Goal: Task Accomplishment & Management: Manage account settings

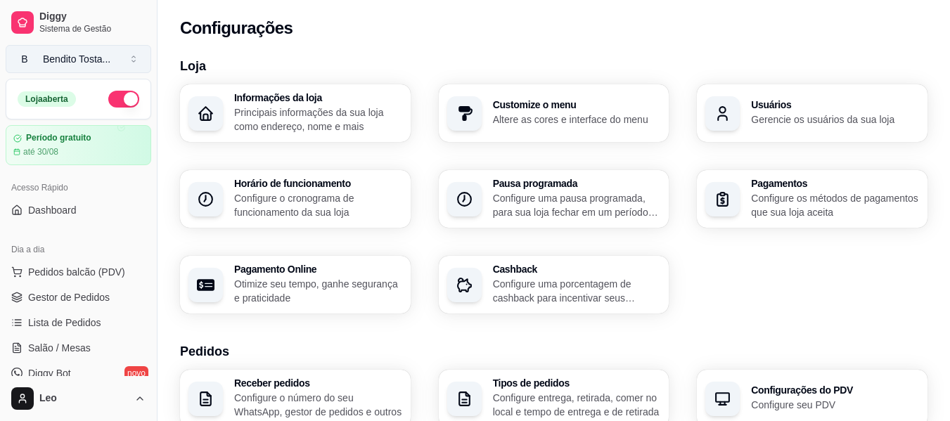
click at [73, 72] on button "B Bendito Tosta ..." at bounding box center [79, 59] width 146 height 28
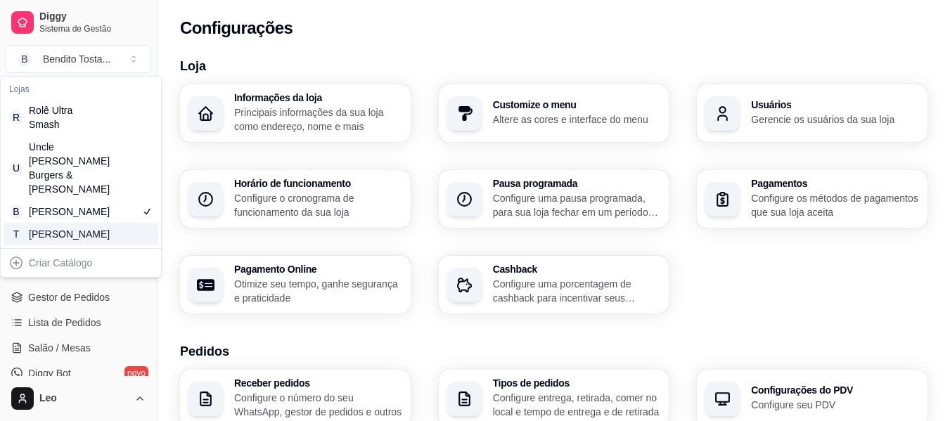
click at [69, 232] on div "[PERSON_NAME]" at bounding box center [60, 234] width 63 height 14
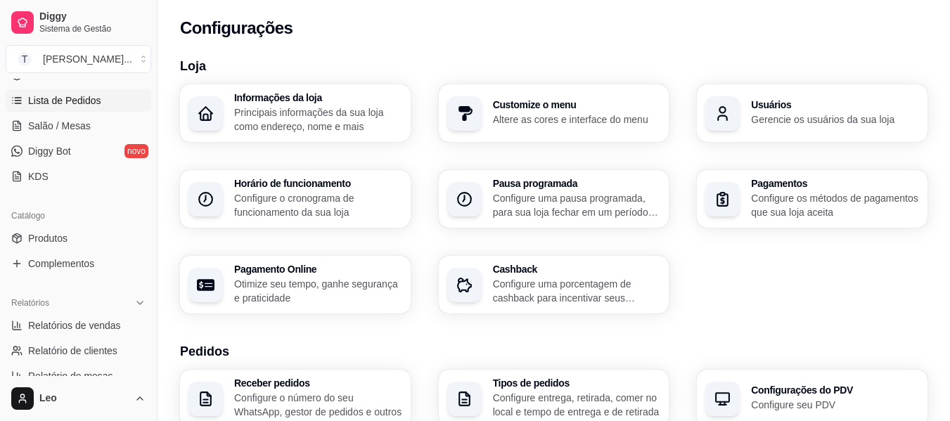
scroll to position [235, 0]
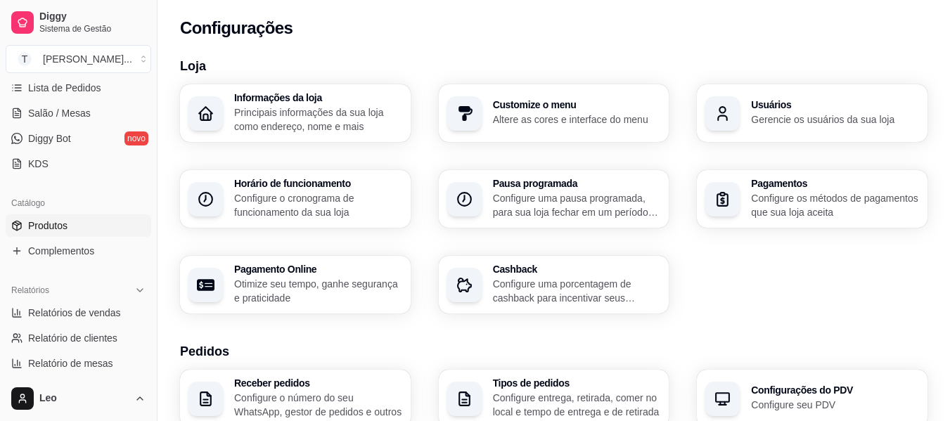
click at [63, 221] on span "Produtos" at bounding box center [47, 226] width 39 height 14
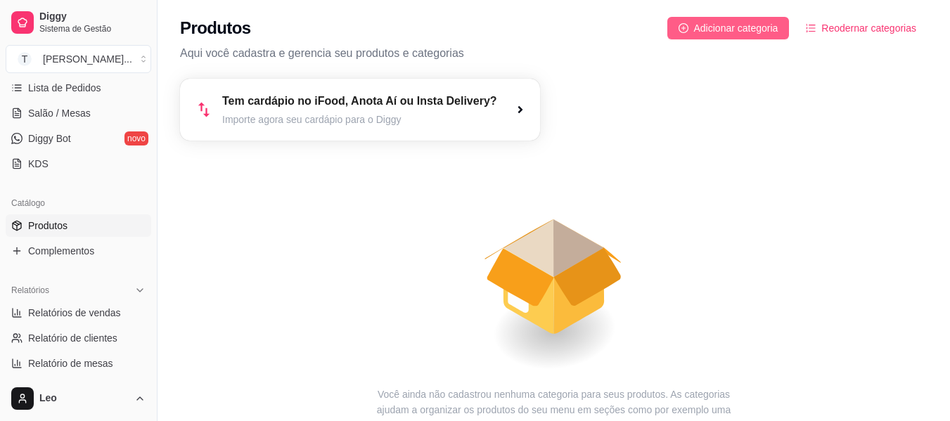
click at [749, 31] on span "Adicionar categoria" at bounding box center [736, 27] width 84 height 15
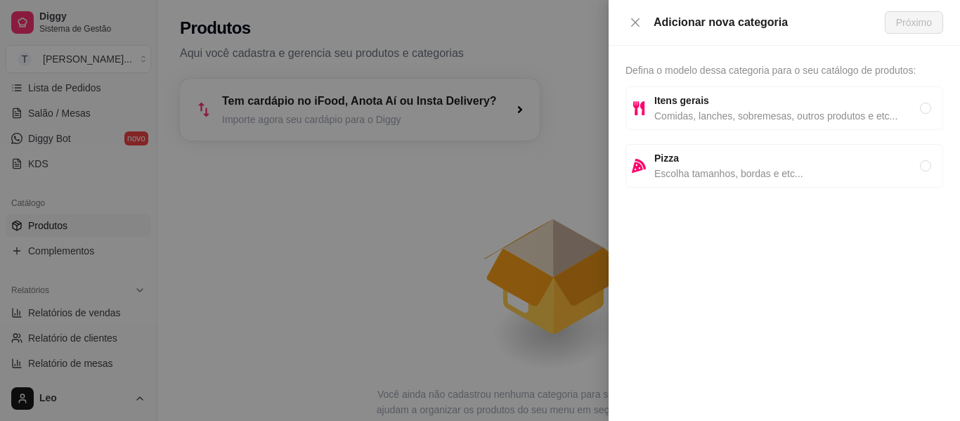
click at [684, 113] on span "Comidas, lanches, sobremesas, outros produtos e etc..." at bounding box center [787, 115] width 266 height 15
radio input "true"
click at [917, 25] on span "Próximo" at bounding box center [914, 22] width 36 height 15
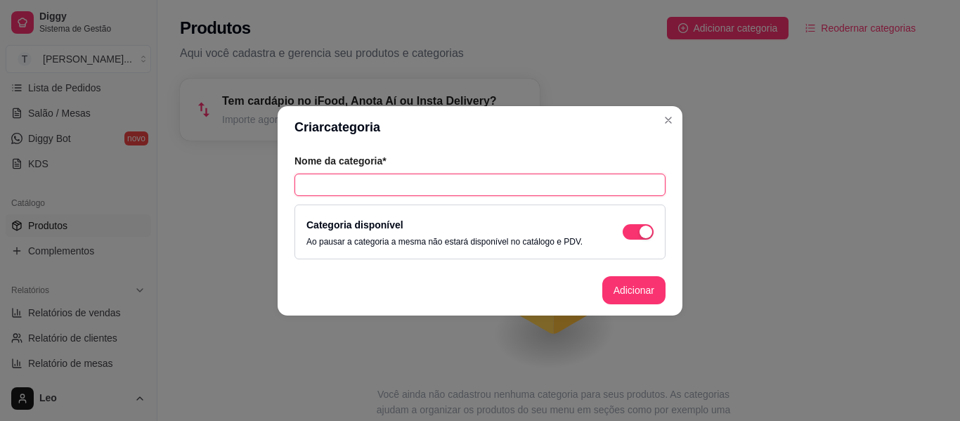
click at [434, 183] on input "text" at bounding box center [480, 185] width 371 height 22
type input "Hambúrgure"
click at [416, 185] on input "Hambúrgure" at bounding box center [480, 185] width 371 height 22
type input "Hambúrguer"
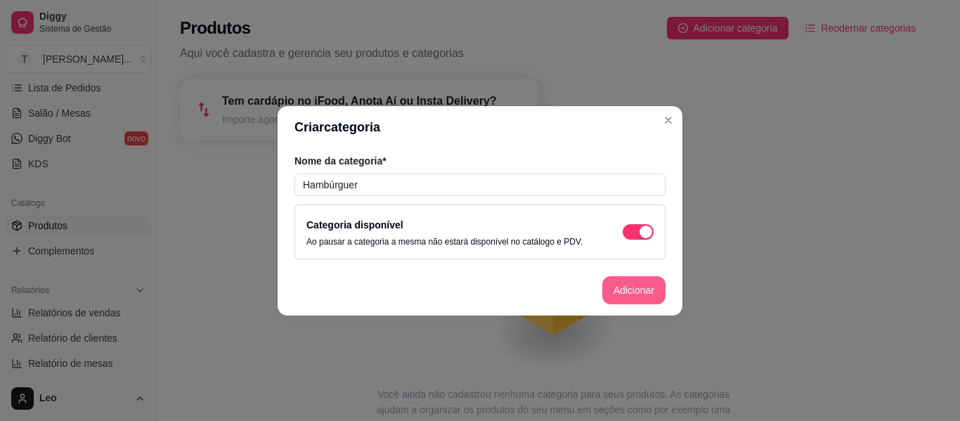
click at [631, 283] on button "Adicionar" at bounding box center [633, 290] width 63 height 28
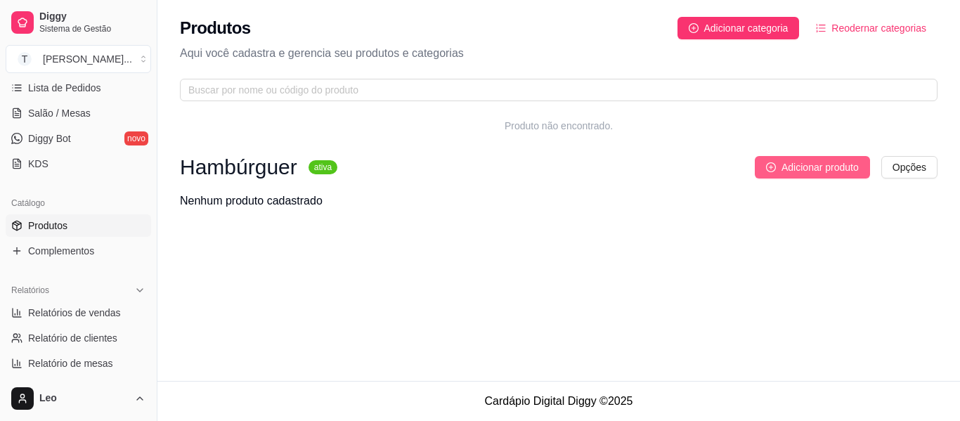
click at [794, 167] on span "Adicionar produto" at bounding box center [820, 167] width 77 height 15
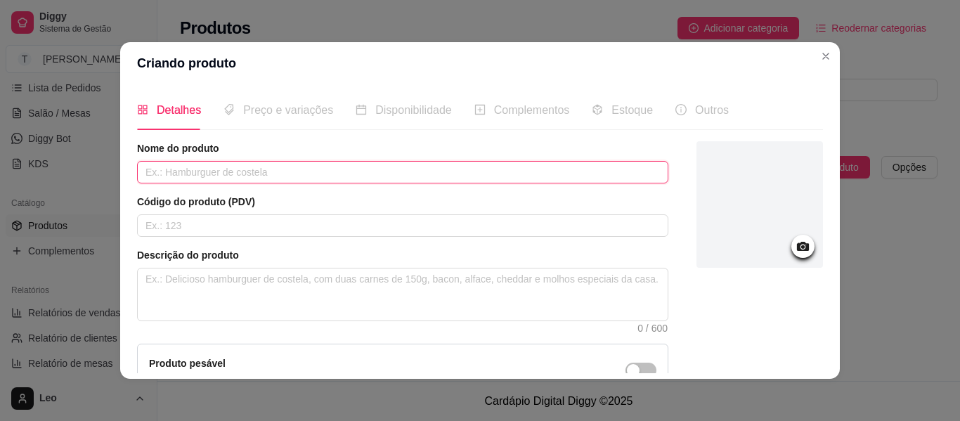
click at [268, 171] on input "text" at bounding box center [402, 172] width 531 height 22
type input "X-Burger"
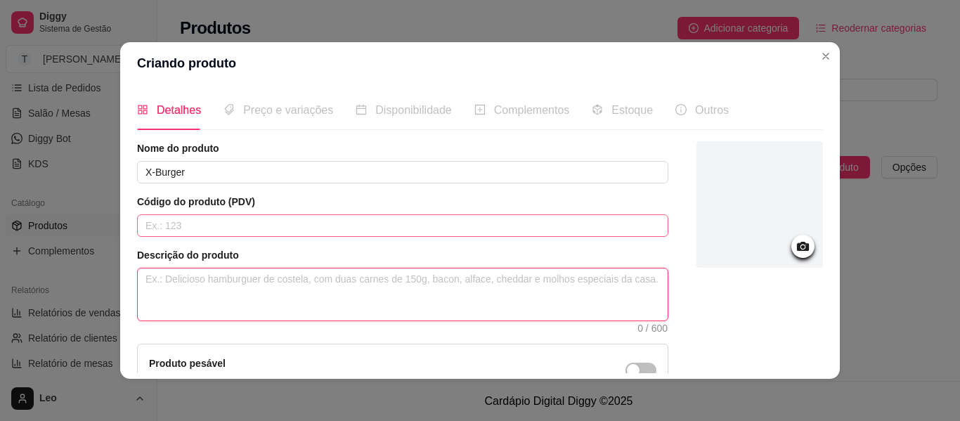
type textarea "P"
type textarea "Pã"
type textarea "Pão"
type textarea "Pão,"
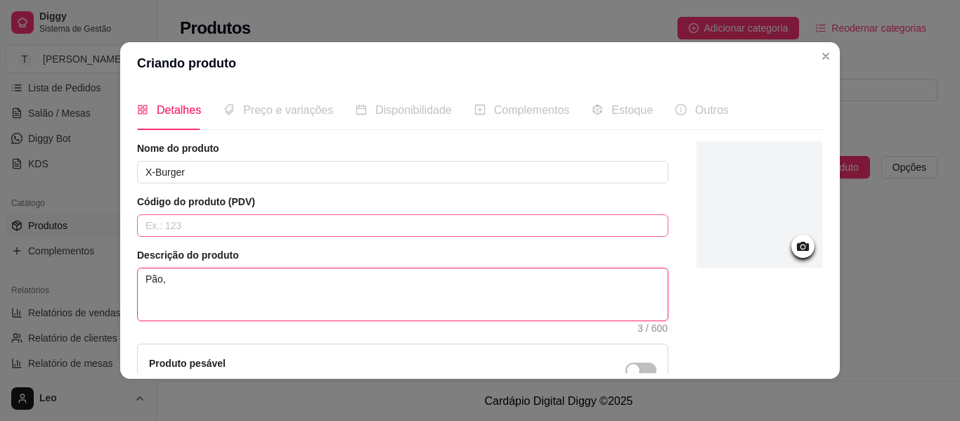
type textarea "Pão, m"
type textarea "Pão, [GEOGRAPHIC_DATA]"
type textarea "Pão, mai"
type textarea "Pão, maio"
type textarea "Pão, maion"
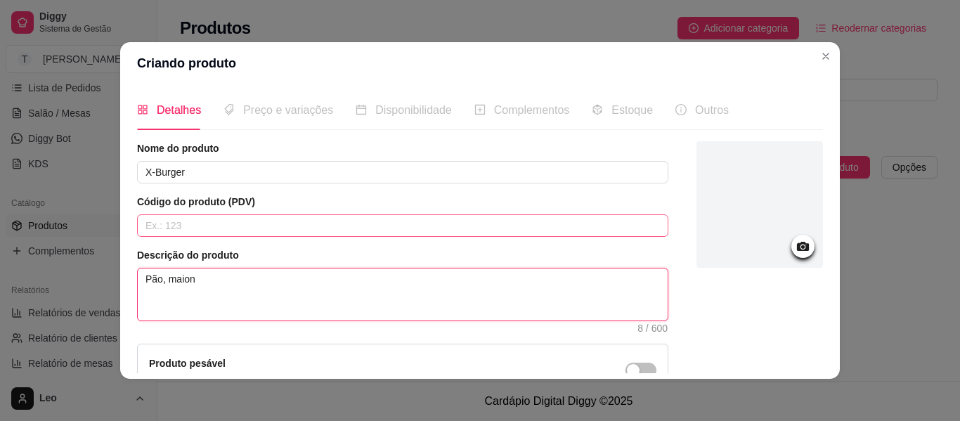
type textarea "Pão, maione"
type textarea "Pão, maiones"
type textarea "Pão, maionese"
type textarea "Pão, maiones"
type textarea "Pão, maione"
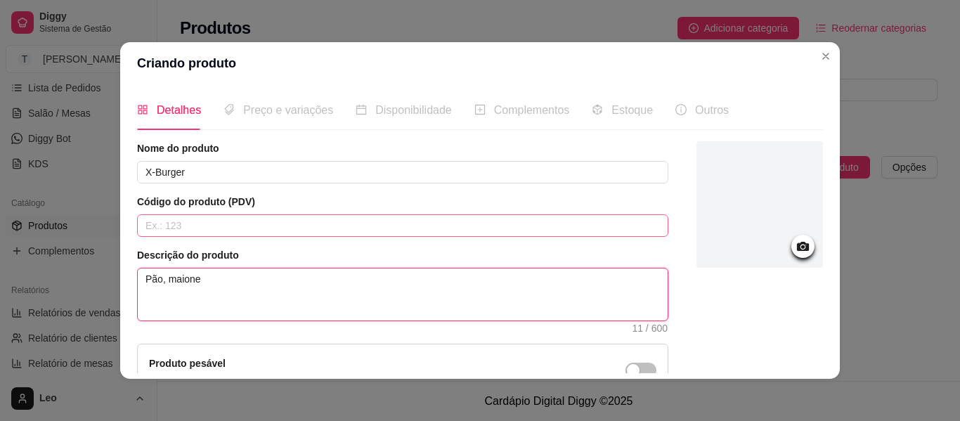
type textarea "Pão, maion"
type textarea "Pão, maio"
type textarea "Pão, mai"
type textarea "Pão, [GEOGRAPHIC_DATA]"
type textarea "Pão, m"
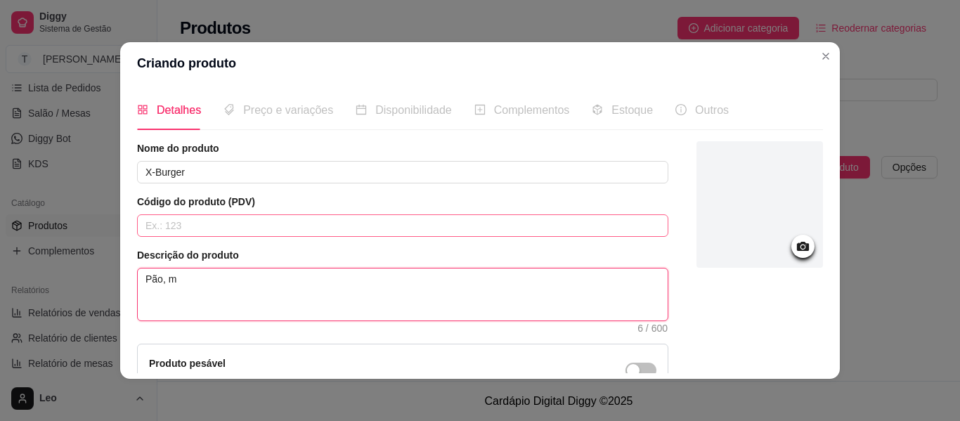
type textarea "Pão,"
type textarea "Pão"
type textarea "Pão b"
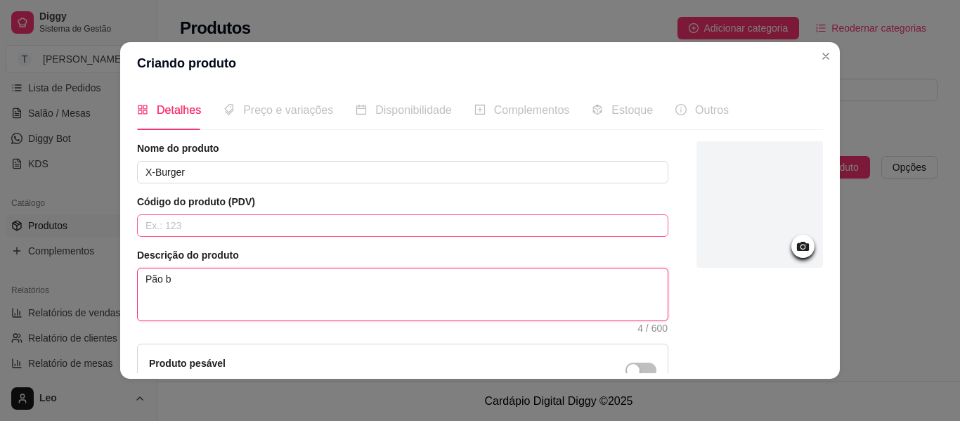
type textarea "Pão br"
type textarea "Pão bri"
type textarea "Pão brio"
type textarea "Pão brioc"
type textarea "Pão brioch"
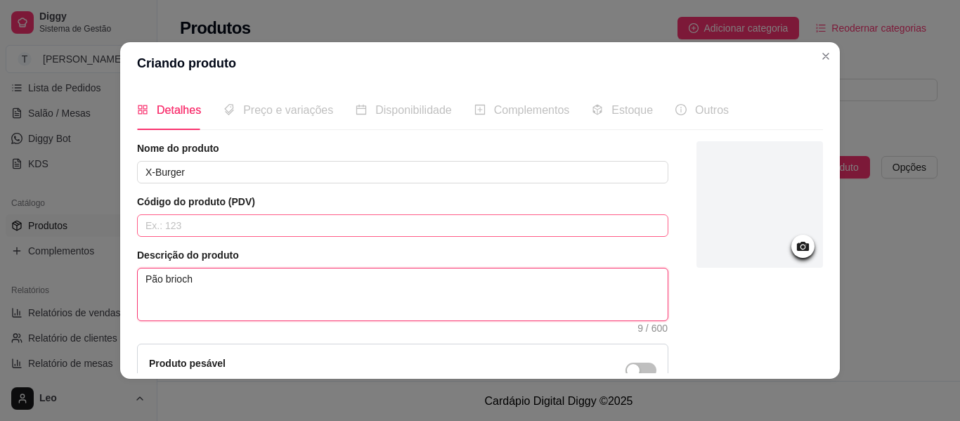
type textarea "Pão brioche"
type textarea "Pão brioche,"
type textarea "Pão brioche, m"
type textarea "Pão brioche, ma"
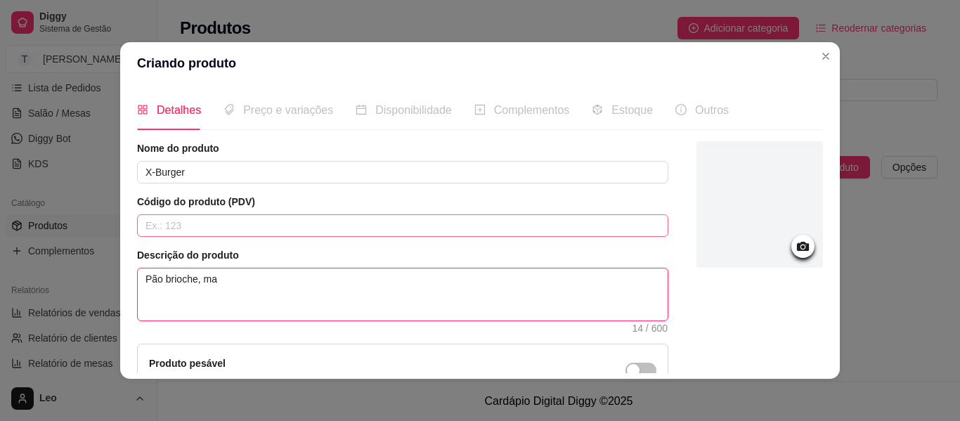
type textarea "Pão brioche, mai"
type textarea "Pão brioche, maio"
type textarea "[PERSON_NAME], maion"
type textarea "[PERSON_NAME], maione"
type textarea "Pão brioche, maiones"
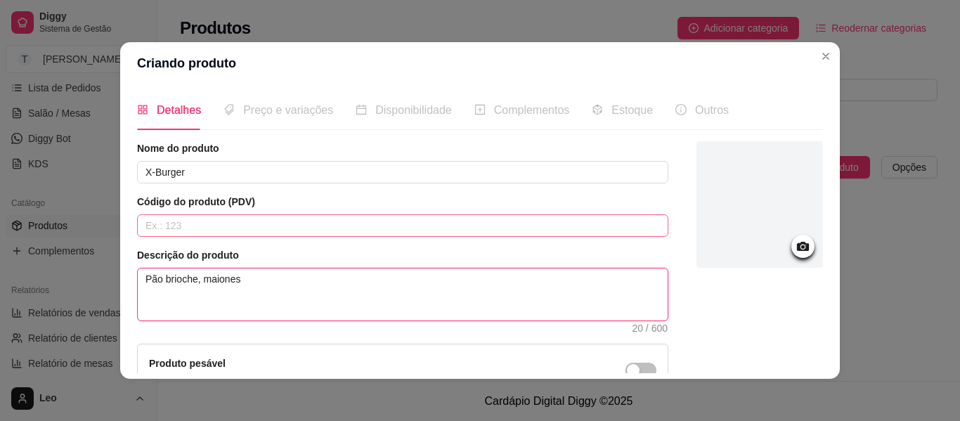
type textarea "[PERSON_NAME], maionese"
type textarea "[PERSON_NAME], maionese a"
type textarea "[PERSON_NAME], maionese ar"
type textarea "[PERSON_NAME], maionese art"
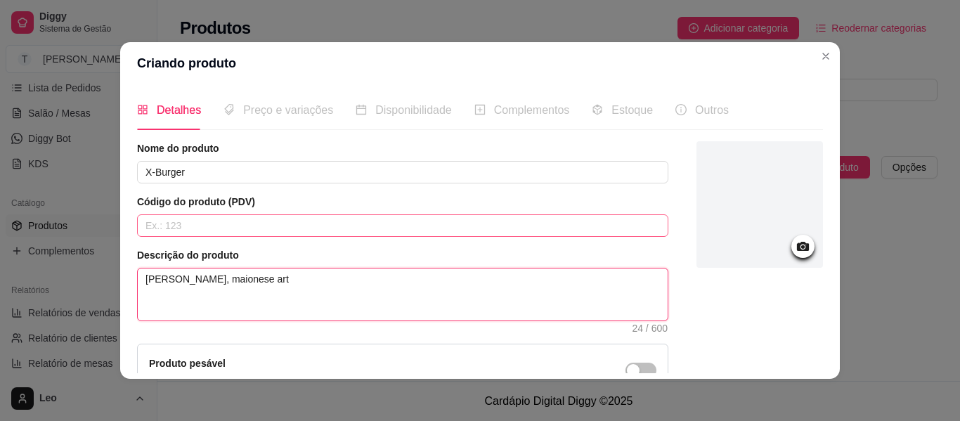
type textarea "[PERSON_NAME], maionese arte"
type textarea "Pão brioche, maionese artes"
type textarea "[PERSON_NAME], maionese artesa"
type textarea "[PERSON_NAME], maionese artesan"
type textarea "[PERSON_NAME], maionese artesana"
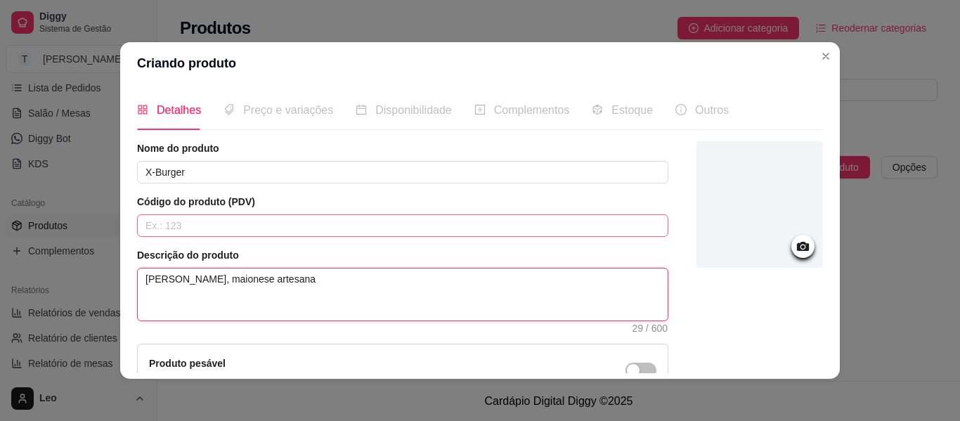
type textarea "[PERSON_NAME], maionese artesanal"
type textarea "[PERSON_NAME], maionese artesanal e"
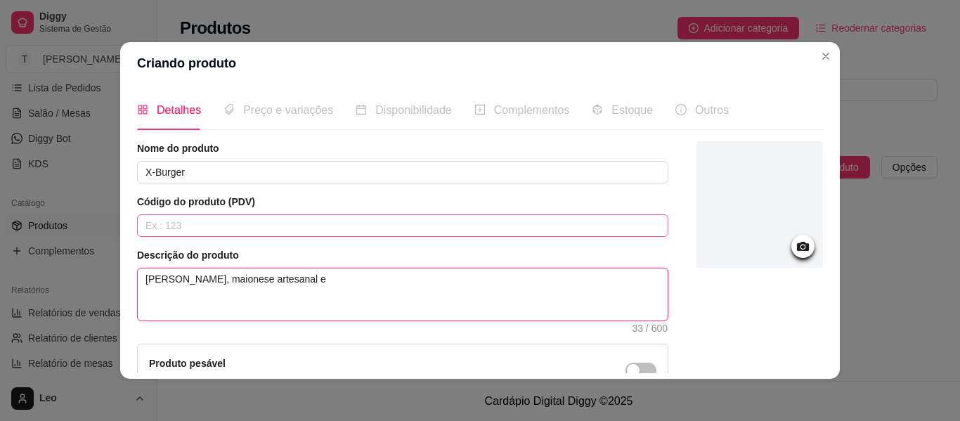
type textarea "[PERSON_NAME], maionese artesanal"
type textarea "[PERSON_NAME], maionese artesanal ,"
type textarea "[PERSON_NAME], maionese artesanal"
type textarea "[PERSON_NAME], maionese artesanal,"
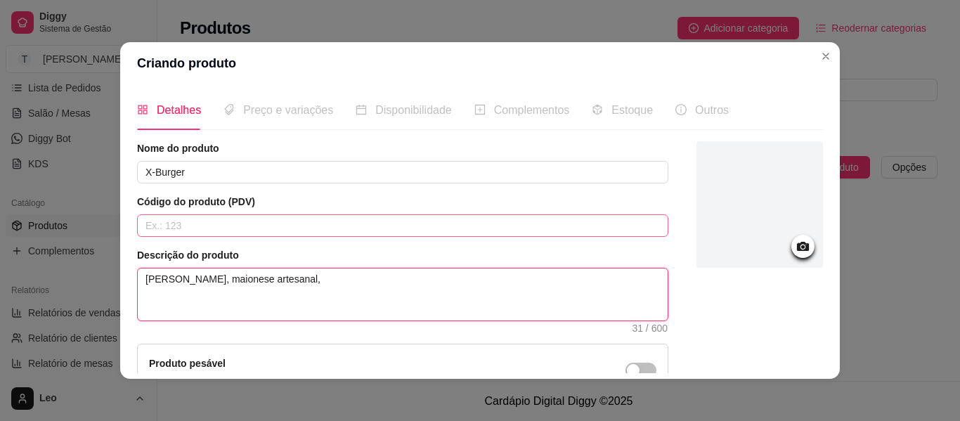
type textarea "[PERSON_NAME], maionese artesanal,"
type textarea "[PERSON_NAME], maionese artesanal, h"
type textarea "[PERSON_NAME], maionese artesanal, ha"
type textarea "[PERSON_NAME], maionese artesanal, ham"
type textarea "[PERSON_NAME], maionese artesanal, hamb"
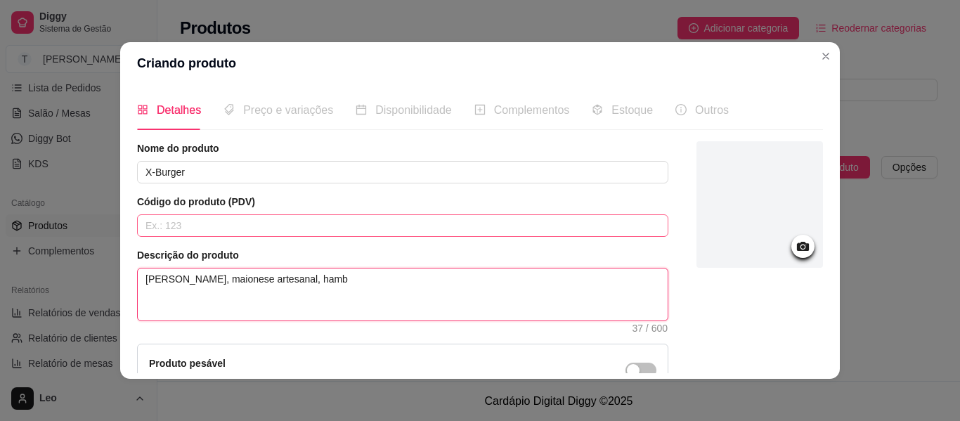
type textarea "[PERSON_NAME], maionese artesanal, [GEOGRAPHIC_DATA]"
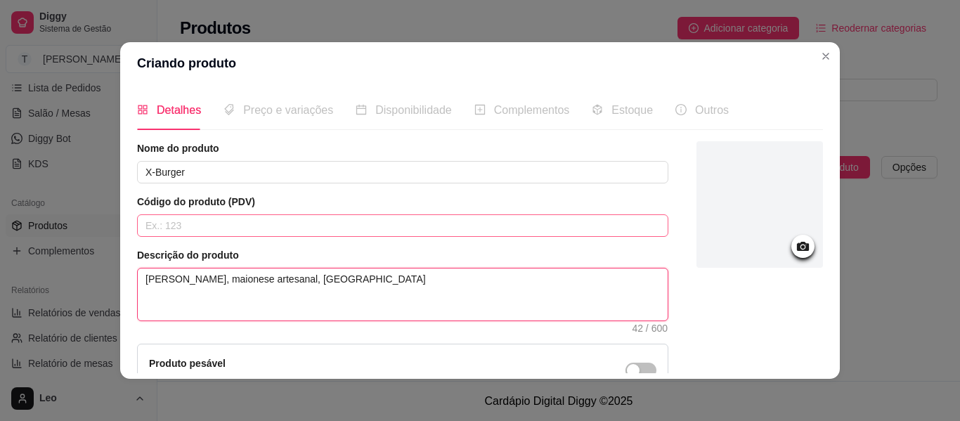
type textarea "[PERSON_NAME], maionese artesanal, [GEOGRAPHIC_DATA]"
type textarea "[PERSON_NAME], maionese artesanal, hambúrguer s"
type textarea "[PERSON_NAME], maionese artesanal, hambúrguer sm"
type textarea "[PERSON_NAME], maionese artesanal, hambúrguer sma"
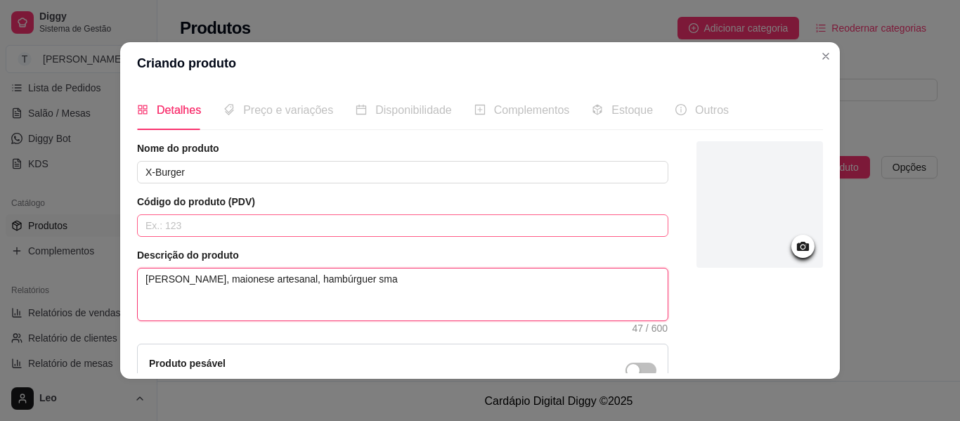
type textarea "[PERSON_NAME], maionese artesanal, hambúrguer smas"
type textarea "[PERSON_NAME], maionese artesanal, hambúrguer smash"
type textarea "[PERSON_NAME], maionese artesanal, hambúrguer smash e"
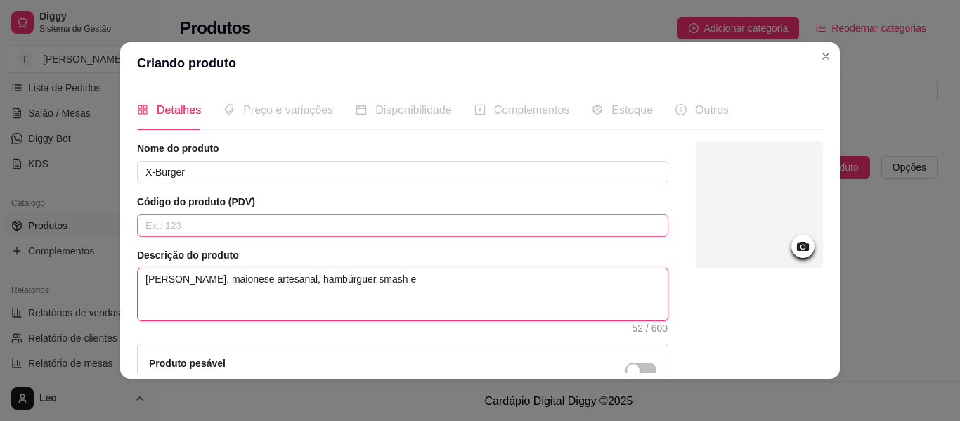
type textarea "[PERSON_NAME], maionese artesanal, hambúrguer smash e q"
type textarea "[PERSON_NAME], maionese artesanal, hambúrguer smash e qu"
type textarea "[PERSON_NAME], maionese artesanal, hambúrguer smash e que"
type textarea "[PERSON_NAME], maionese artesanal, hambúrguer smash e quei"
type textarea "[PERSON_NAME], maionese artesanal, hambúrguer smash e queij"
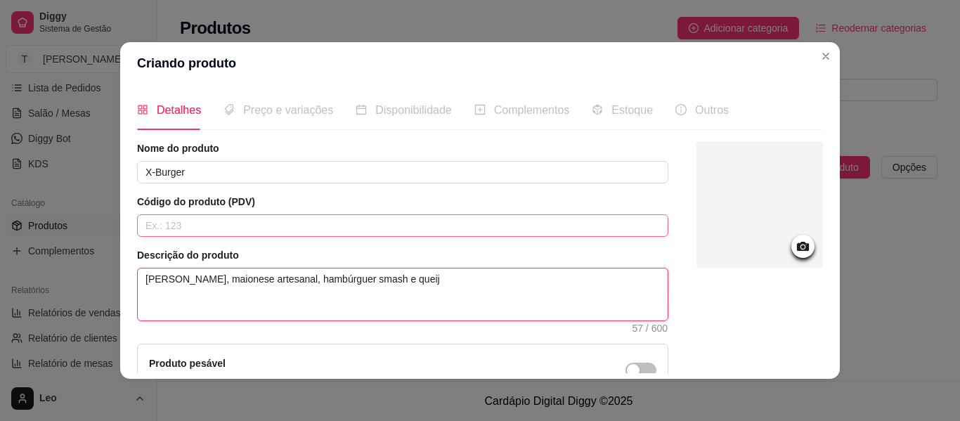
type textarea "[PERSON_NAME], maionese artesanal, hambúrguer smash e queijo"
type textarea "Pão brioche, maionese artesanal, hambúrguer smash e queijo c"
type textarea "[PERSON_NAME], maionese artesanal, hambúrguer smash e queijo ce"
type textarea "Pão brioche, maionese artesanal, hambúrguer smash e queijo c"
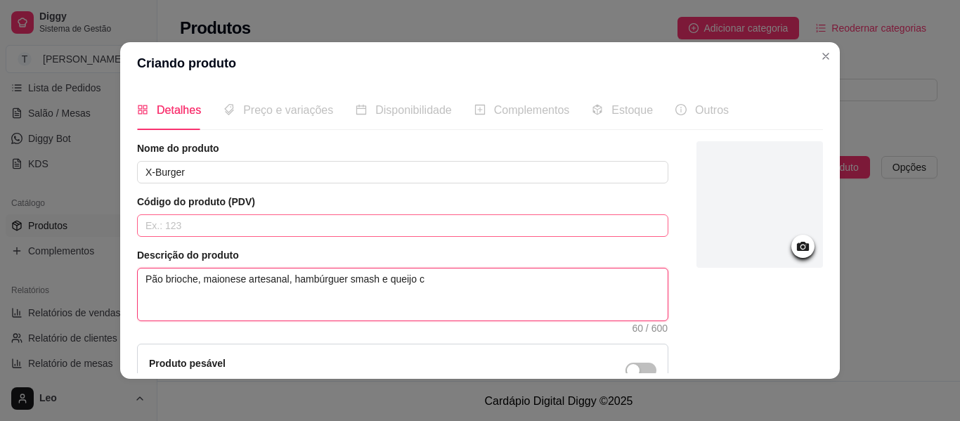
type textarea "[PERSON_NAME], maionese artesanal, hambúrguer smash e queijo ch"
type textarea "Pão brioche, maionese artesanal, hambúrguer smash e queijo che"
type textarea "[PERSON_NAME], maionese artesanal, hambúrguer smash e queijo ched"
type textarea "[PERSON_NAME], maionese artesanal, hambúrguer smash e queijo chedd"
type textarea "[PERSON_NAME], maionese artesanal, hambúrguer smash e queijo chedda"
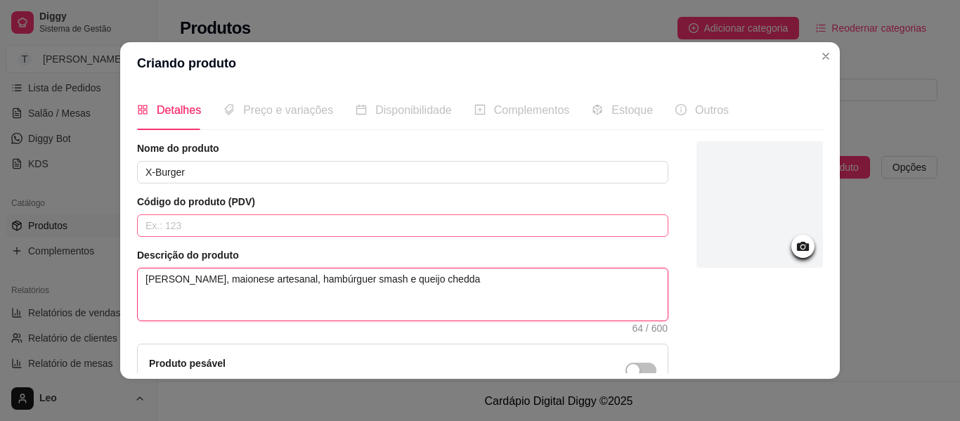
type textarea "[PERSON_NAME], maionese artesanal, hambúrguer smash e queijo cheddar"
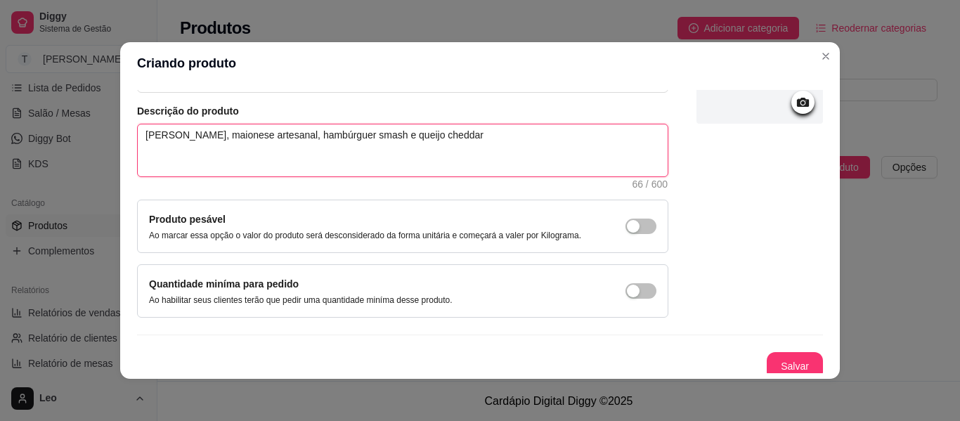
scroll to position [151, 0]
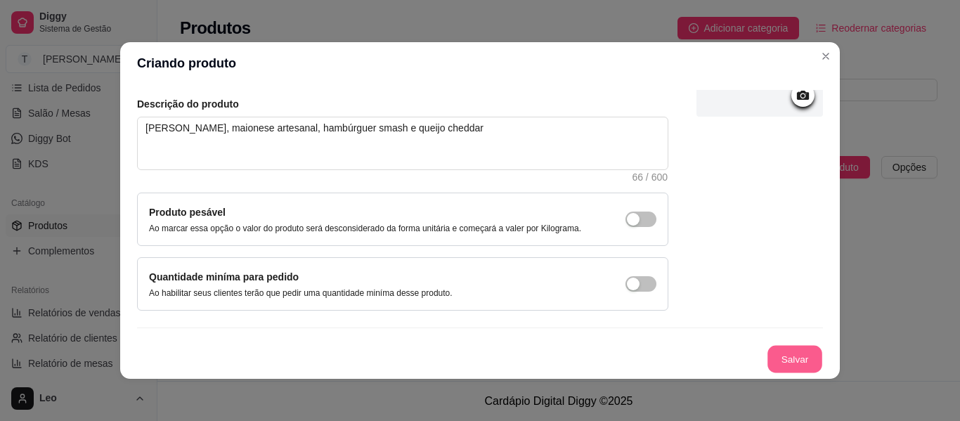
click at [783, 361] on button "Salvar" at bounding box center [795, 359] width 55 height 27
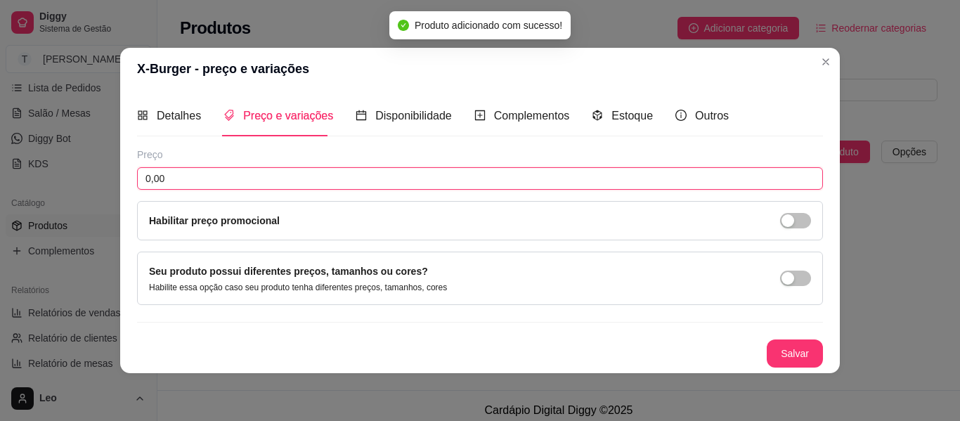
click at [318, 179] on input "0,00" at bounding box center [480, 178] width 686 height 22
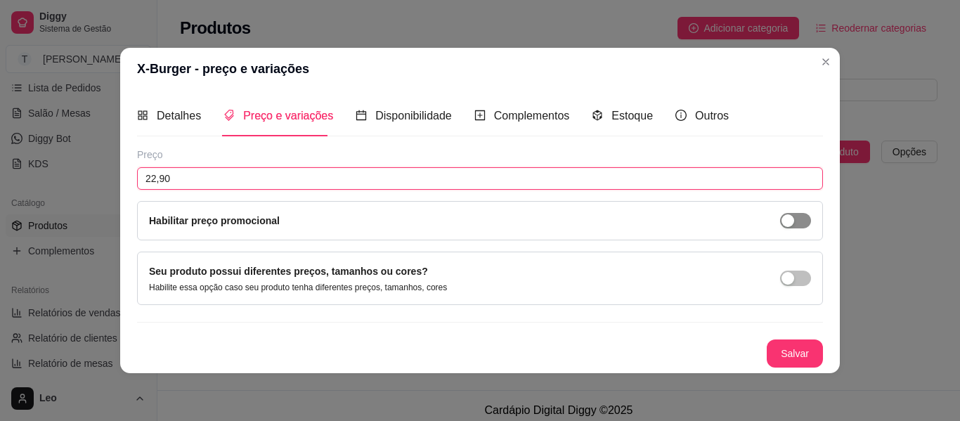
type input "22,90"
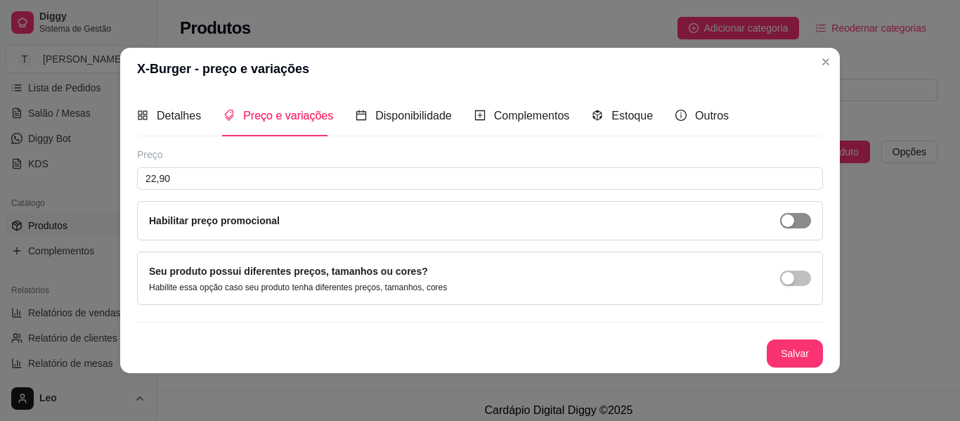
click at [806, 218] on span "button" at bounding box center [795, 220] width 31 height 15
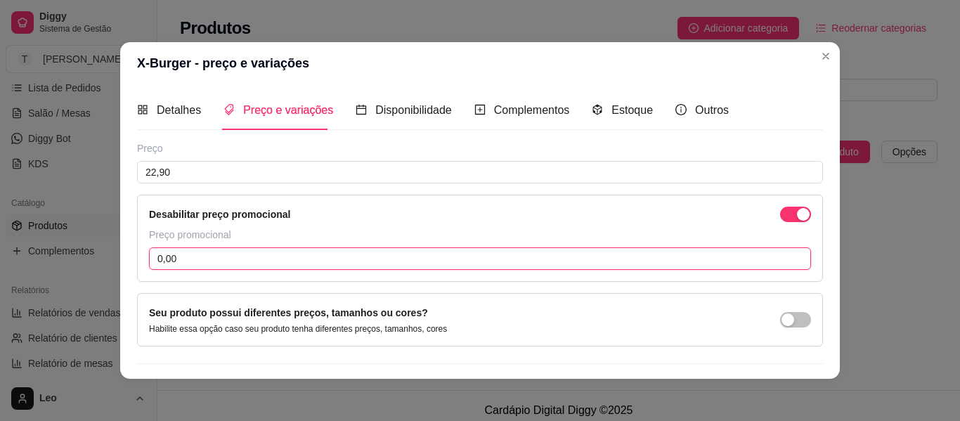
click at [333, 265] on input "0,00" at bounding box center [480, 258] width 662 height 22
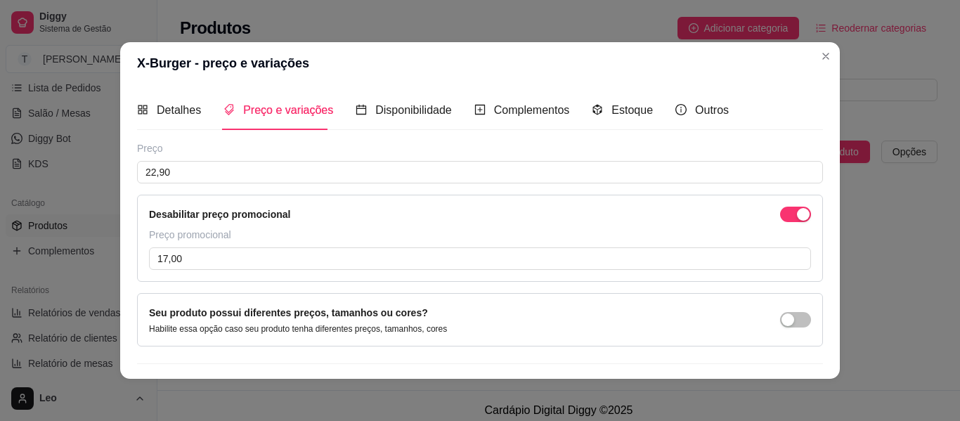
click at [492, 220] on div "Desabilitar preço promocional" at bounding box center [480, 214] width 662 height 15
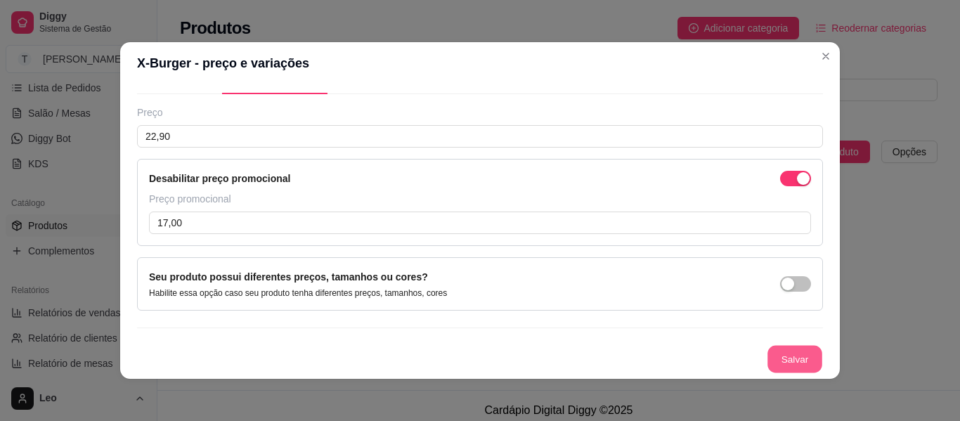
click at [772, 361] on button "Salvar" at bounding box center [795, 359] width 55 height 27
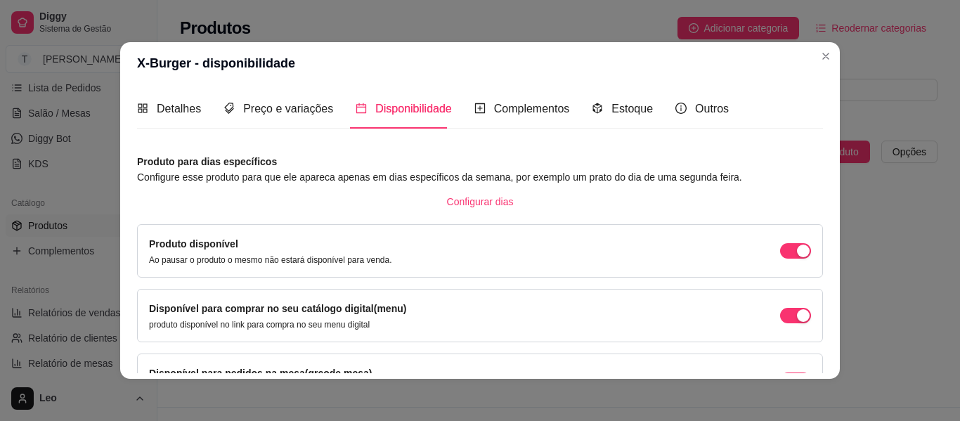
scroll to position [0, 0]
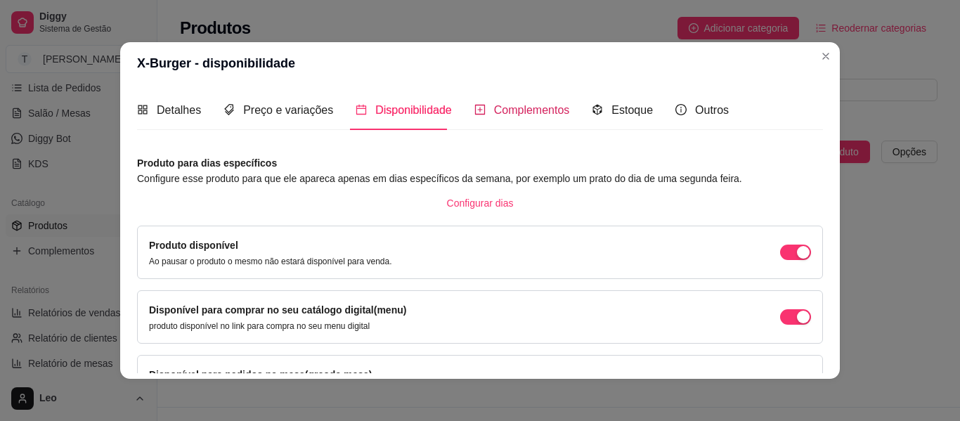
click at [529, 110] on span "Complementos" at bounding box center [532, 110] width 76 height 12
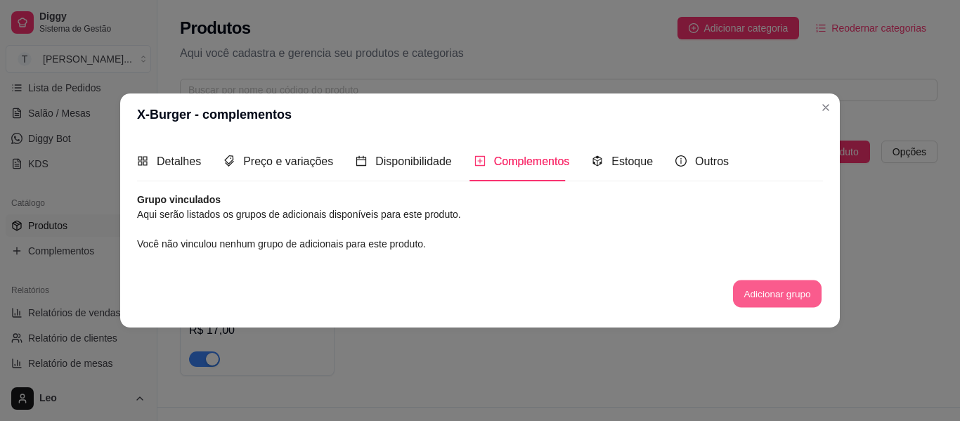
click at [742, 293] on button "Adicionar grupo" at bounding box center [777, 293] width 89 height 27
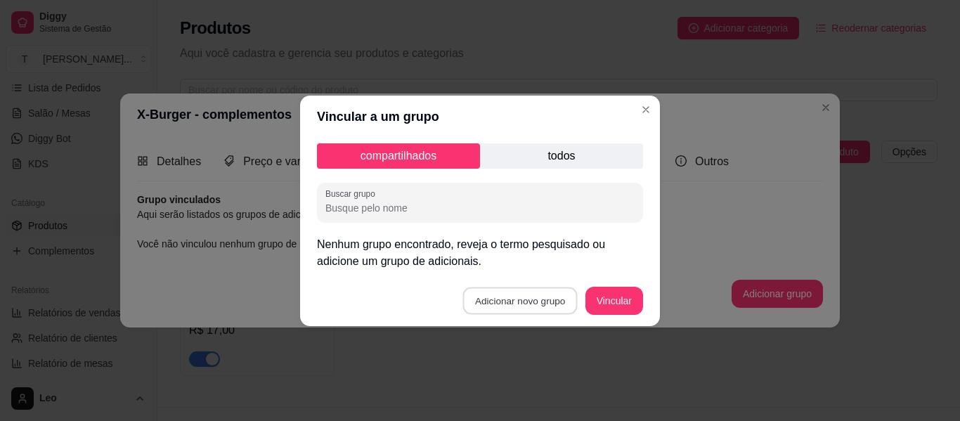
click at [527, 292] on button "Adicionar novo grupo" at bounding box center [520, 300] width 115 height 27
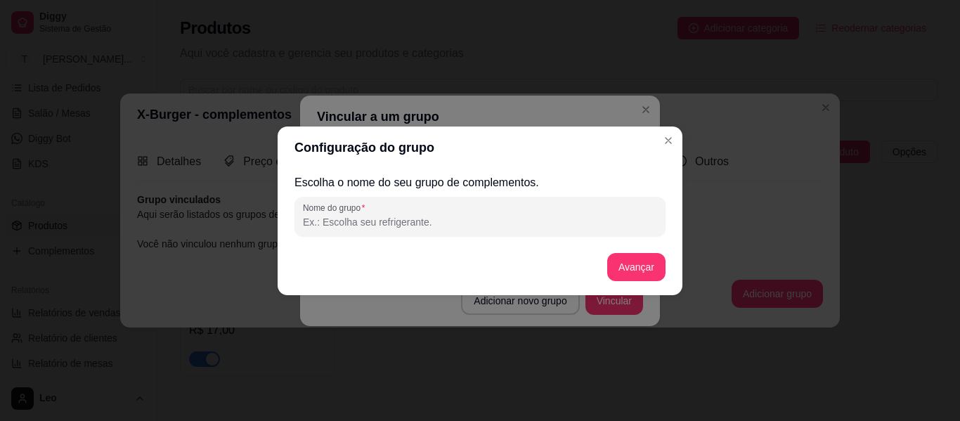
click at [474, 222] on input "Nome do grupo" at bounding box center [480, 222] width 354 height 14
click at [623, 262] on button "Avançar" at bounding box center [636, 266] width 57 height 27
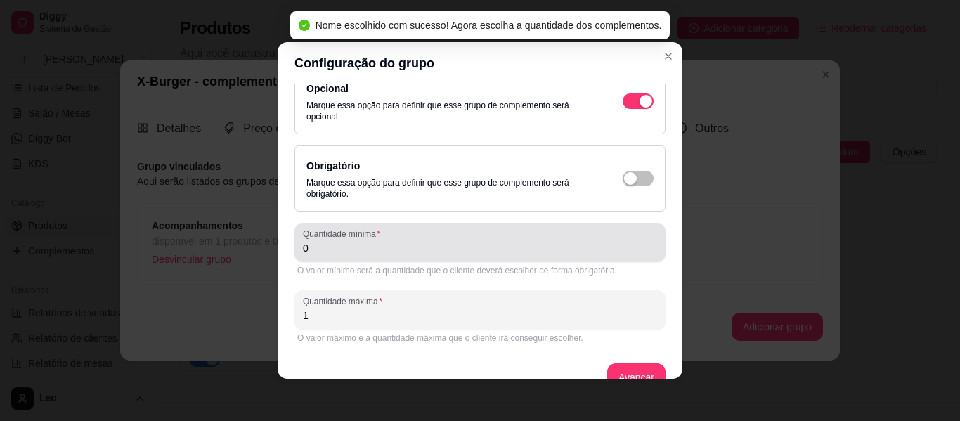
scroll to position [22, 0]
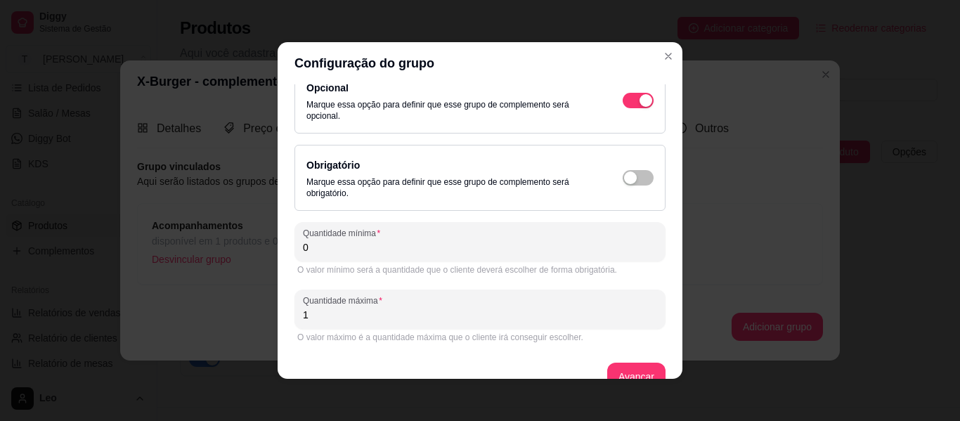
click at [470, 253] on input "0" at bounding box center [480, 247] width 354 height 14
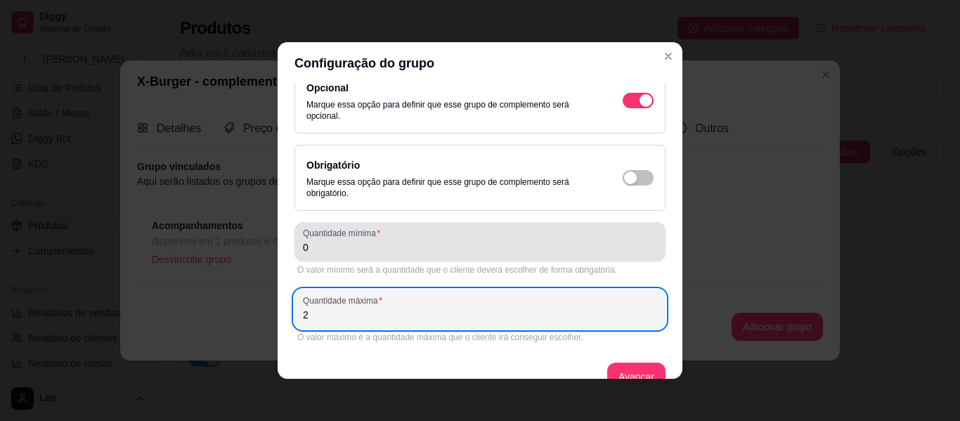
scroll to position [49, 0]
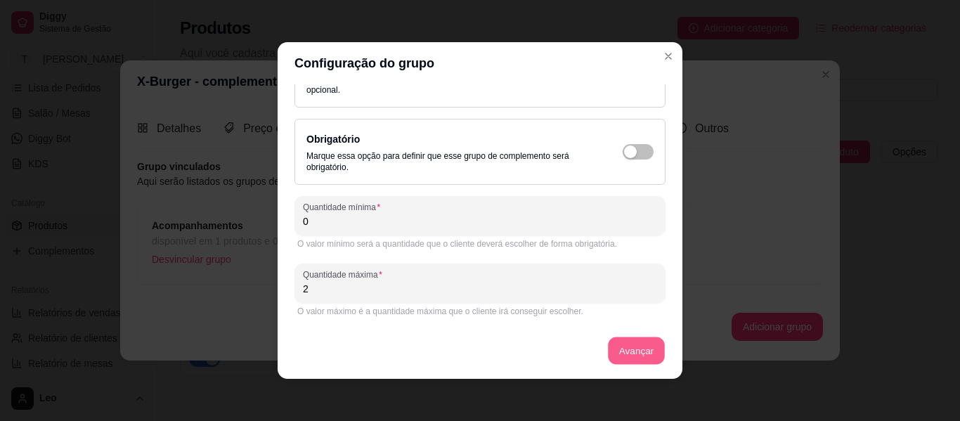
click at [620, 354] on button "Avançar" at bounding box center [636, 350] width 57 height 27
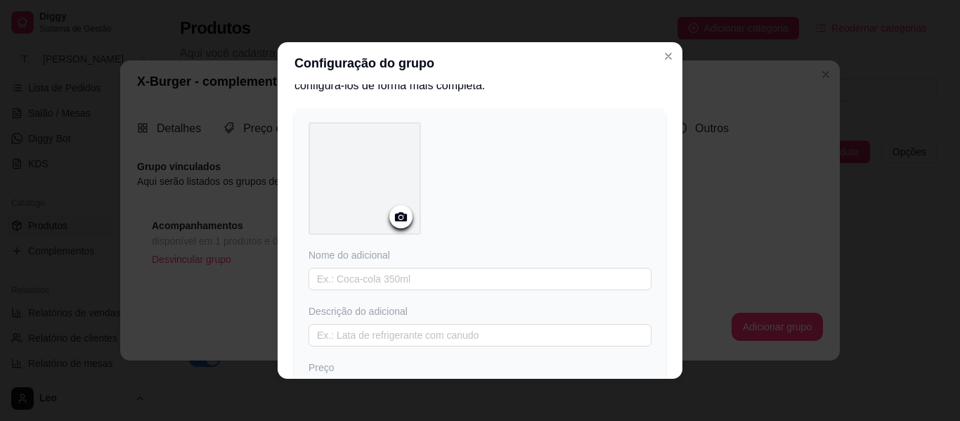
scroll to position [0, 0]
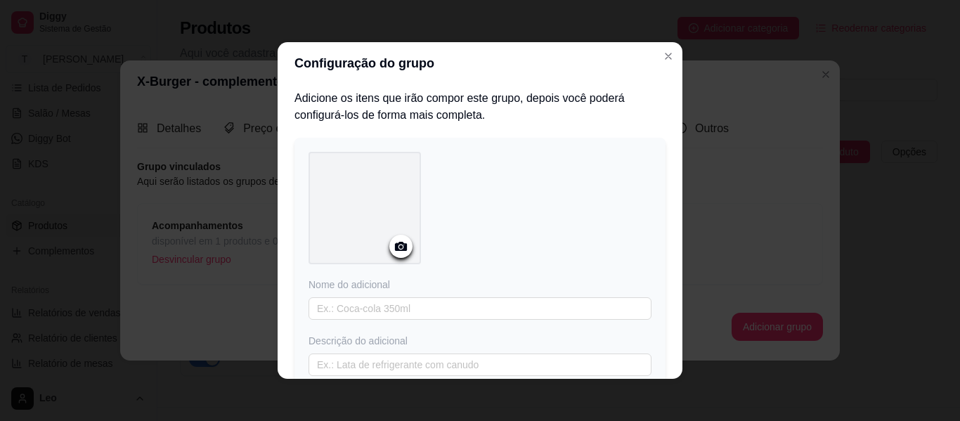
click at [395, 248] on icon at bounding box center [401, 246] width 12 height 9
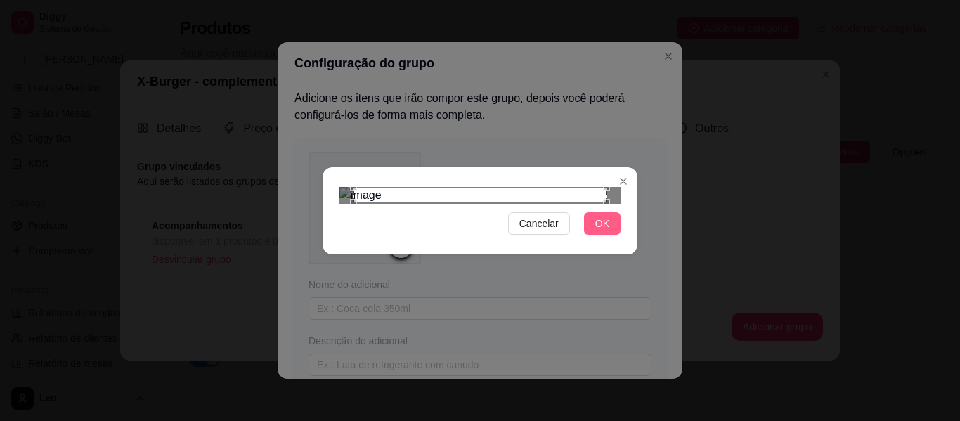
click at [600, 231] on span "OK" at bounding box center [602, 223] width 14 height 15
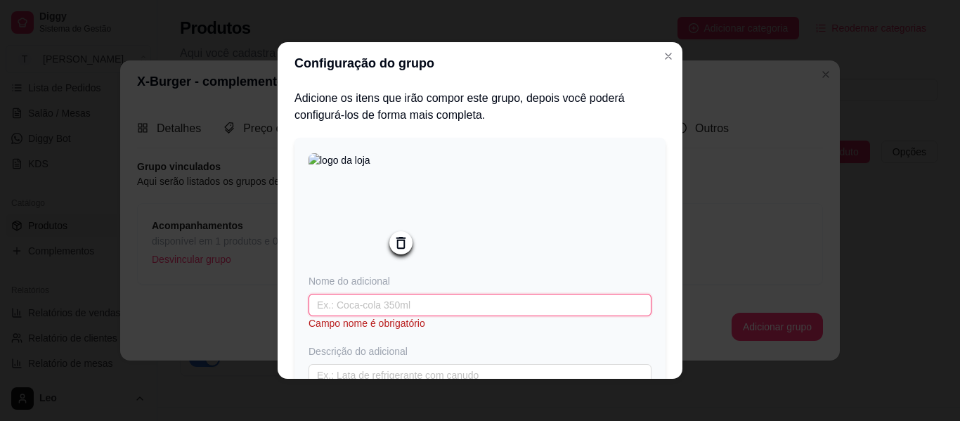
click at [398, 307] on input "text" at bounding box center [480, 305] width 343 height 22
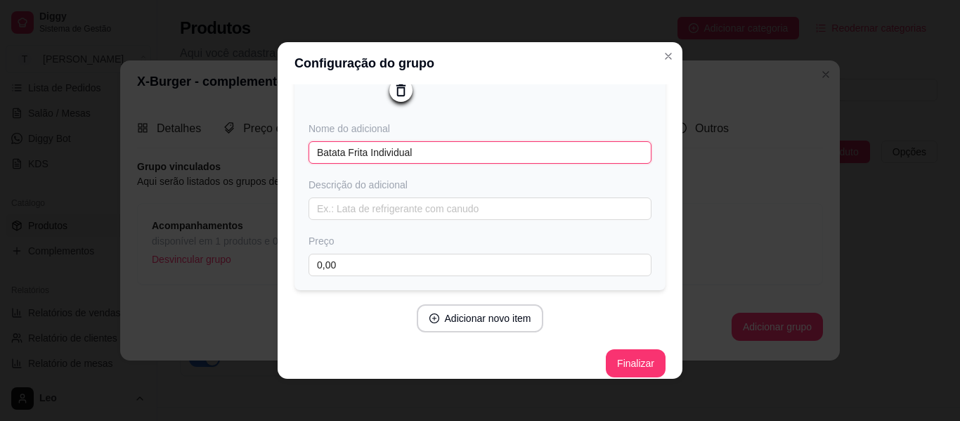
scroll to position [153, 0]
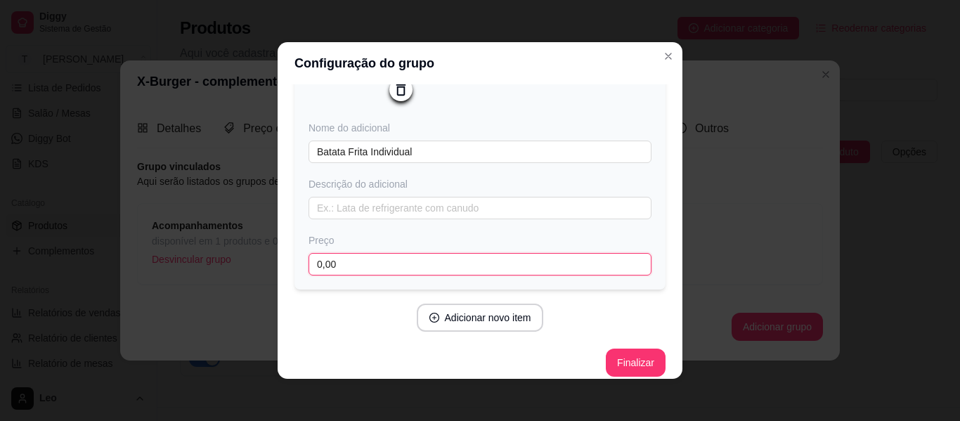
click at [428, 271] on input "0,00" at bounding box center [480, 264] width 343 height 22
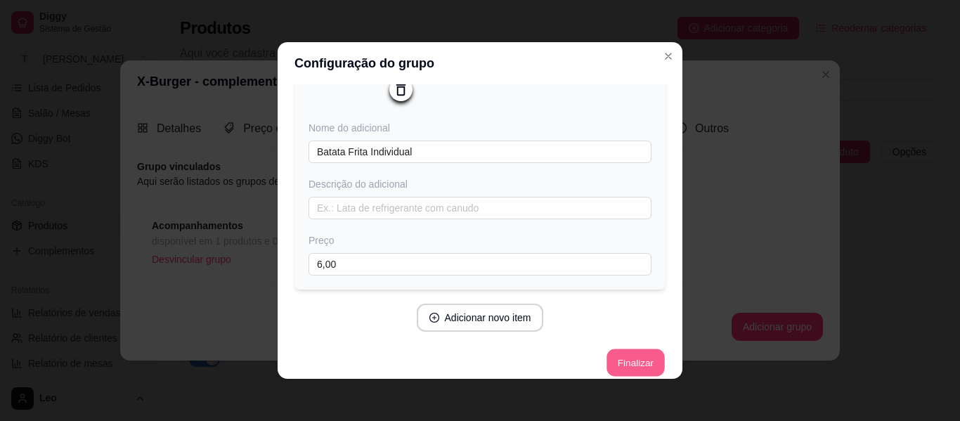
click at [617, 370] on button "Finalizar" at bounding box center [636, 362] width 58 height 27
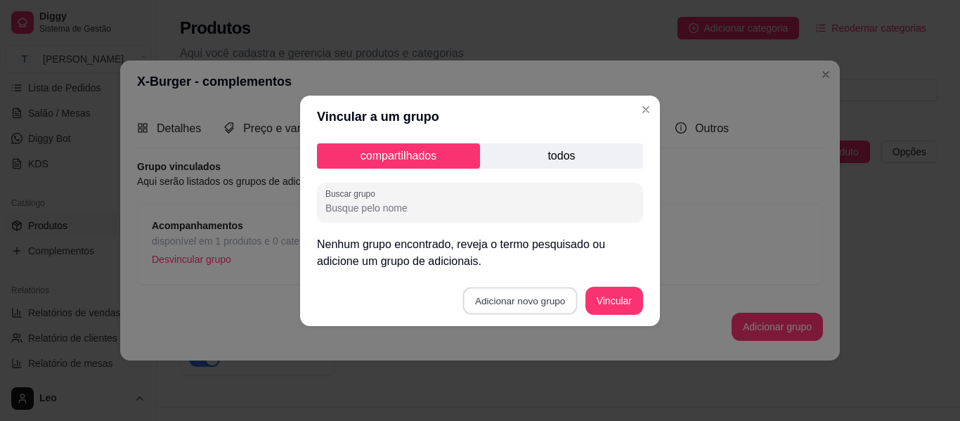
click at [528, 305] on button "Adicionar novo grupo" at bounding box center [520, 300] width 115 height 27
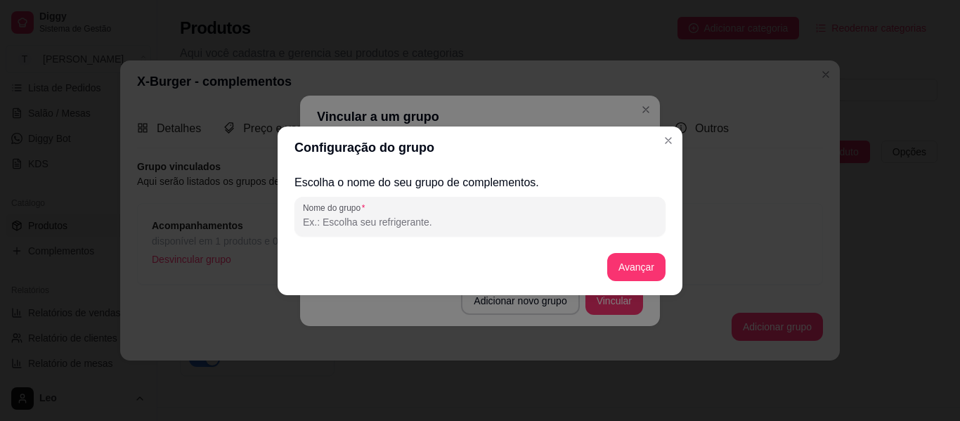
click at [491, 217] on input "Nome do grupo" at bounding box center [480, 222] width 354 height 14
click at [623, 264] on button "Avançar" at bounding box center [636, 266] width 57 height 27
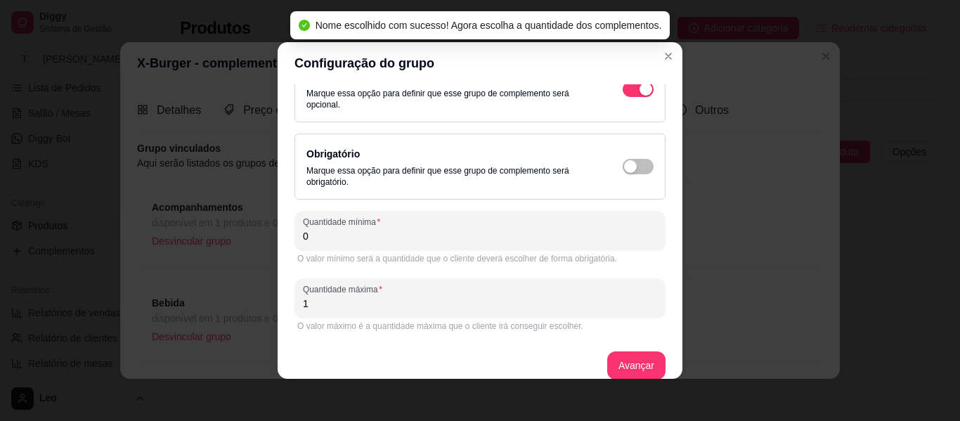
scroll to position [46, 0]
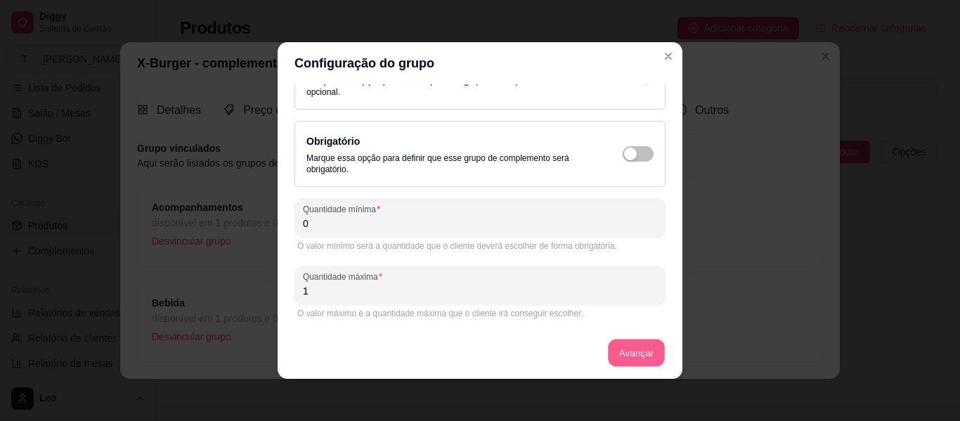
click at [616, 350] on button "Avançar" at bounding box center [636, 353] width 57 height 27
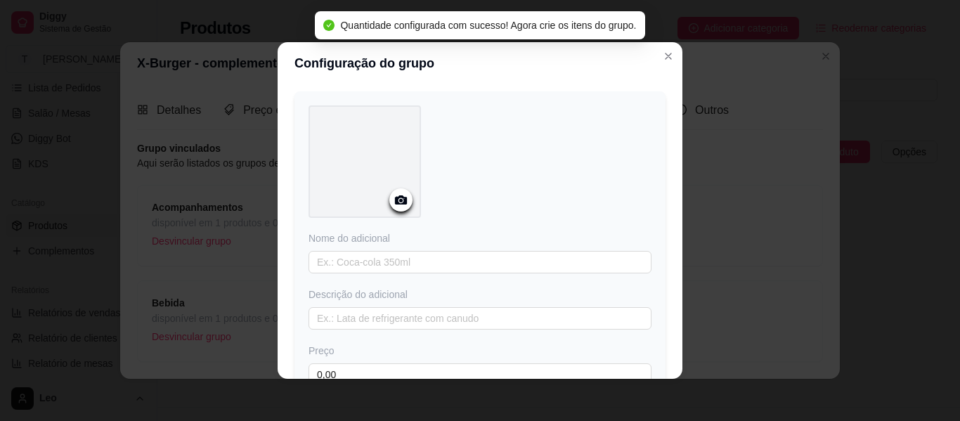
click at [401, 198] on icon at bounding box center [401, 199] width 12 height 9
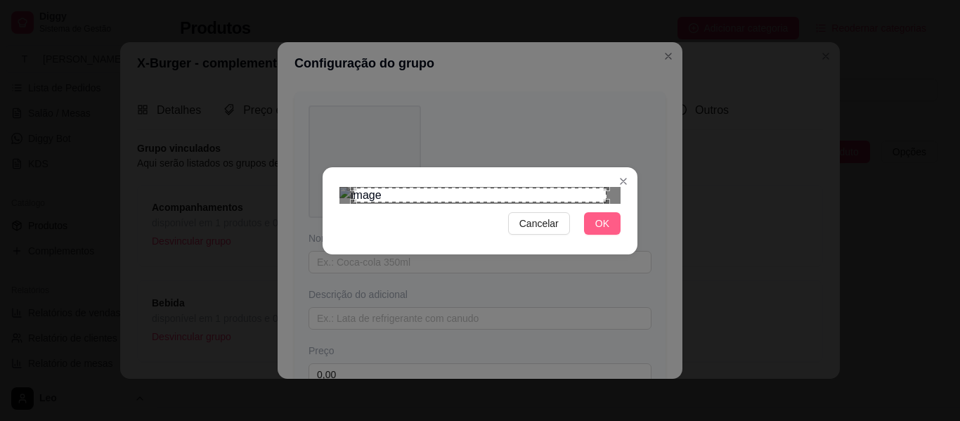
click at [602, 231] on span "OK" at bounding box center [602, 223] width 14 height 15
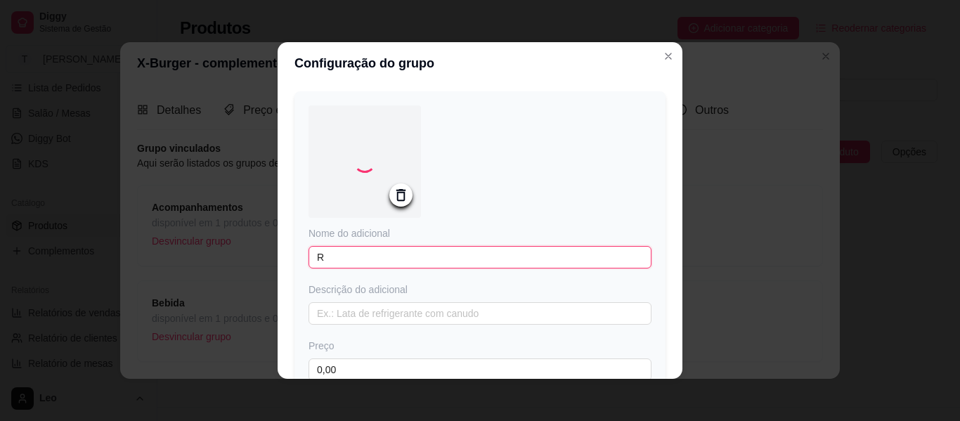
click at [399, 257] on input "R" at bounding box center [480, 257] width 343 height 22
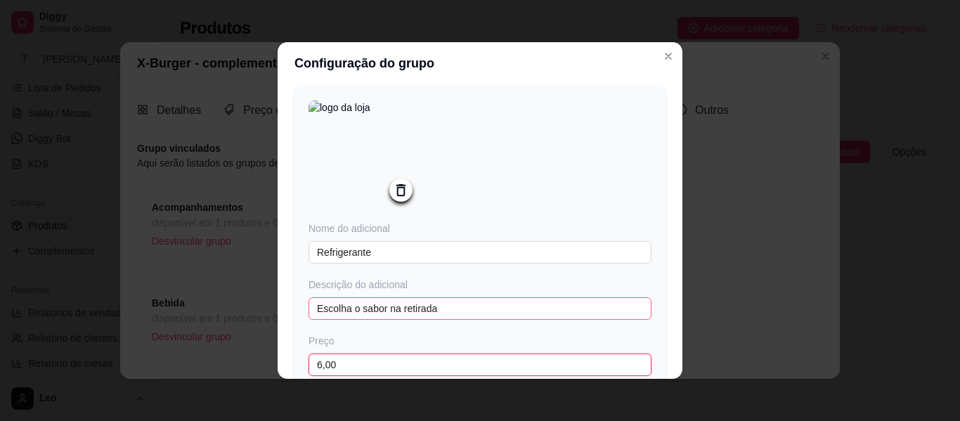
scroll to position [168, 0]
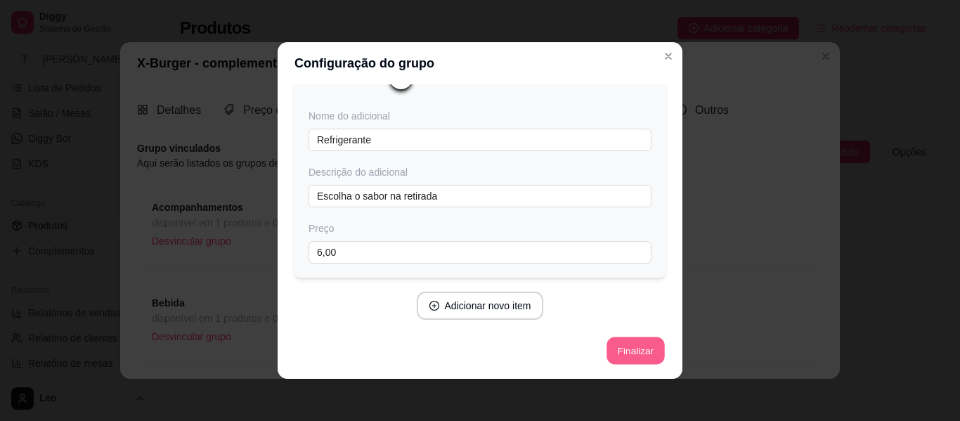
click at [615, 344] on button "Finalizar" at bounding box center [636, 350] width 58 height 27
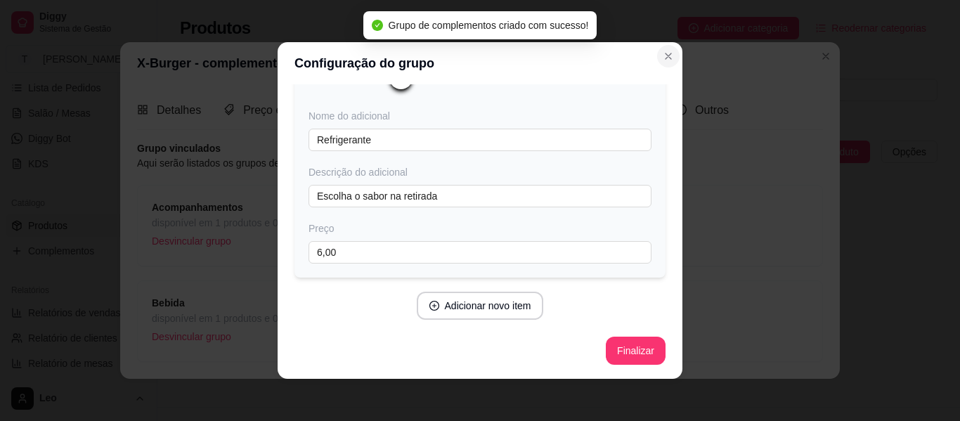
click at [668, 55] on icon "Close" at bounding box center [668, 56] width 11 height 11
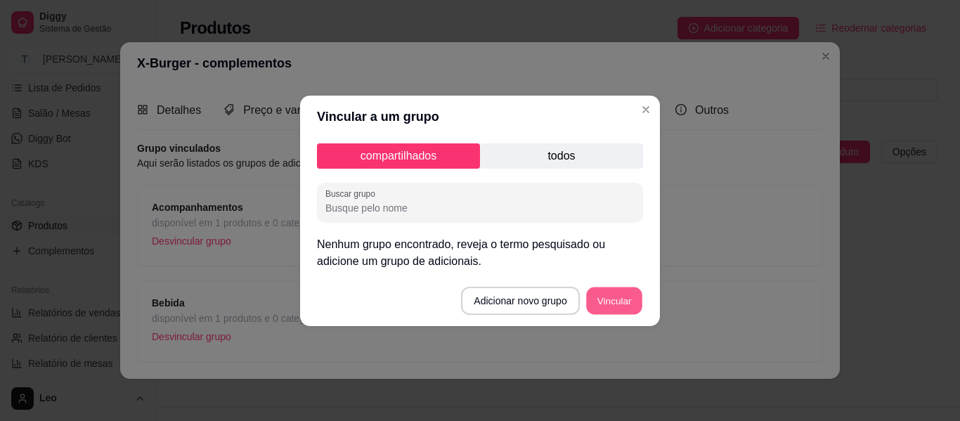
click at [607, 295] on button "Vincular" at bounding box center [614, 300] width 56 height 27
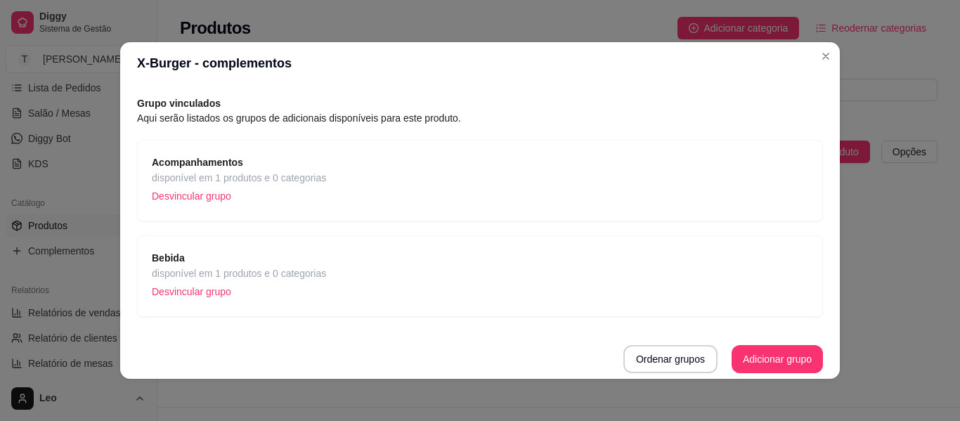
scroll to position [0, 0]
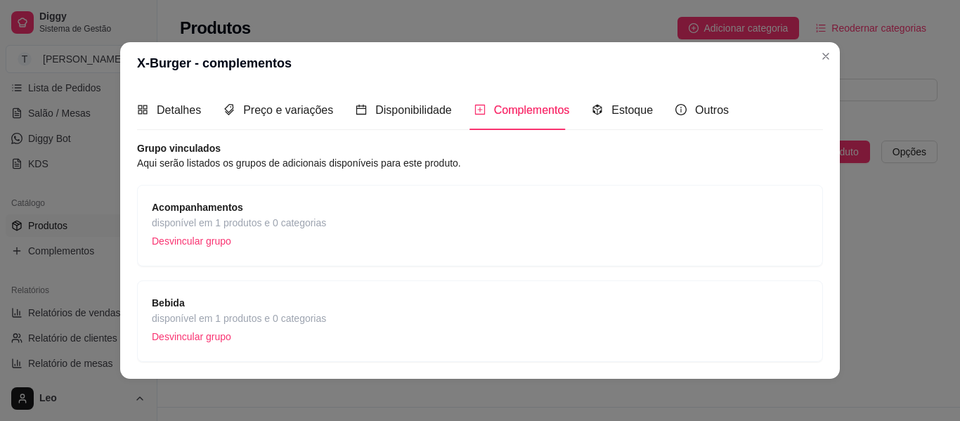
click at [204, 207] on strong "Acompanhamentos" at bounding box center [197, 207] width 91 height 11
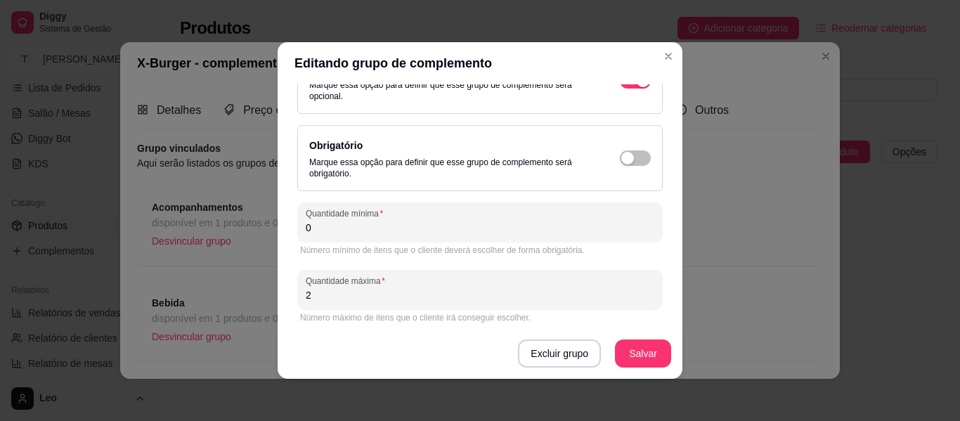
scroll to position [217, 0]
click at [392, 294] on input "2" at bounding box center [480, 293] width 349 height 14
click at [392, 294] on input "1" at bounding box center [480, 293] width 349 height 14
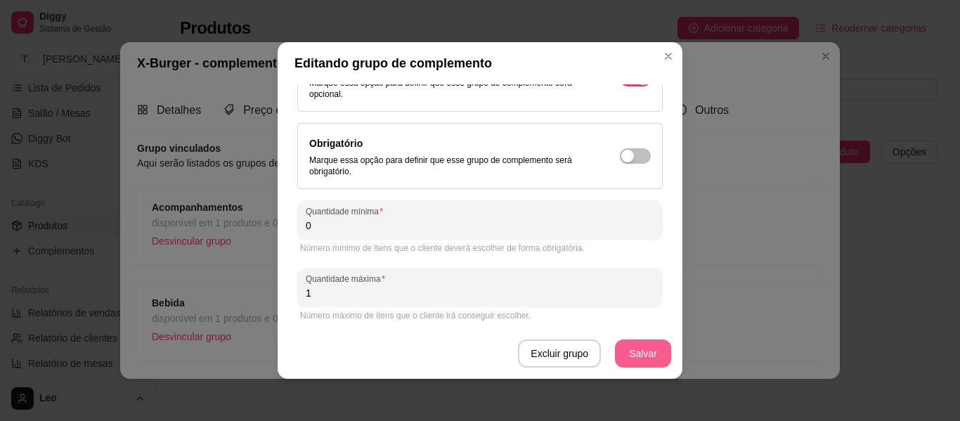
click at [650, 359] on button "Salvar" at bounding box center [643, 354] width 56 height 28
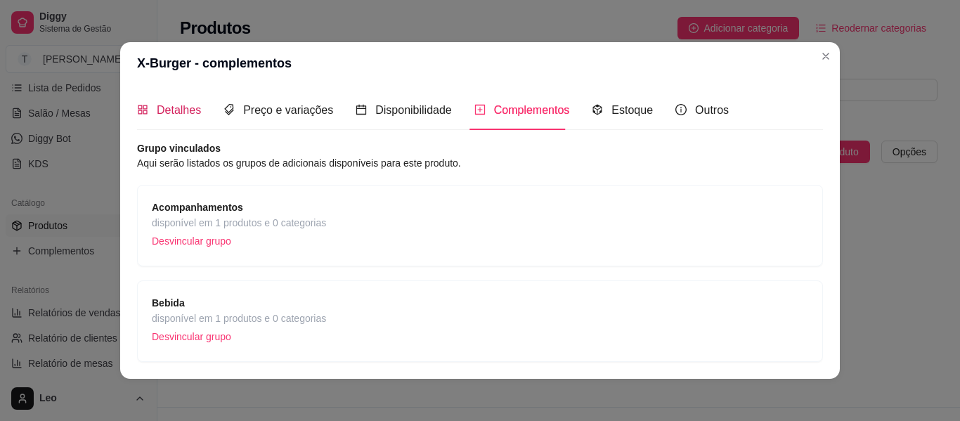
click at [169, 109] on span "Detalhes" at bounding box center [179, 110] width 44 height 12
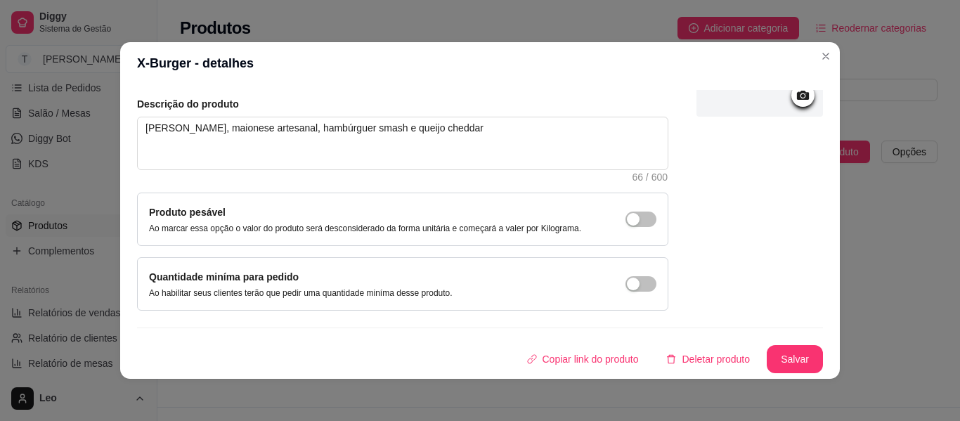
scroll to position [0, 0]
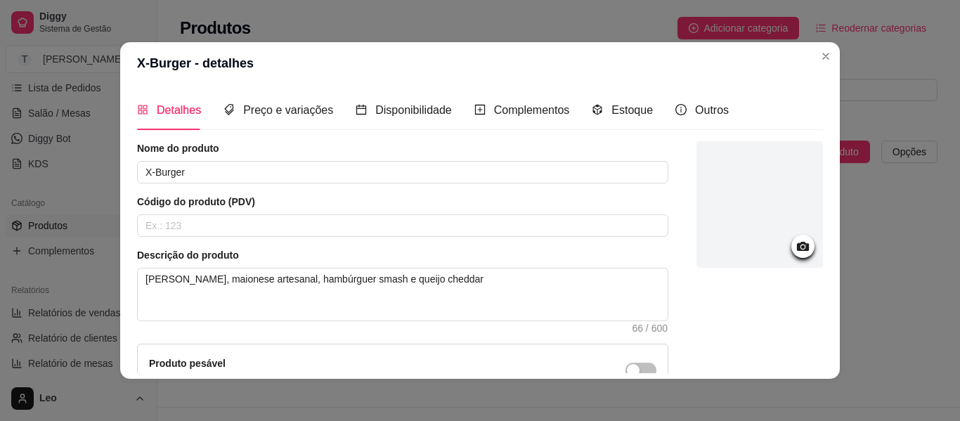
click at [795, 245] on icon at bounding box center [803, 246] width 16 height 16
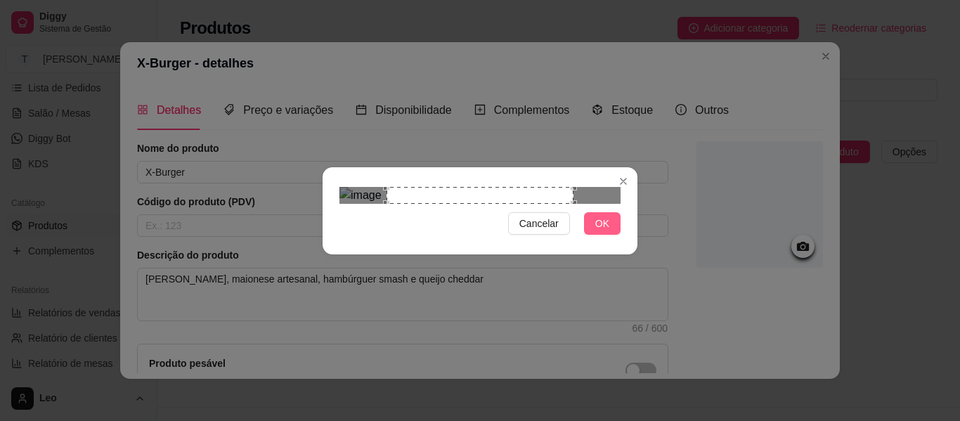
click at [601, 231] on span "OK" at bounding box center [602, 223] width 14 height 15
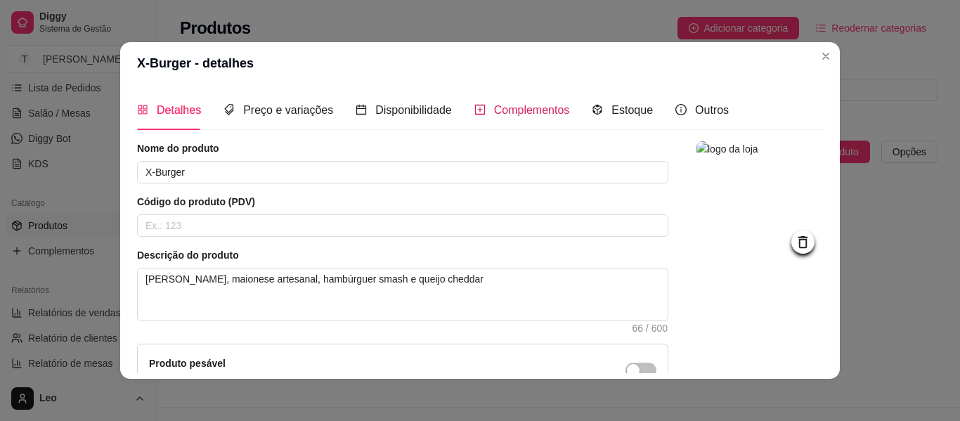
click at [515, 115] on span "Complementos" at bounding box center [532, 110] width 76 height 12
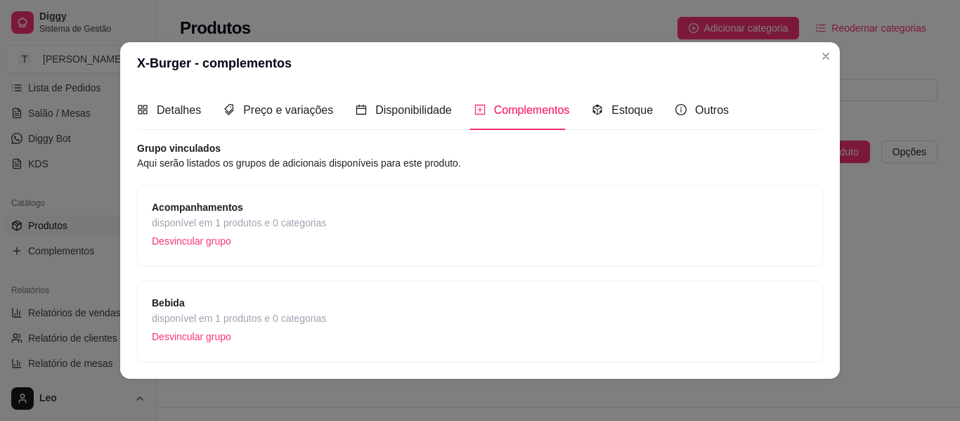
scroll to position [45, 0]
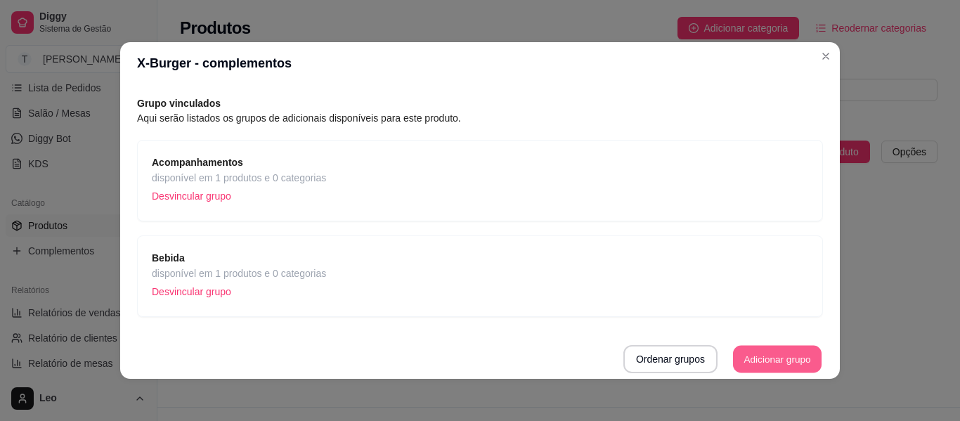
click at [740, 354] on button "Adicionar grupo" at bounding box center [777, 359] width 89 height 27
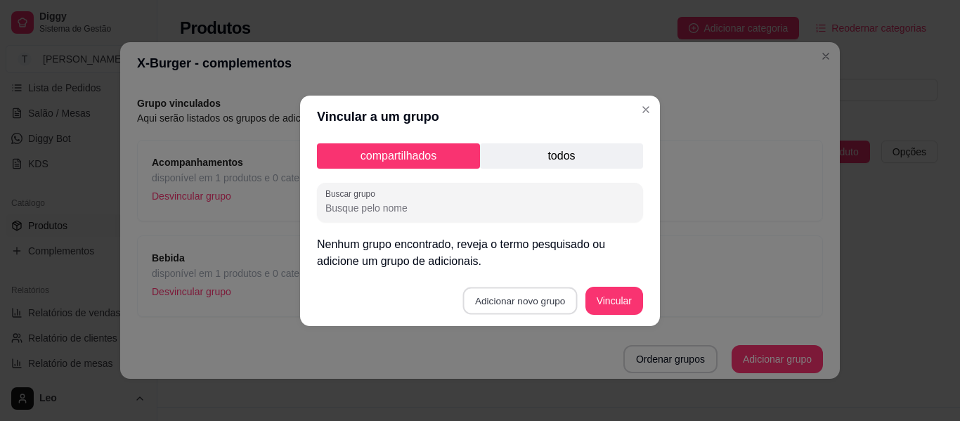
click at [534, 296] on button "Adicionar novo grupo" at bounding box center [520, 300] width 115 height 27
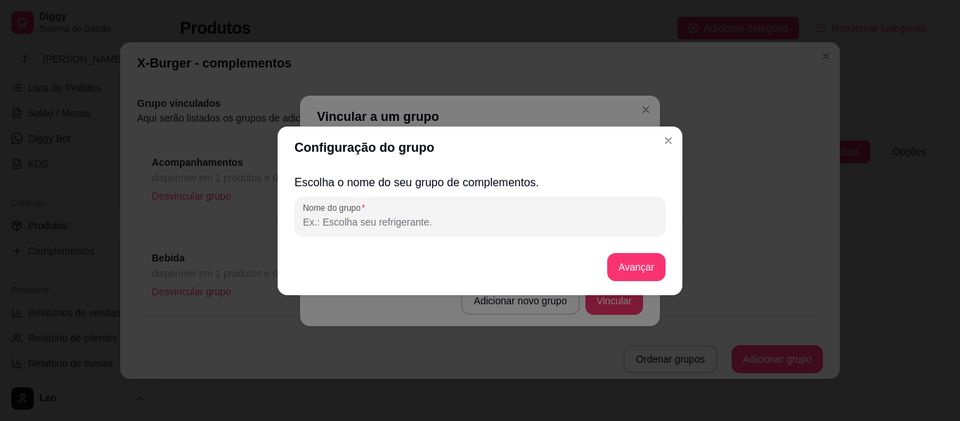
click at [465, 217] on input "Nome do grupo" at bounding box center [480, 222] width 354 height 14
click at [641, 274] on button "Avançar" at bounding box center [636, 266] width 57 height 27
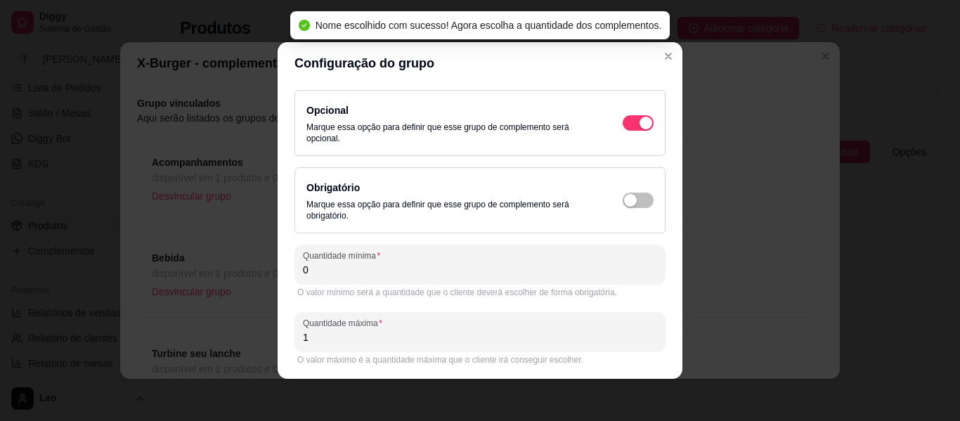
click at [370, 342] on input "1" at bounding box center [480, 337] width 354 height 14
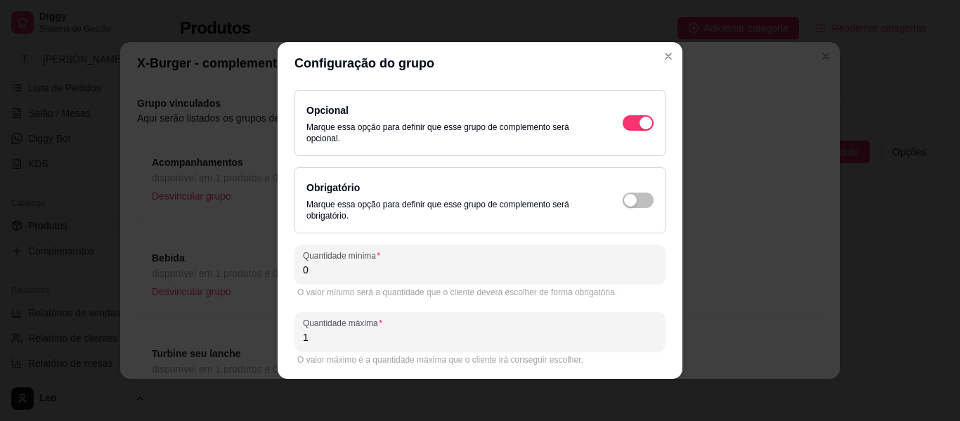
click at [370, 342] on input "1" at bounding box center [480, 337] width 354 height 14
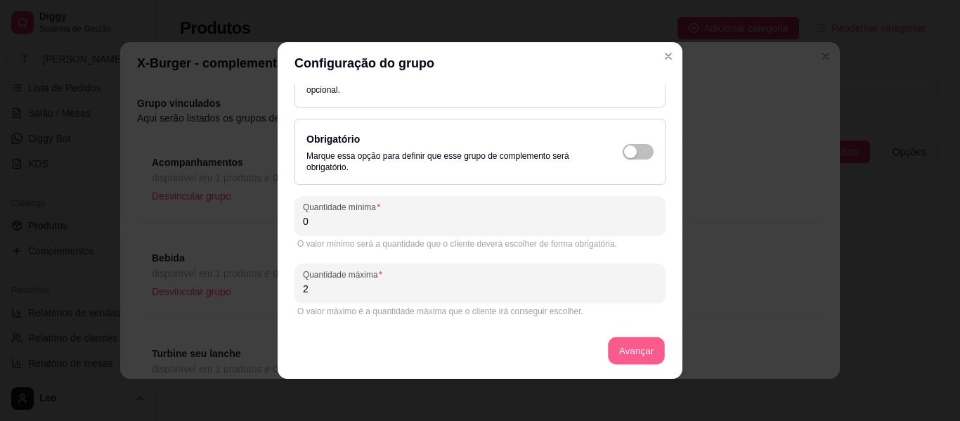
click at [617, 346] on button "Avançar" at bounding box center [636, 350] width 57 height 27
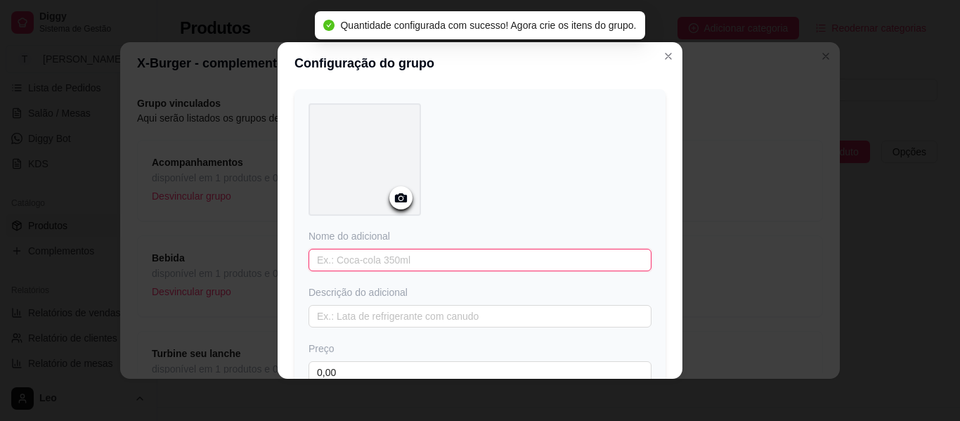
click at [446, 260] on input "text" at bounding box center [480, 260] width 343 height 22
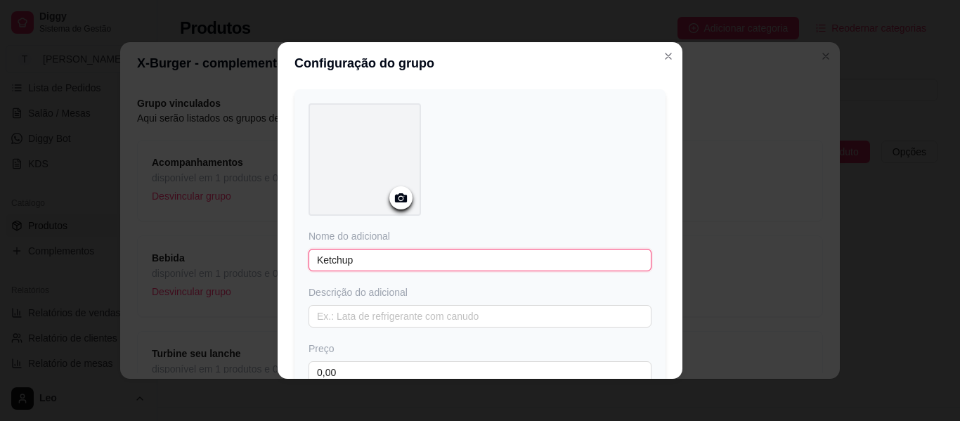
scroll to position [168, 0]
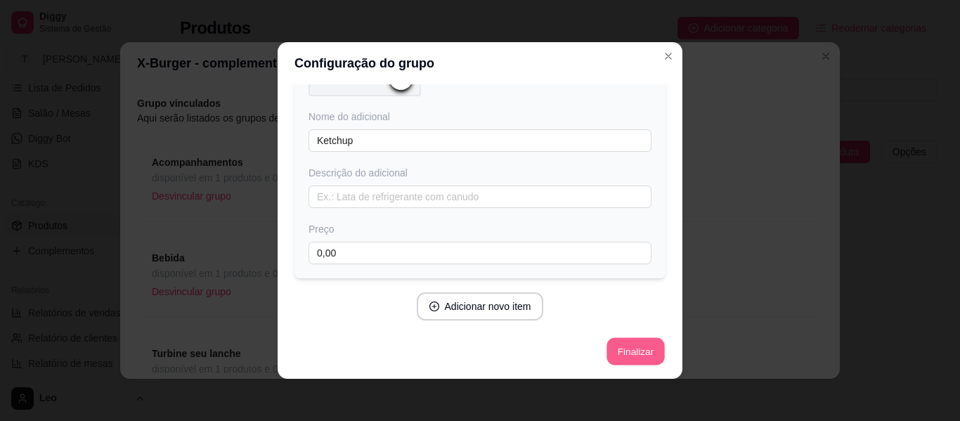
click at [634, 353] on button "Finalizar" at bounding box center [636, 351] width 58 height 27
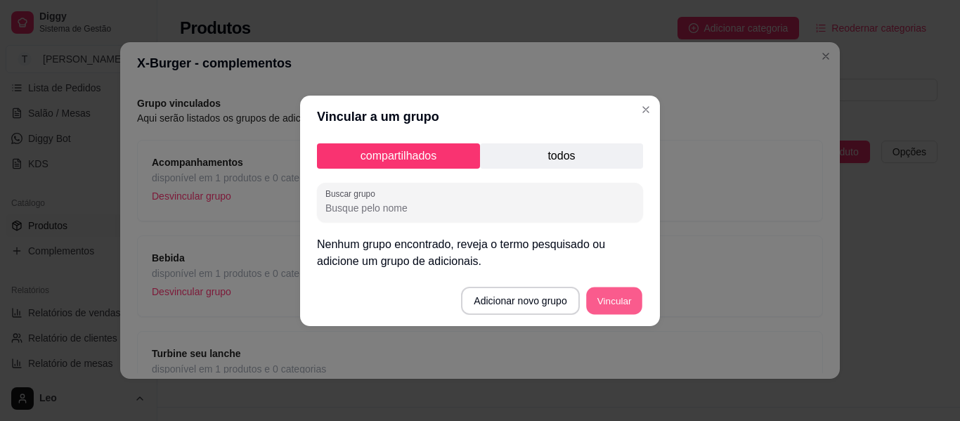
click at [600, 299] on button "Vincular" at bounding box center [614, 300] width 56 height 27
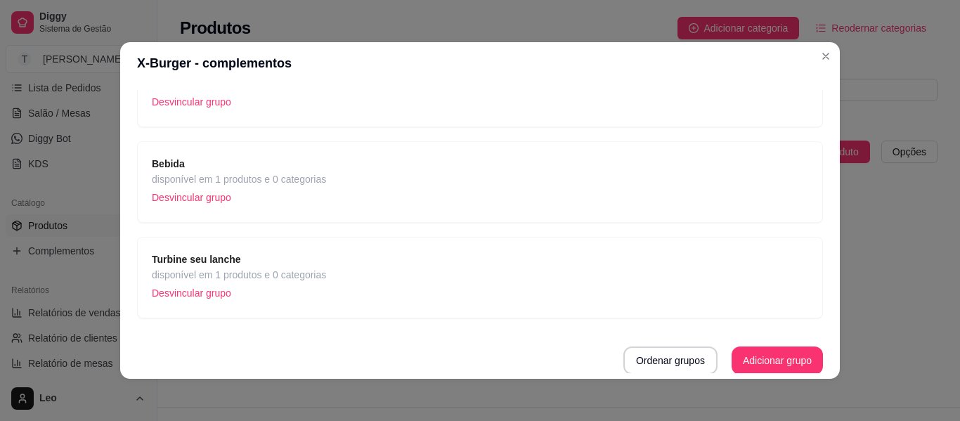
scroll to position [141, 0]
click at [307, 276] on span "disponível em 1 produtos e 0 categorias" at bounding box center [239, 273] width 174 height 15
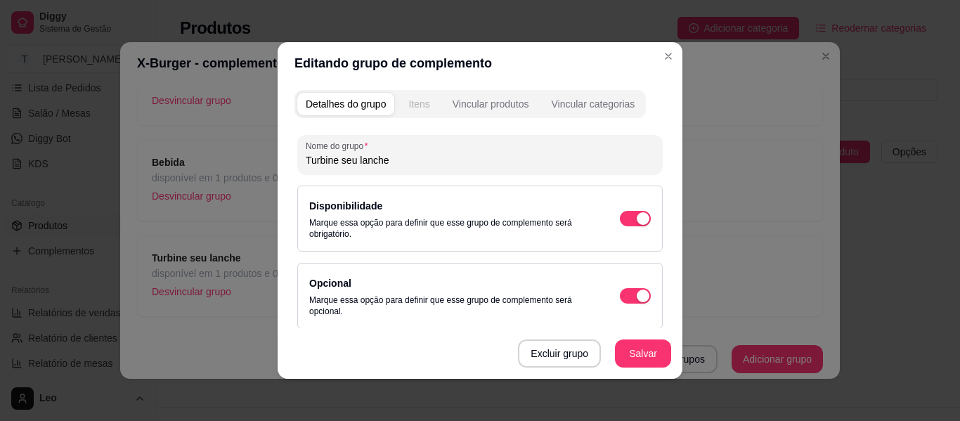
click at [415, 111] on button "Itens" at bounding box center [419, 104] width 38 height 22
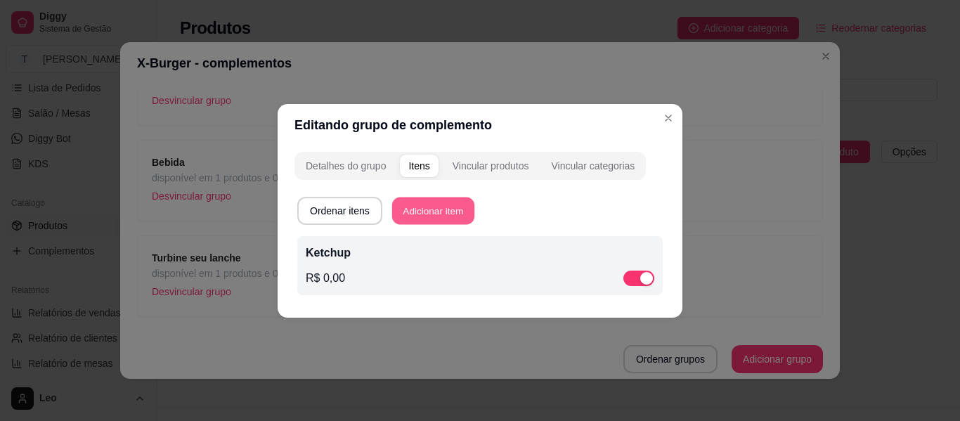
click at [417, 207] on button "Adicionar item" at bounding box center [433, 210] width 82 height 27
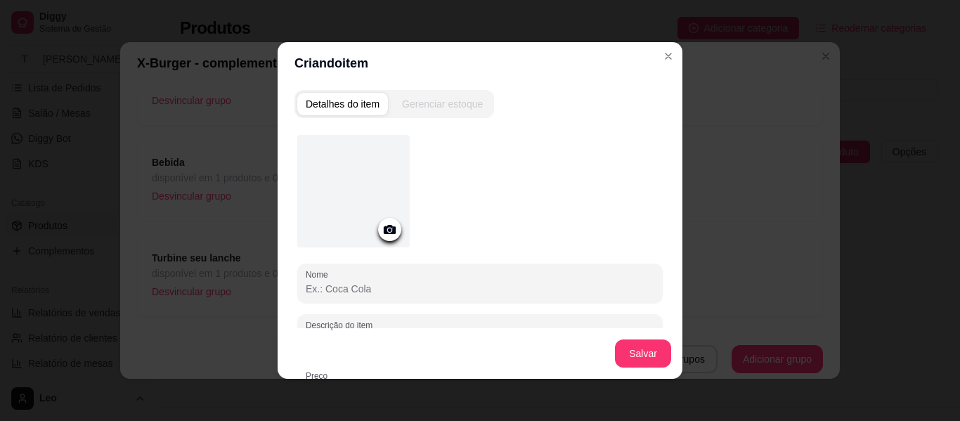
click at [385, 290] on input "Nome" at bounding box center [480, 289] width 349 height 14
click at [630, 350] on button "Salvar" at bounding box center [643, 353] width 55 height 27
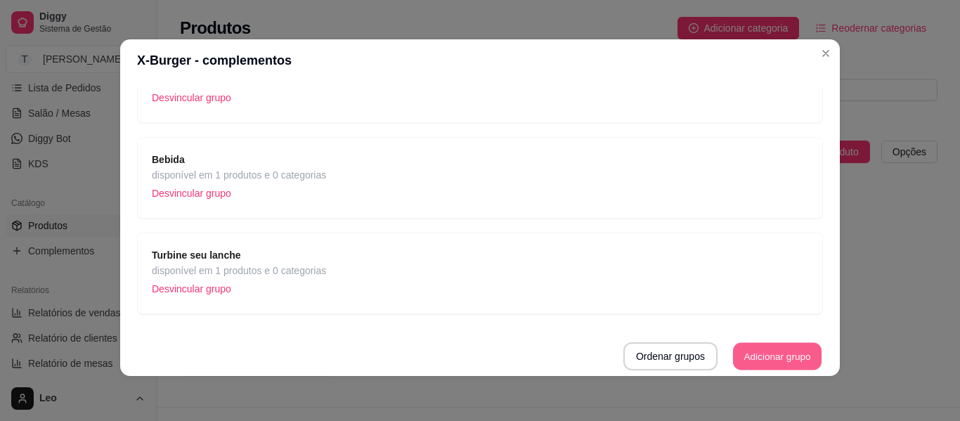
click at [747, 348] on button "Adicionar grupo" at bounding box center [777, 356] width 89 height 27
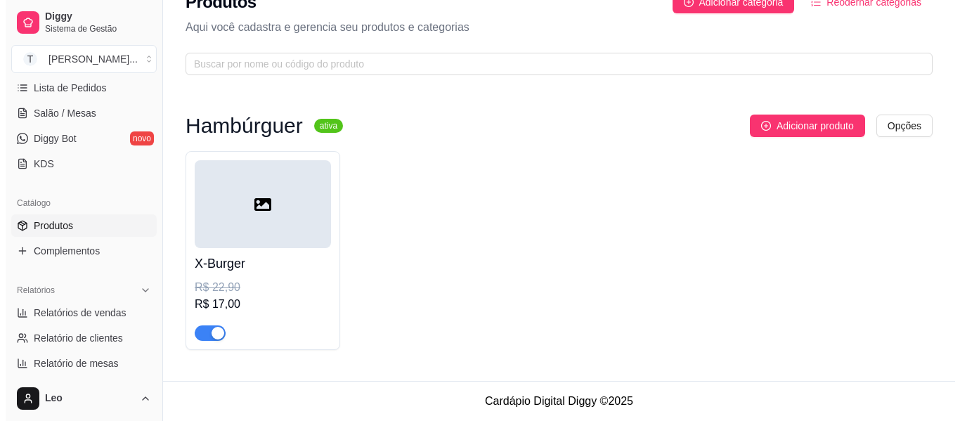
scroll to position [0, 0]
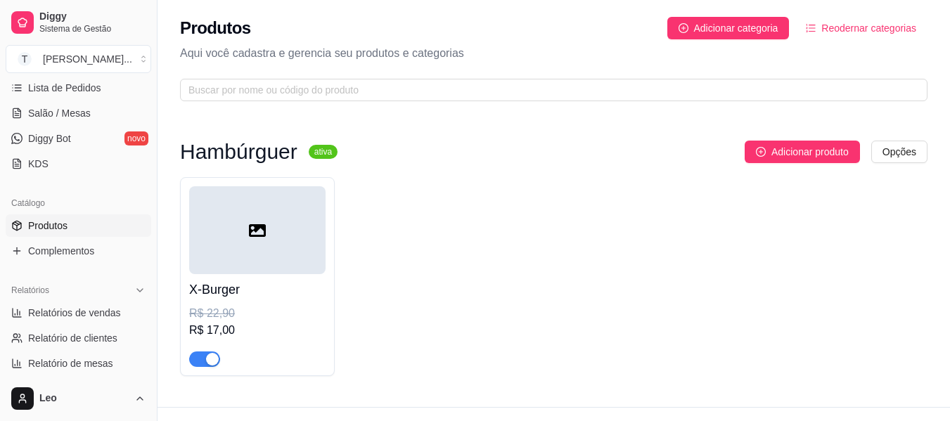
click at [295, 238] on div at bounding box center [257, 230] width 136 height 88
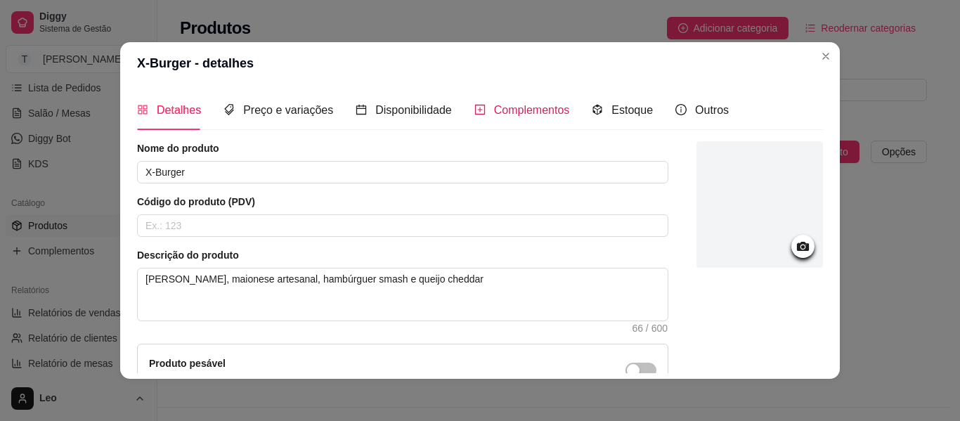
click at [497, 114] on span "Complementos" at bounding box center [532, 110] width 76 height 12
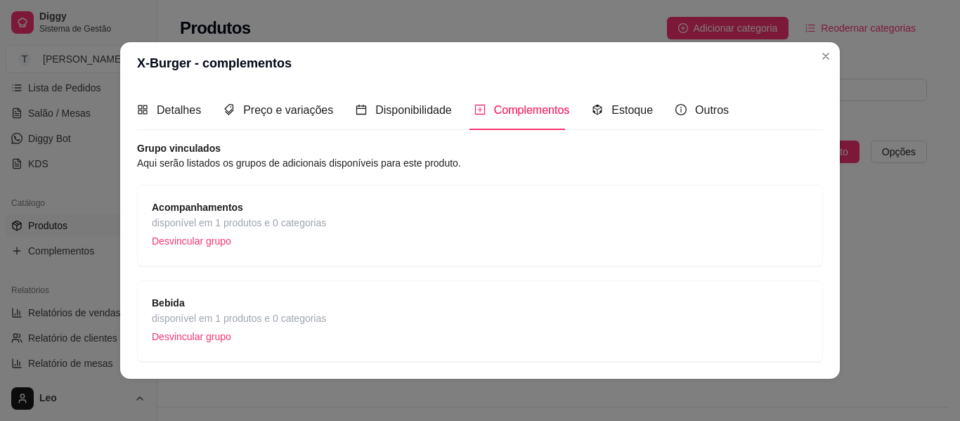
scroll to position [141, 0]
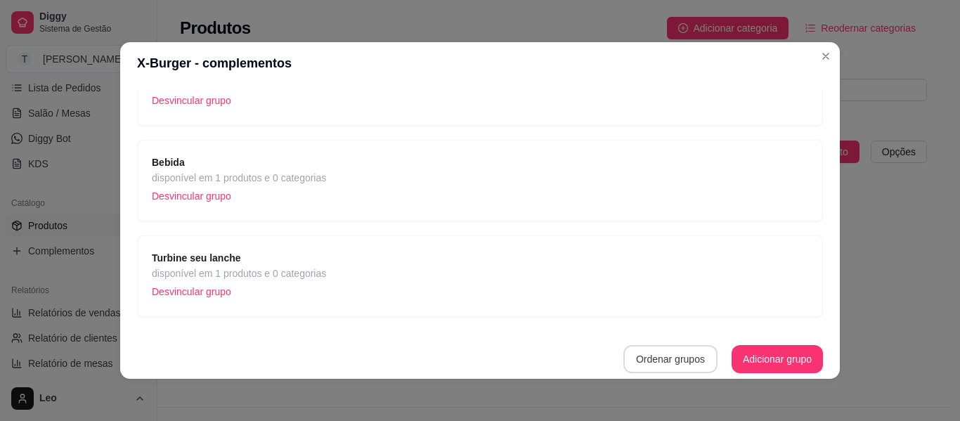
click at [653, 361] on button "Ordenar grupos" at bounding box center [671, 359] width 94 height 28
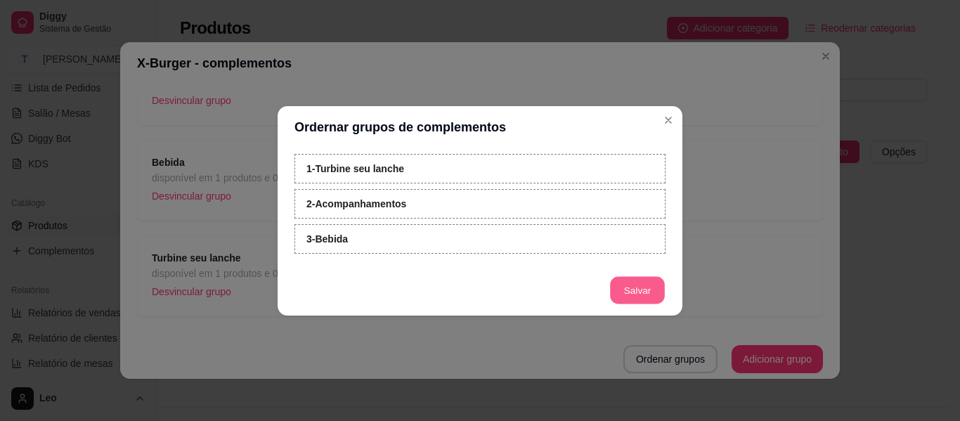
click at [646, 292] on button "Salvar" at bounding box center [637, 289] width 55 height 27
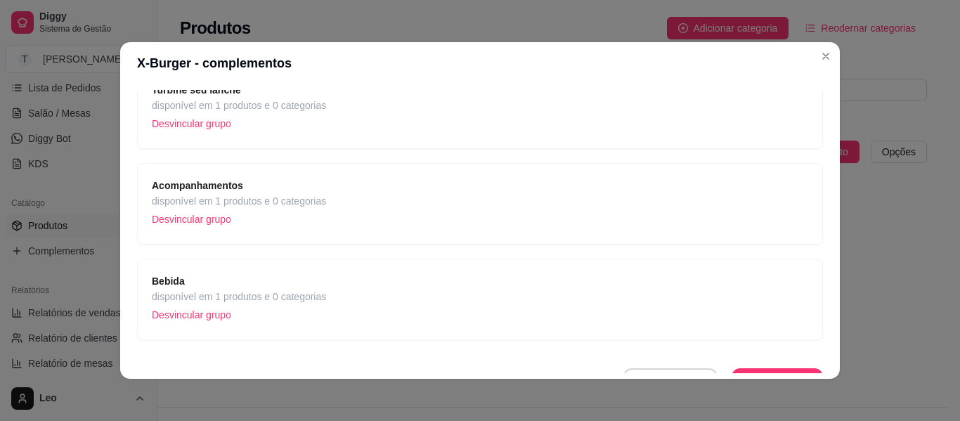
scroll to position [117, 0]
click at [232, 182] on strong "Acompanhamentos" at bounding box center [197, 186] width 91 height 11
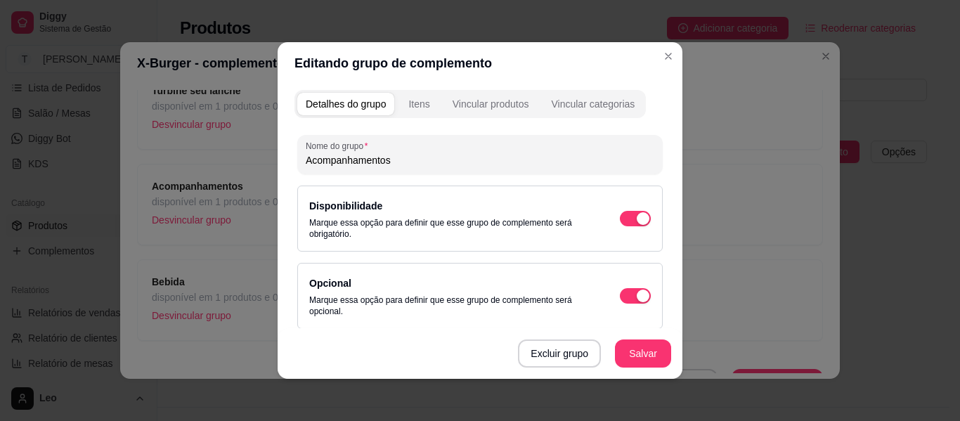
click at [392, 164] on input "Acompanhamentos" at bounding box center [480, 160] width 349 height 14
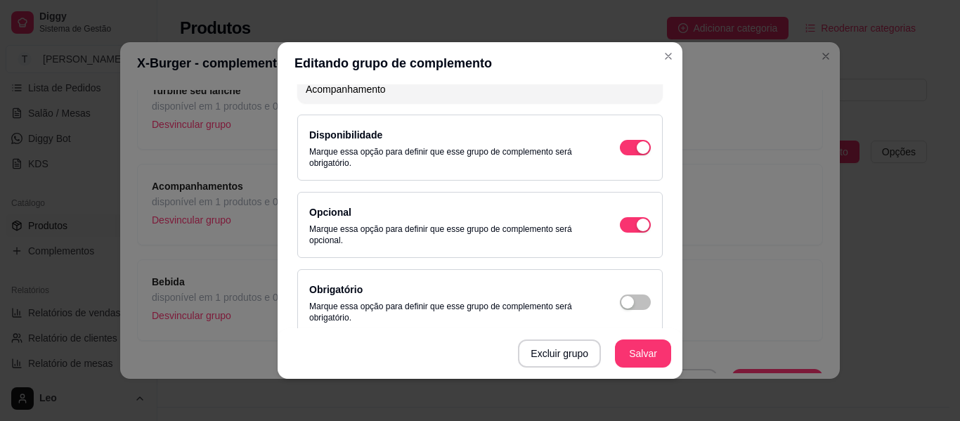
scroll to position [70, 0]
click at [620, 148] on span "button" at bounding box center [635, 148] width 31 height 15
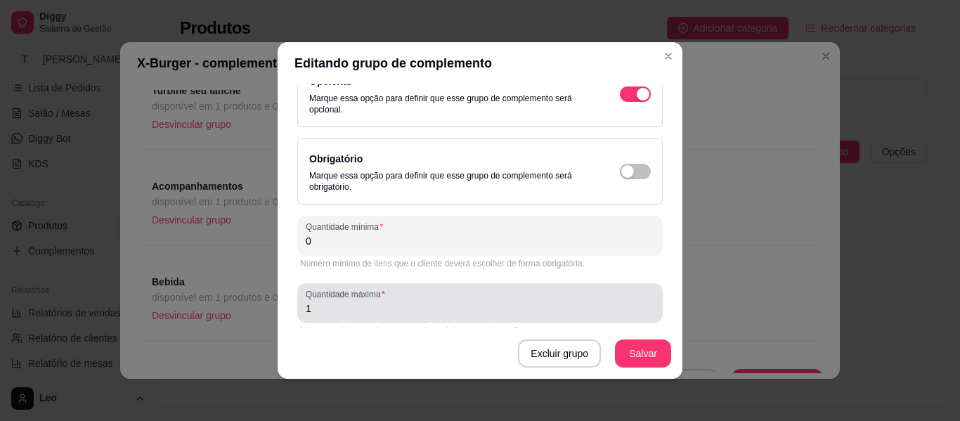
scroll to position [221, 0]
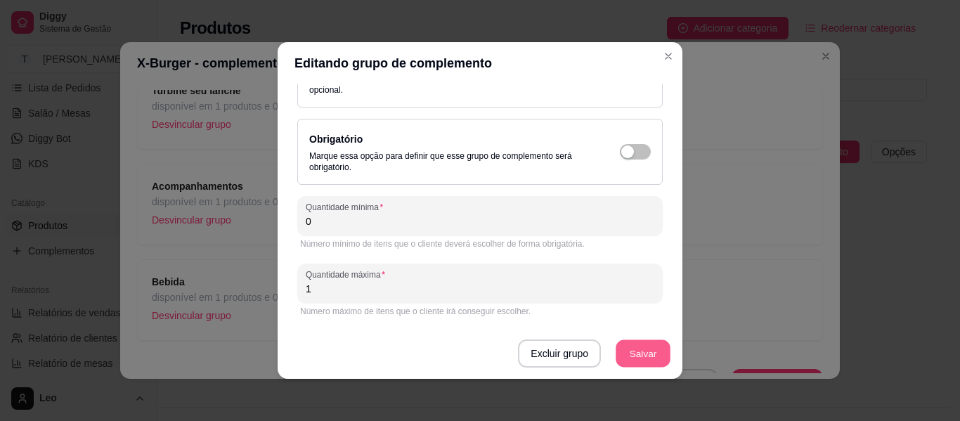
click at [631, 348] on button "Salvar" at bounding box center [643, 353] width 55 height 27
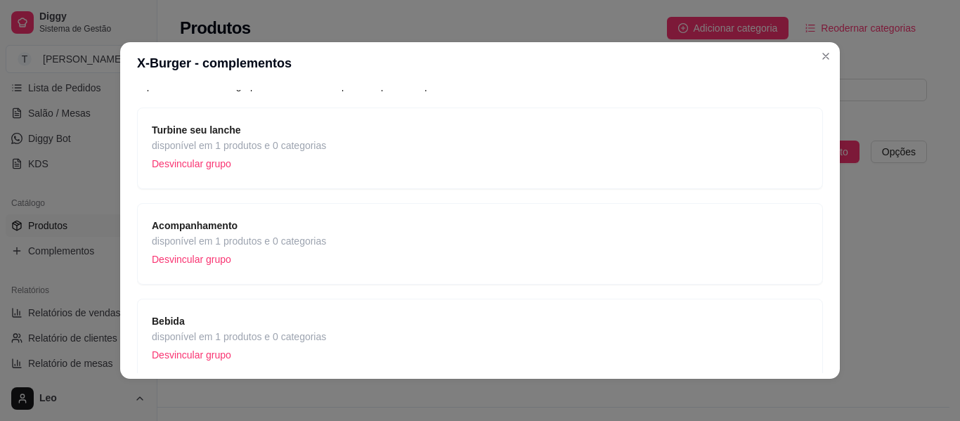
scroll to position [79, 0]
click at [274, 146] on span "disponível em 1 produtos e 0 categorias" at bounding box center [239, 143] width 174 height 15
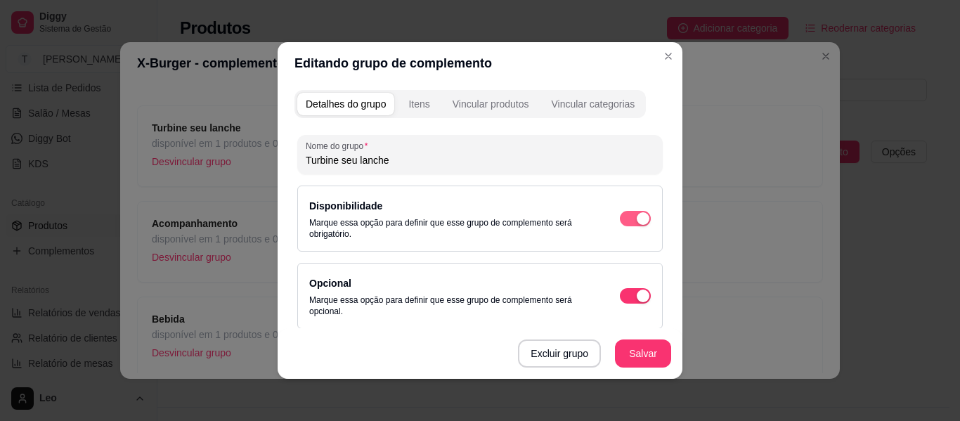
click at [620, 217] on span "button" at bounding box center [635, 218] width 31 height 15
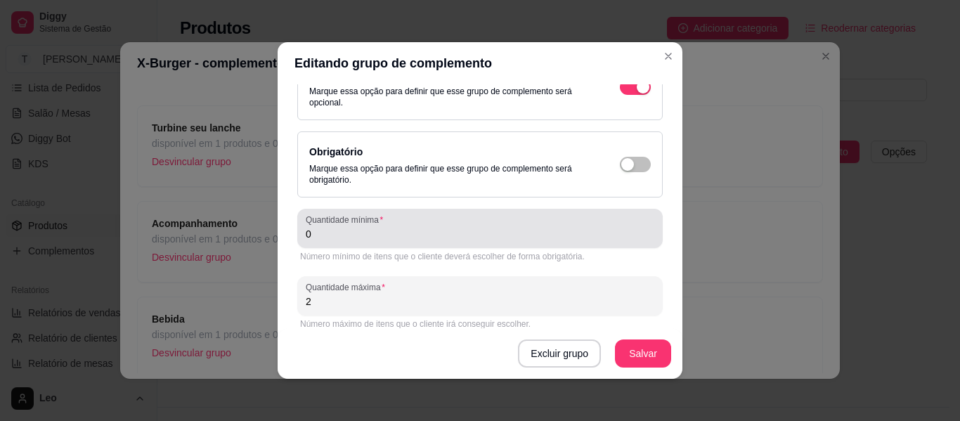
scroll to position [221, 0]
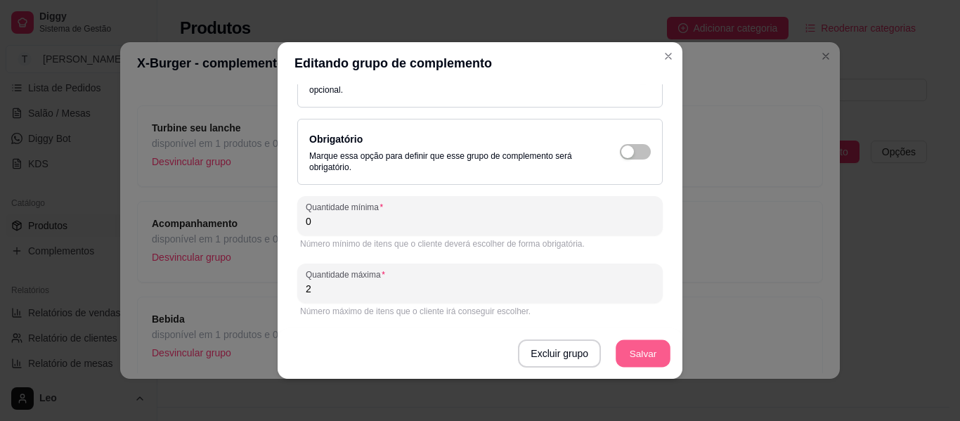
click at [626, 348] on button "Salvar" at bounding box center [643, 353] width 55 height 27
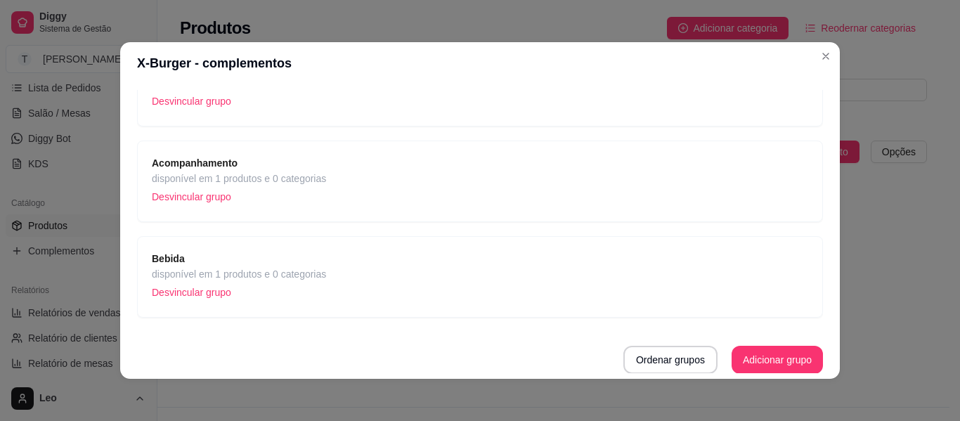
scroll to position [141, 0]
click at [274, 273] on span "disponível em 1 produtos e 0 categorias" at bounding box center [239, 273] width 174 height 15
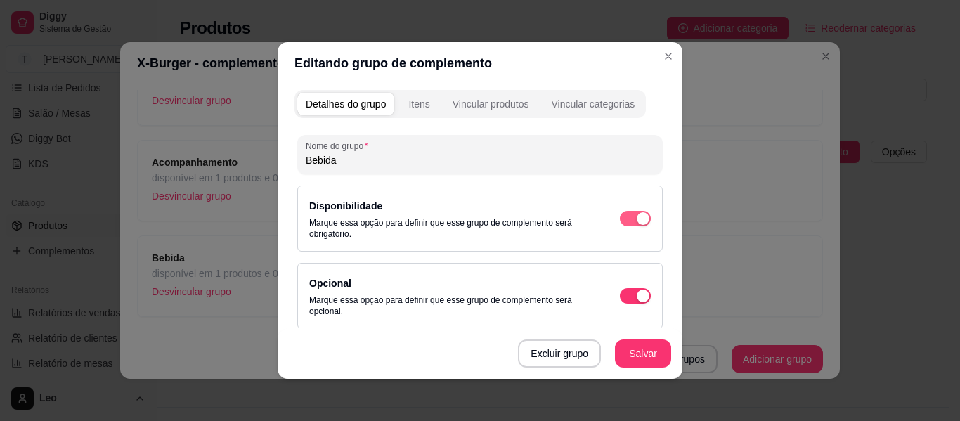
click at [620, 217] on span "button" at bounding box center [635, 218] width 31 height 15
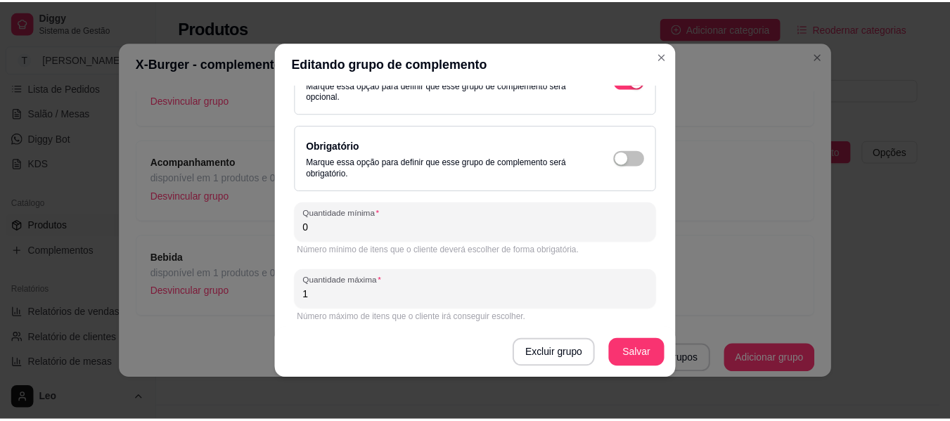
scroll to position [221, 0]
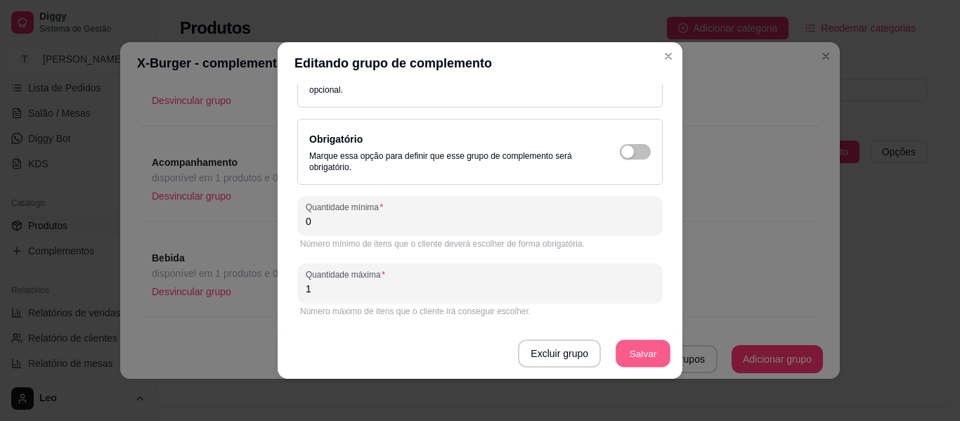
click at [632, 351] on button "Salvar" at bounding box center [643, 353] width 55 height 27
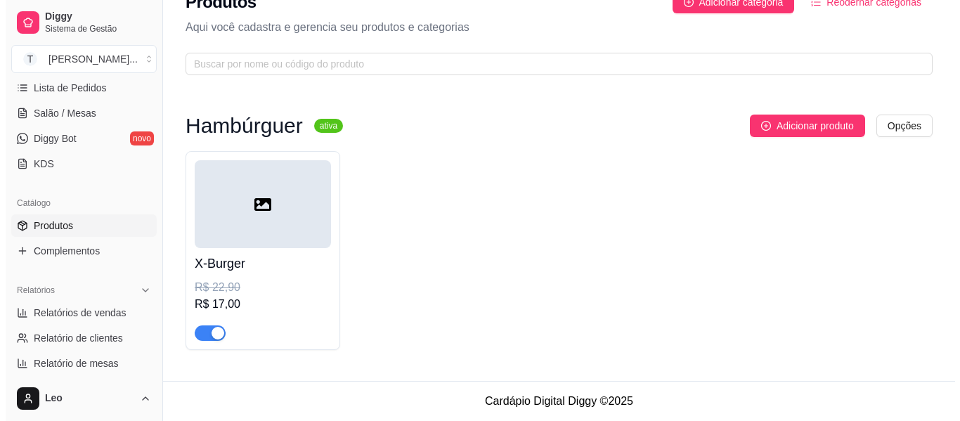
scroll to position [27, 0]
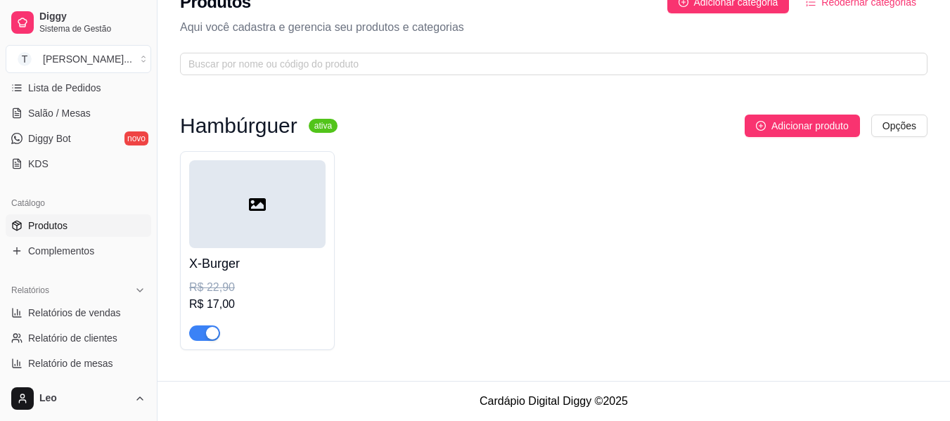
click at [263, 207] on icon at bounding box center [257, 204] width 17 height 17
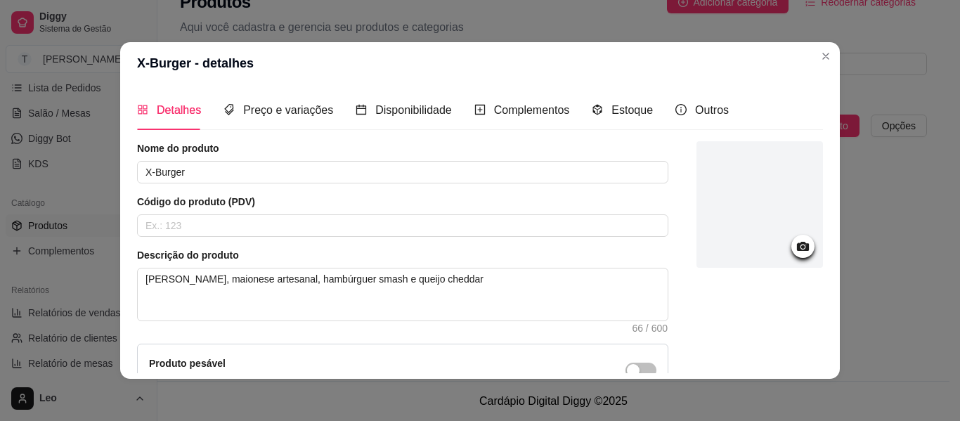
click at [795, 246] on icon at bounding box center [803, 246] width 16 height 16
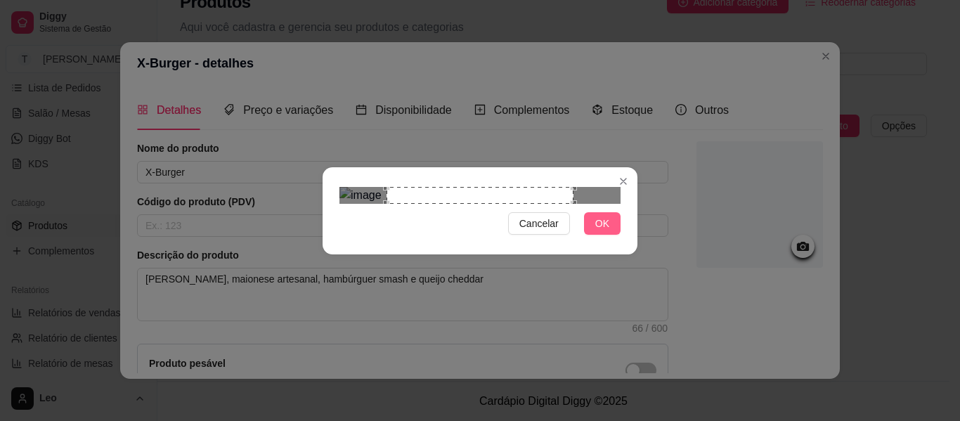
click at [605, 231] on span "OK" at bounding box center [602, 223] width 14 height 15
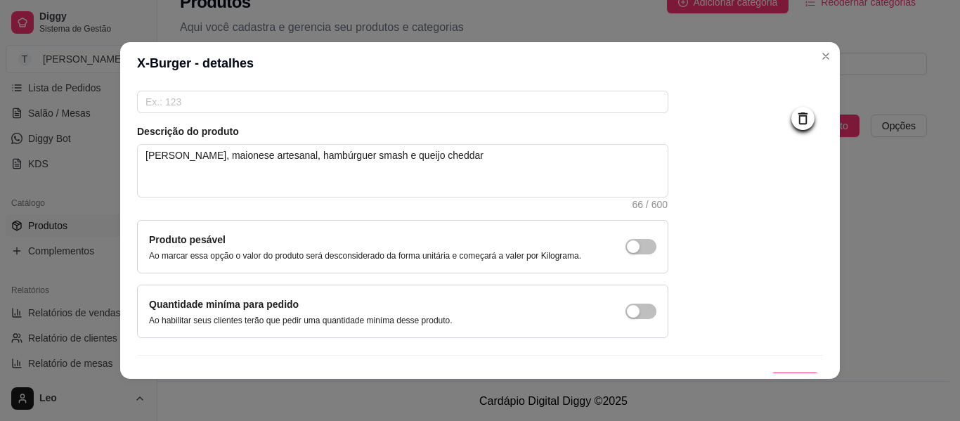
scroll to position [151, 0]
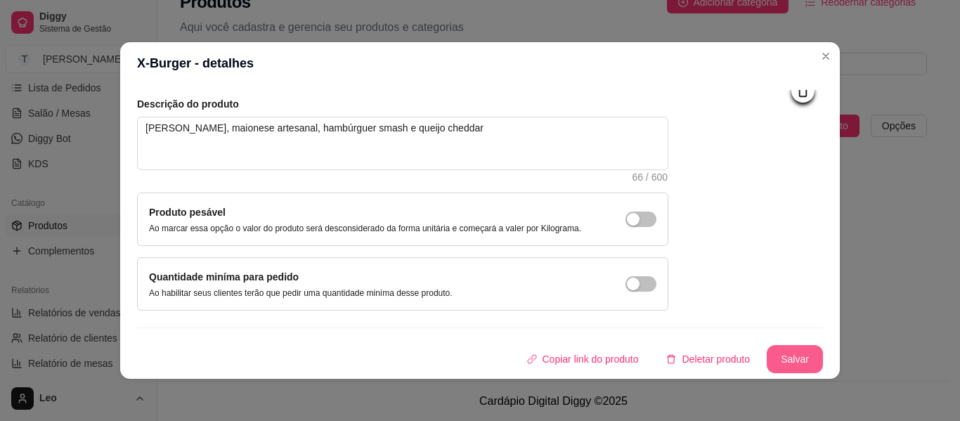
click at [782, 356] on button "Salvar" at bounding box center [795, 359] width 56 height 28
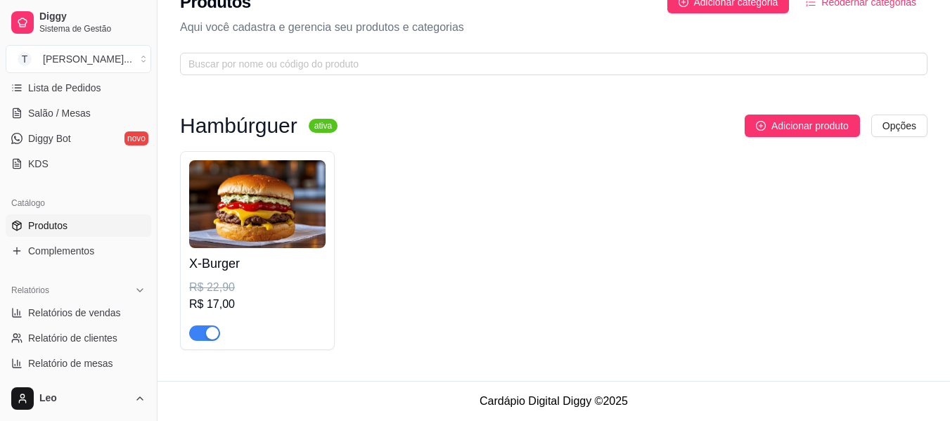
click at [283, 214] on img at bounding box center [257, 204] width 136 height 88
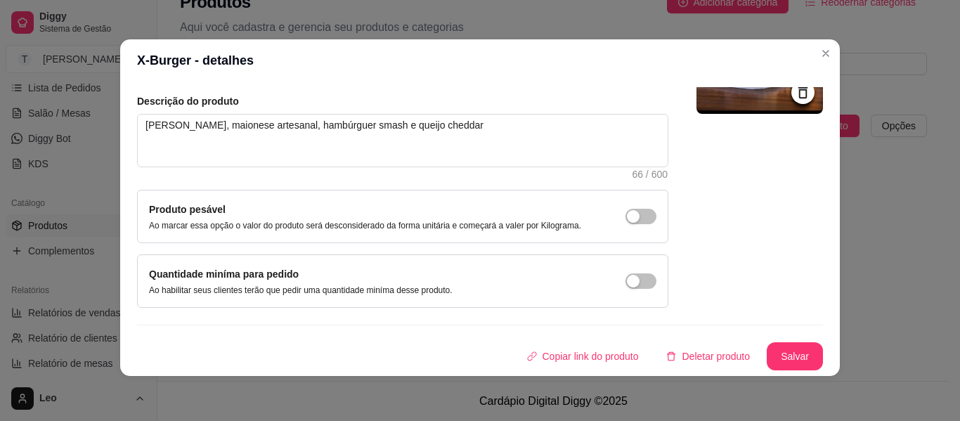
scroll to position [0, 0]
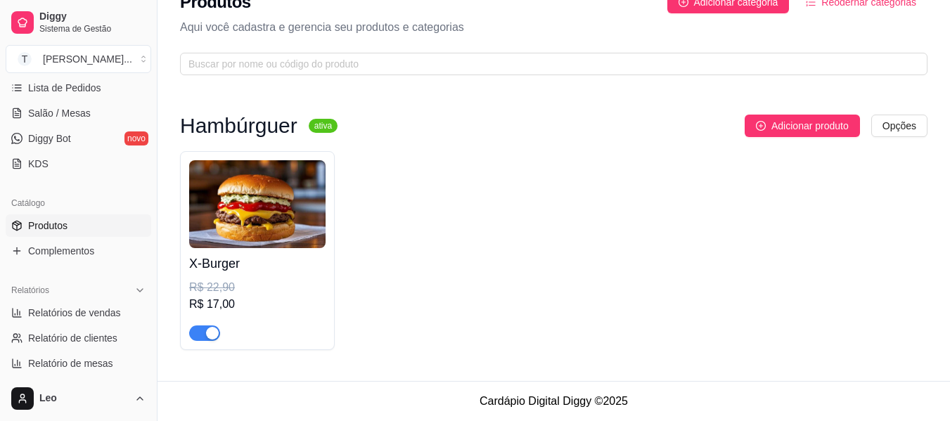
drag, startPoint x: 303, startPoint y: 205, endPoint x: 607, endPoint y: 249, distance: 307.5
click at [607, 249] on div "X-Burger R$ 22,90 R$ 17,00" at bounding box center [553, 250] width 747 height 199
click at [220, 296] on div "R$ 17,00" at bounding box center [257, 304] width 136 height 17
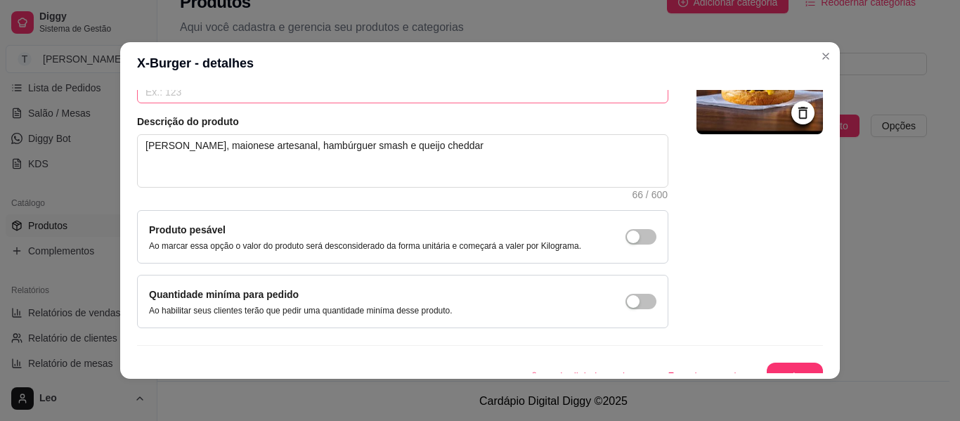
scroll to position [133, 0]
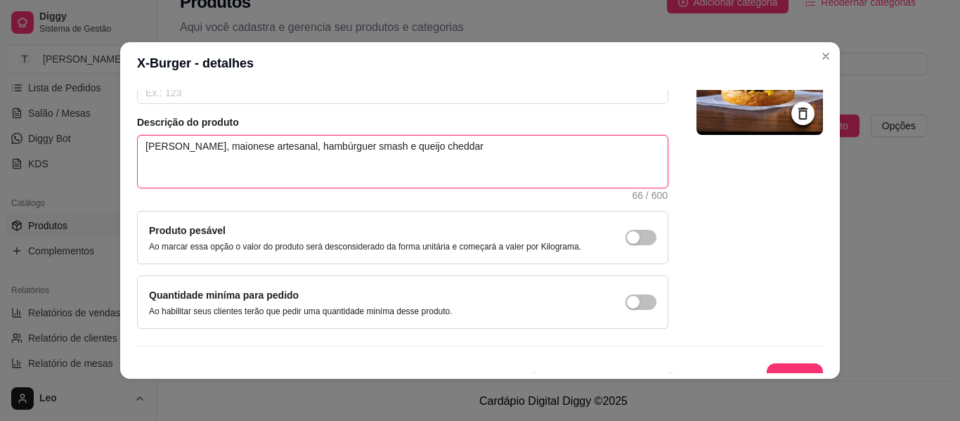
click at [482, 157] on textarea "[PERSON_NAME], maionese artesanal, hambúrguer smash e queijo cheddar" at bounding box center [403, 162] width 530 height 52
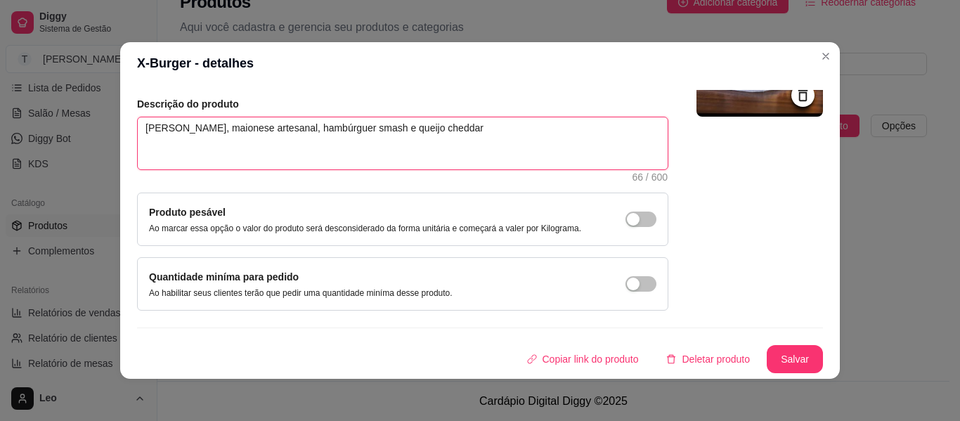
scroll to position [3, 0]
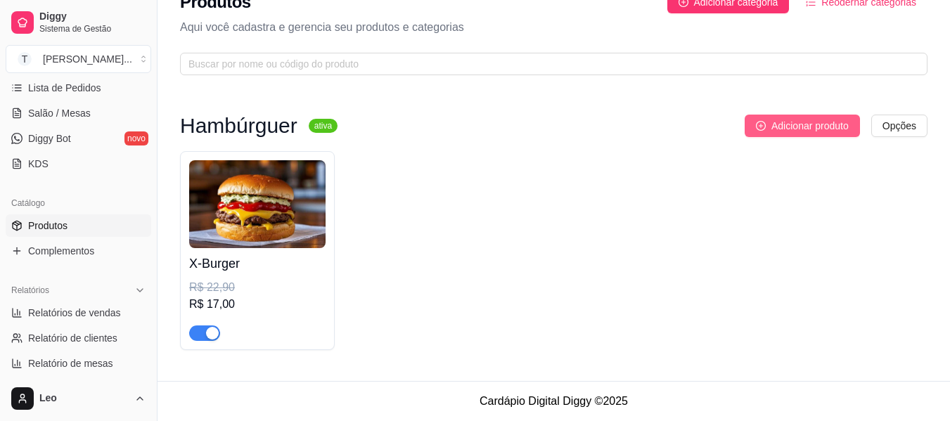
click at [811, 120] on span "Adicionar produto" at bounding box center [809, 125] width 77 height 15
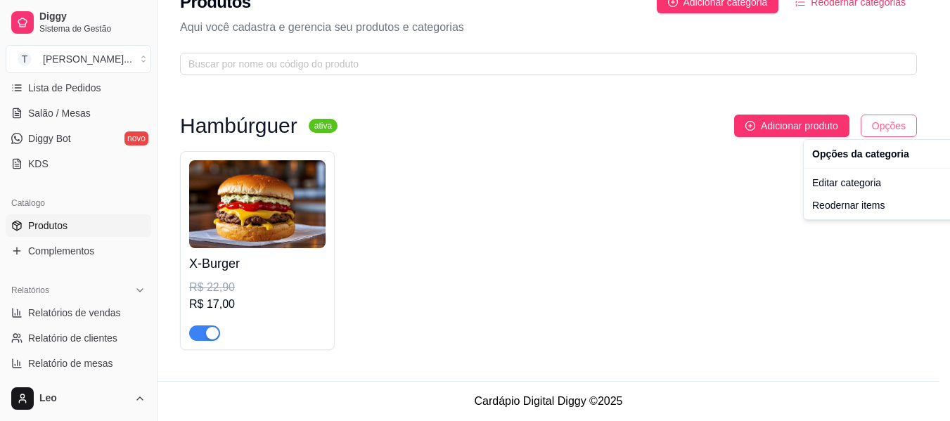
click at [908, 124] on html "Diggy Sistema de Gestão T Tio Leo ... Loja aberta Período gratuito até 30/08 Ac…" at bounding box center [475, 184] width 950 height 421
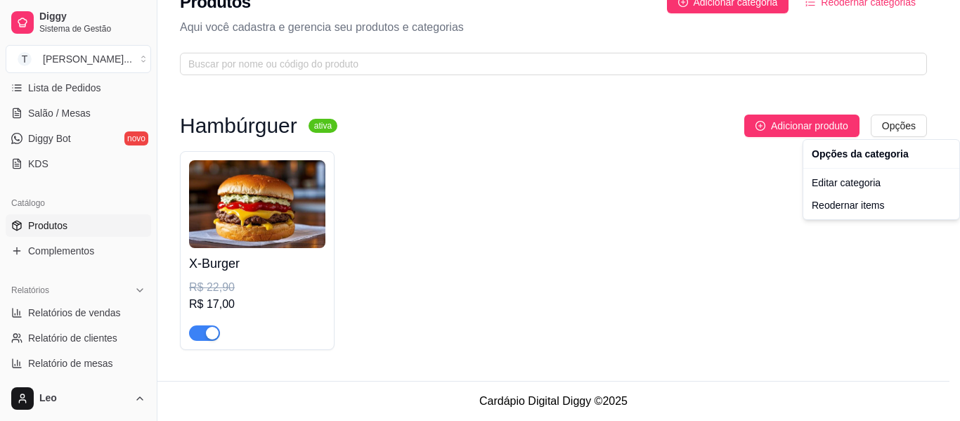
click at [728, 182] on html "Diggy Sistema de Gestão T Tio Leo ... Loja aberta Período gratuito até 30/08 Ac…" at bounding box center [480, 184] width 960 height 421
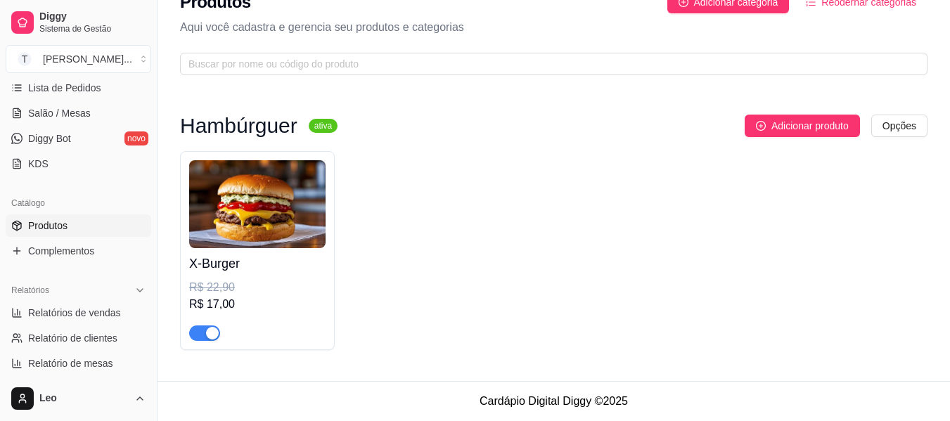
click at [789, 112] on div "Hambúrguer ativa Adicionar produto Opções X-Burger R$ 22,90 R$ 17,00" at bounding box center [553, 232] width 792 height 297
click at [783, 127] on span "Adicionar produto" at bounding box center [809, 125] width 77 height 15
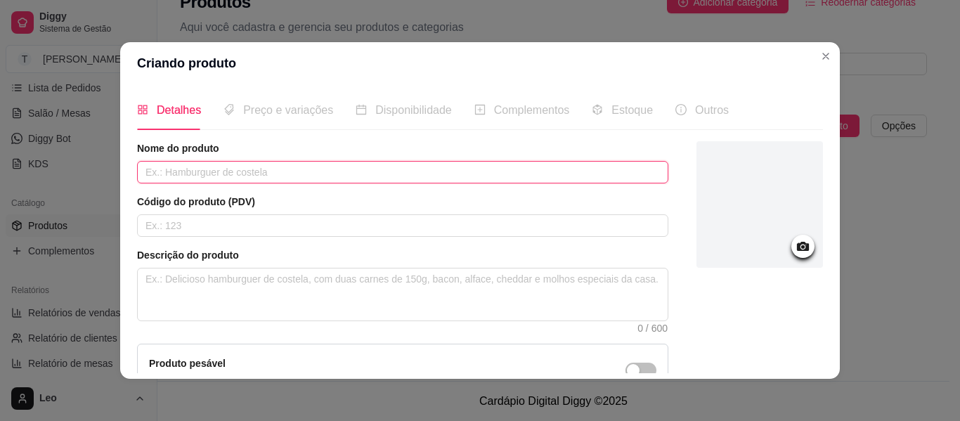
click at [323, 180] on input "text" at bounding box center [402, 172] width 531 height 22
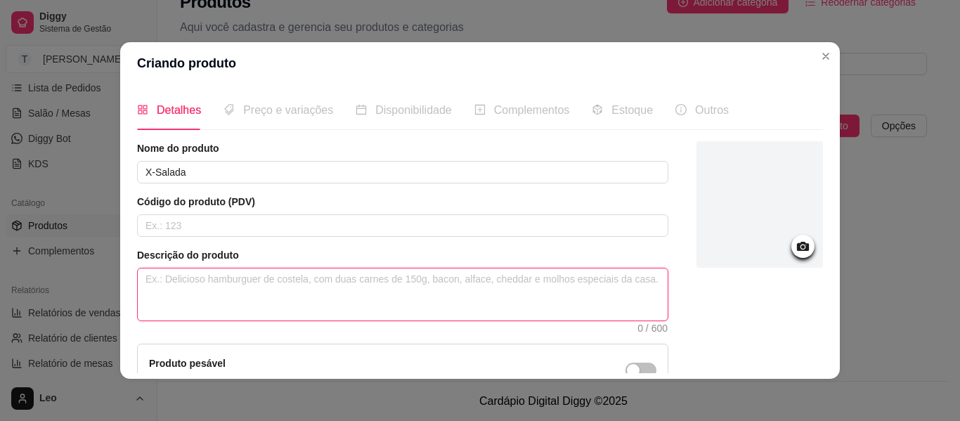
click at [266, 296] on textarea at bounding box center [403, 295] width 530 height 52
paste textarea "[PERSON_NAME], maionese artesanal, hambúrguer smash e queijo cheddar"
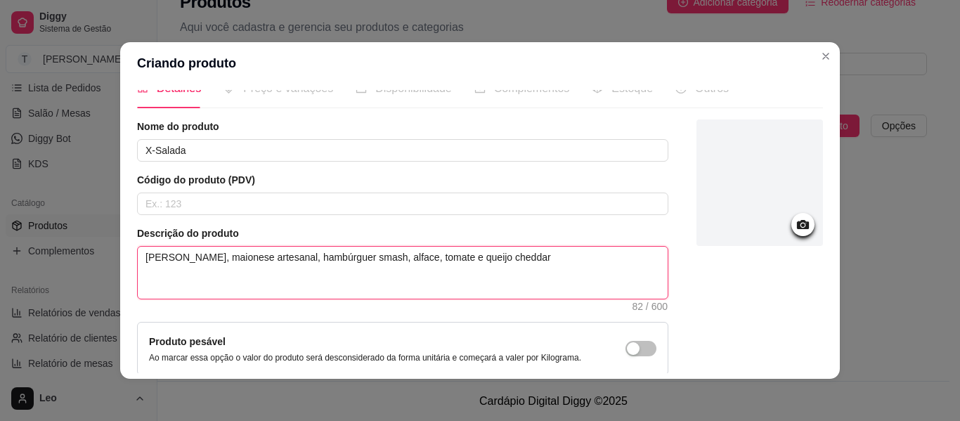
scroll to position [0, 0]
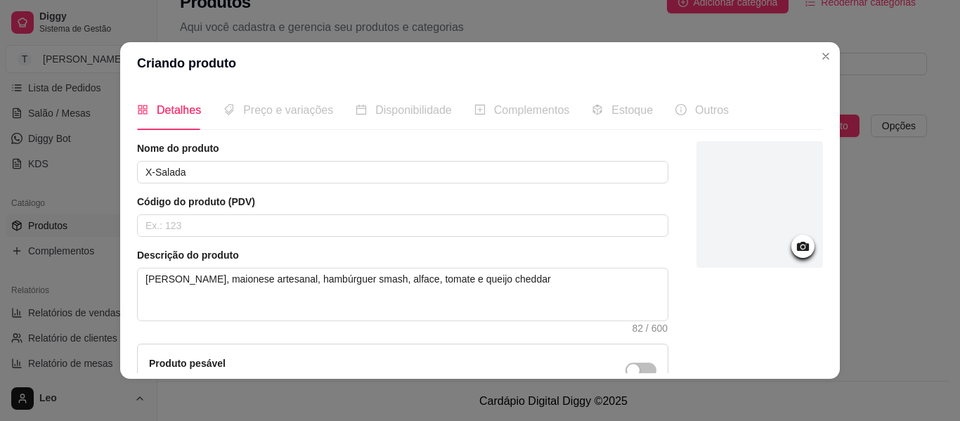
click at [797, 250] on icon at bounding box center [803, 246] width 12 height 9
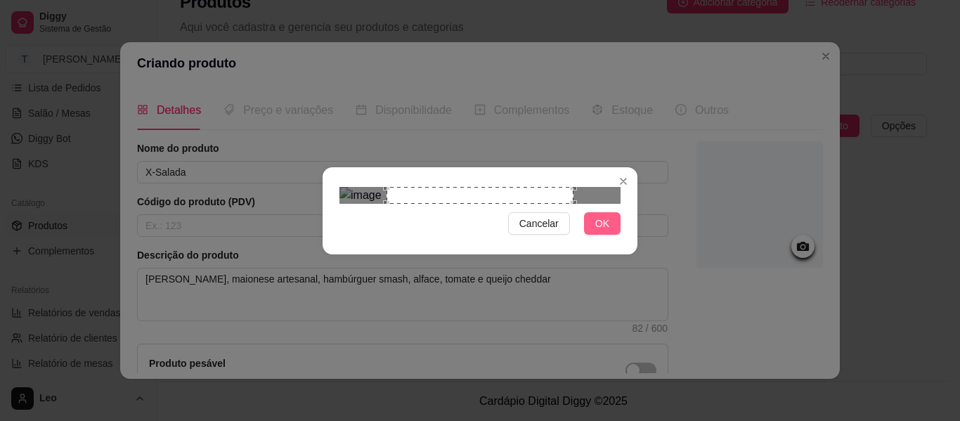
click at [597, 231] on span "OK" at bounding box center [602, 223] width 14 height 15
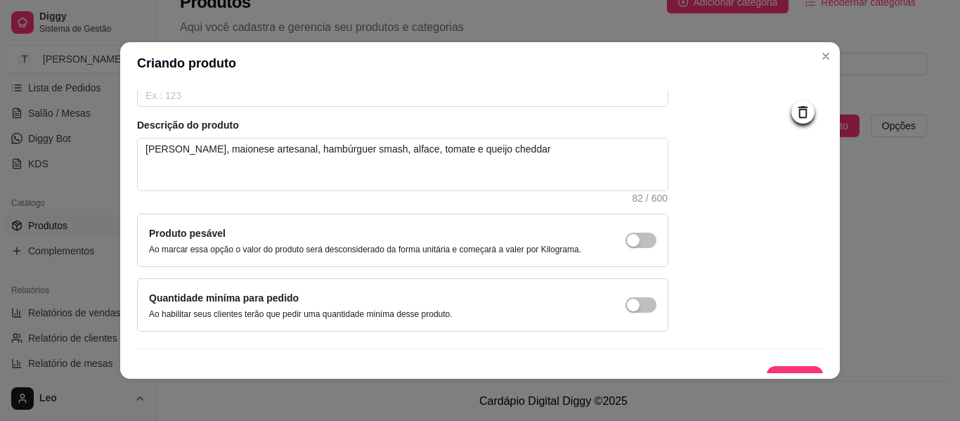
scroll to position [133, 0]
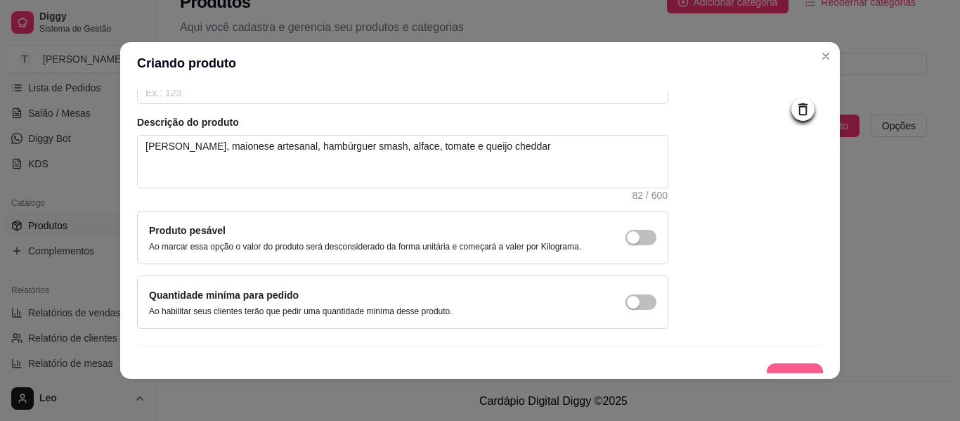
click at [767, 364] on button "Salvar" at bounding box center [795, 377] width 56 height 28
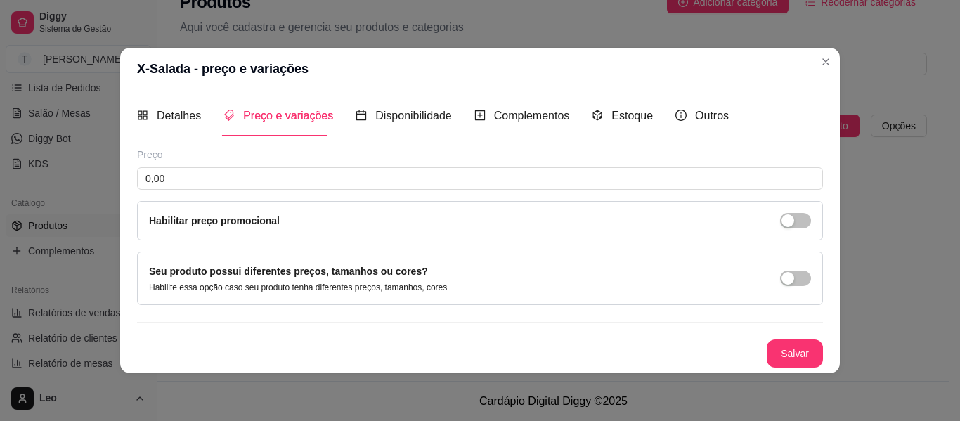
scroll to position [0, 0]
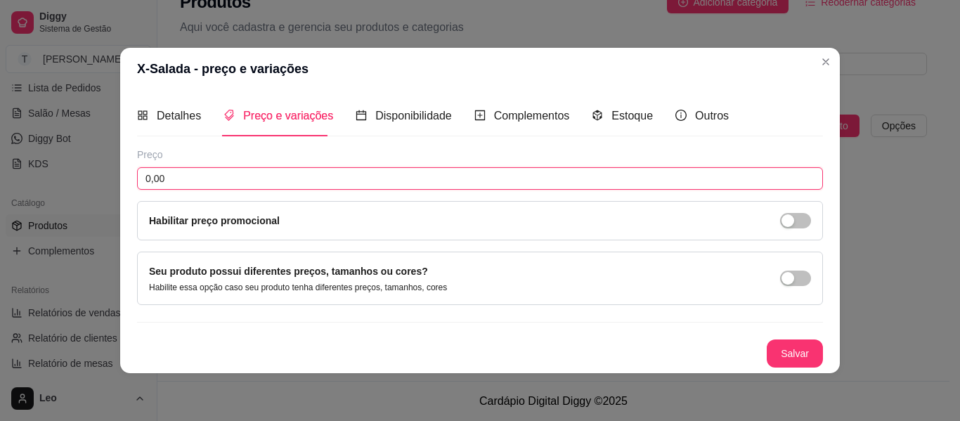
click at [316, 172] on input "0,00" at bounding box center [480, 178] width 686 height 22
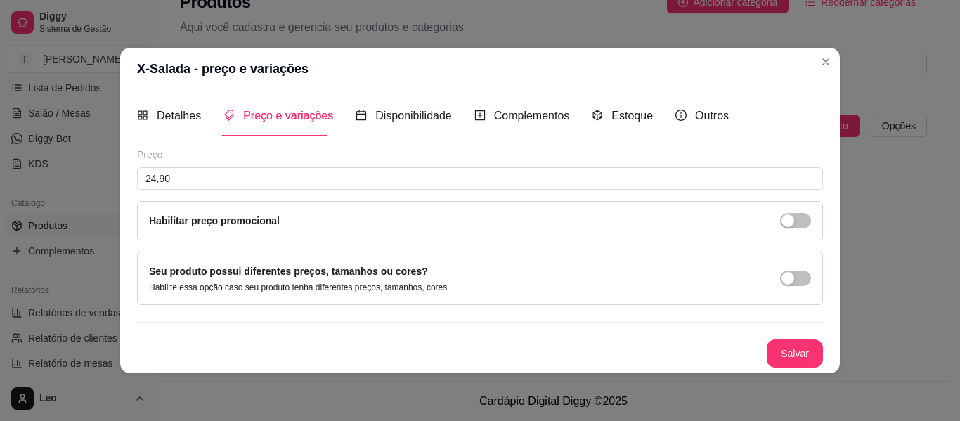
click at [372, 224] on div "Habilitar preço promocional" at bounding box center [480, 220] width 662 height 15
click at [799, 219] on span "button" at bounding box center [795, 220] width 31 height 15
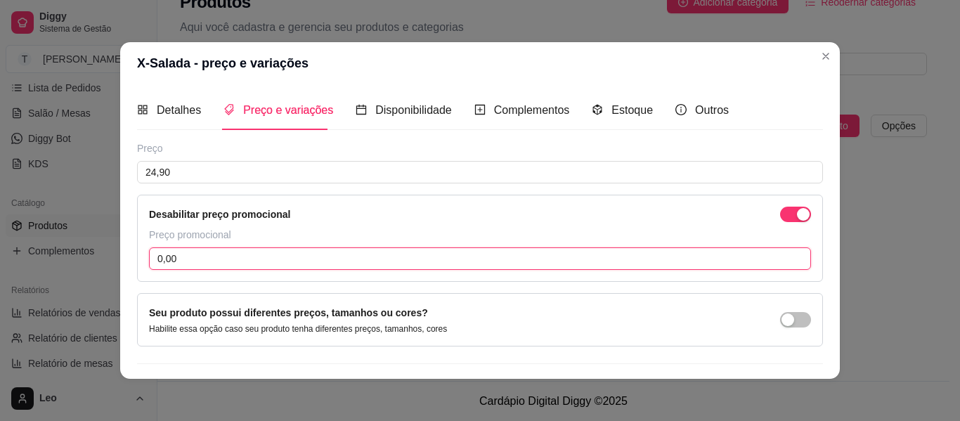
click at [304, 254] on input "0,00" at bounding box center [480, 258] width 662 height 22
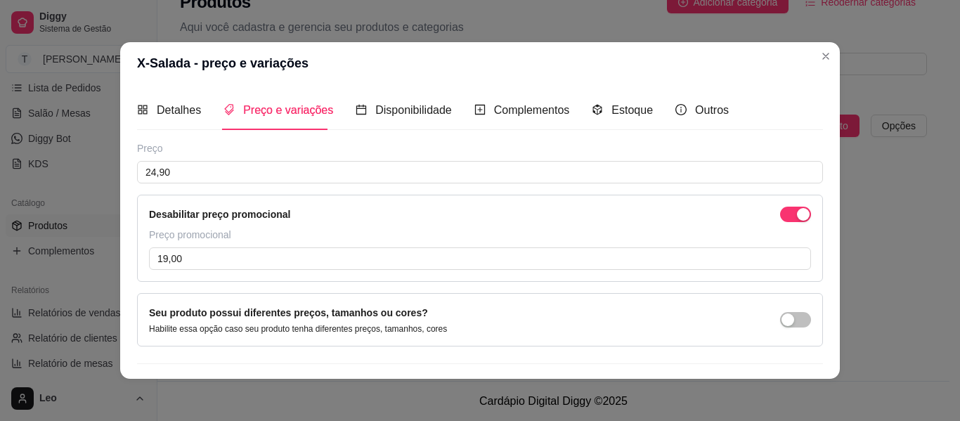
click at [449, 219] on div "Desabilitar preço promocional" at bounding box center [480, 214] width 662 height 15
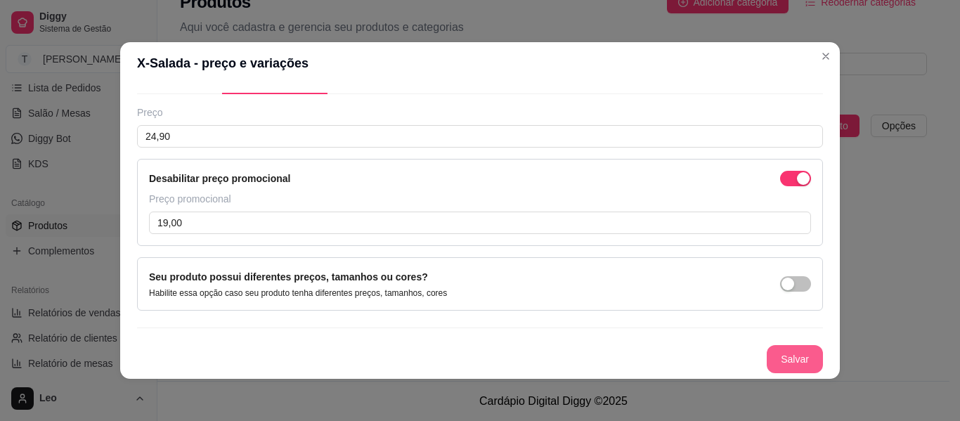
click at [775, 361] on button "Salvar" at bounding box center [795, 359] width 56 height 28
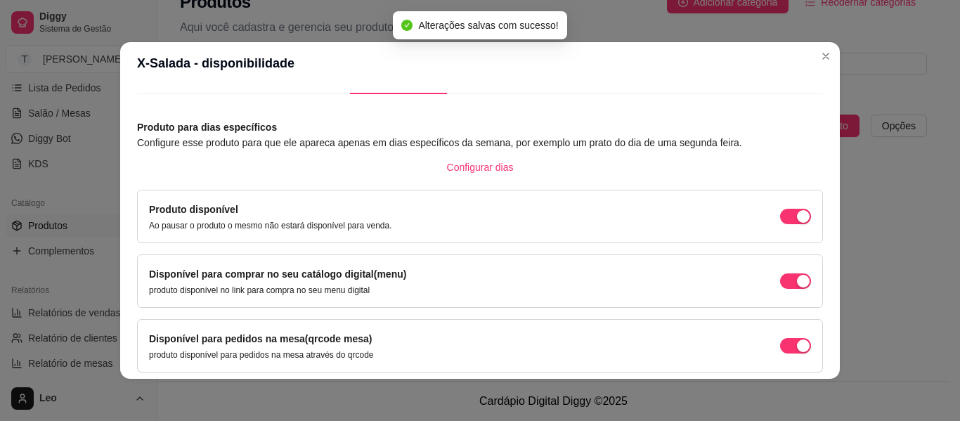
scroll to position [157, 0]
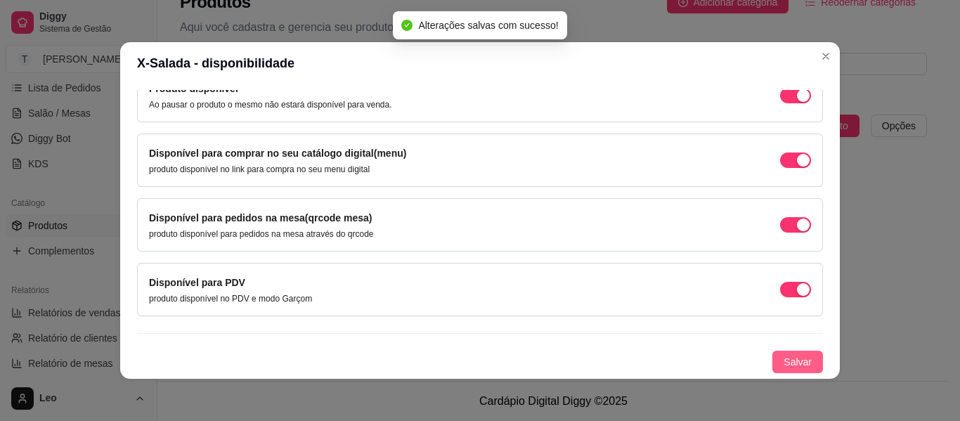
click at [796, 362] on button "Salvar" at bounding box center [798, 362] width 51 height 22
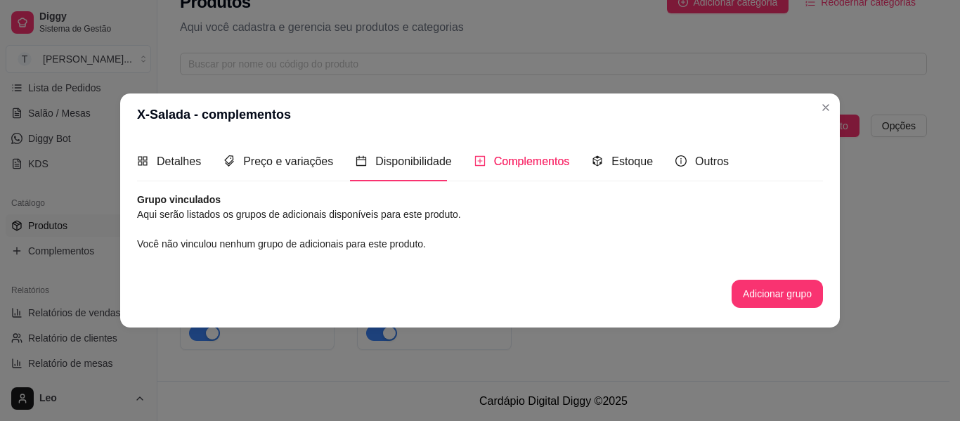
scroll to position [0, 0]
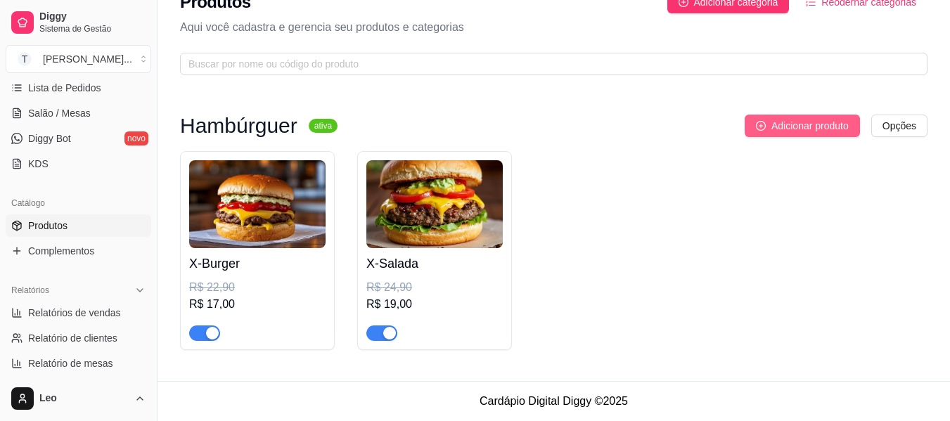
click at [813, 122] on span "Adicionar produto" at bounding box center [809, 125] width 77 height 15
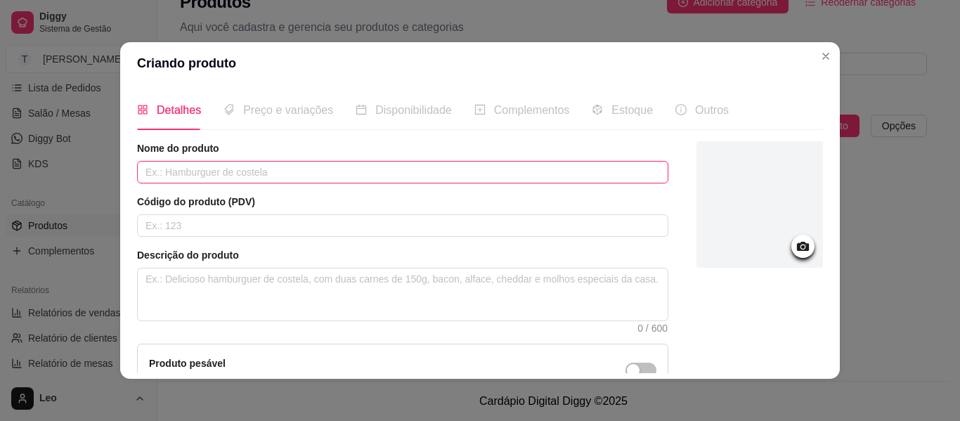
click at [328, 167] on input "text" at bounding box center [402, 172] width 531 height 22
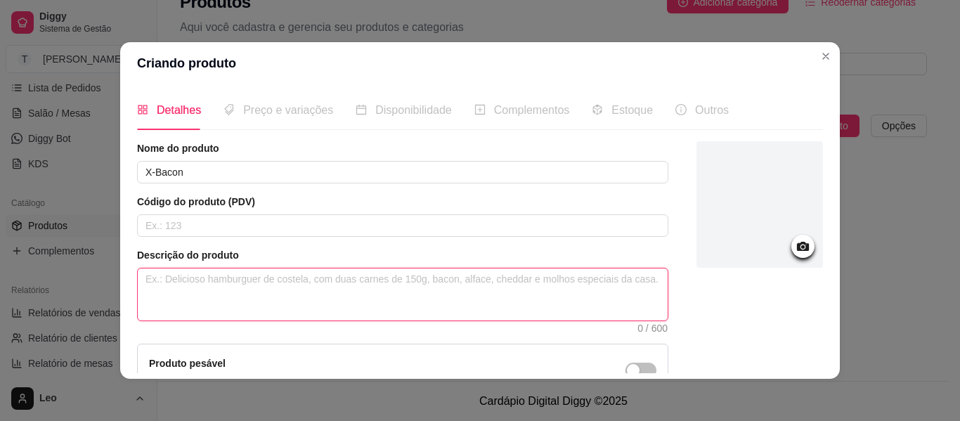
click at [320, 280] on textarea at bounding box center [403, 295] width 530 height 52
paste textarea "[PERSON_NAME], maionese artesanal, hambúrguer smash e queijo cheddar"
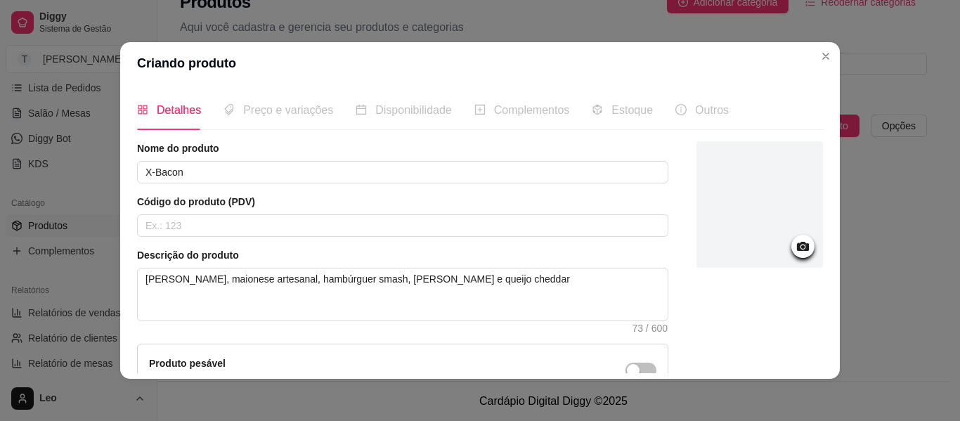
click at [531, 258] on article "Descrição do produto" at bounding box center [402, 255] width 531 height 14
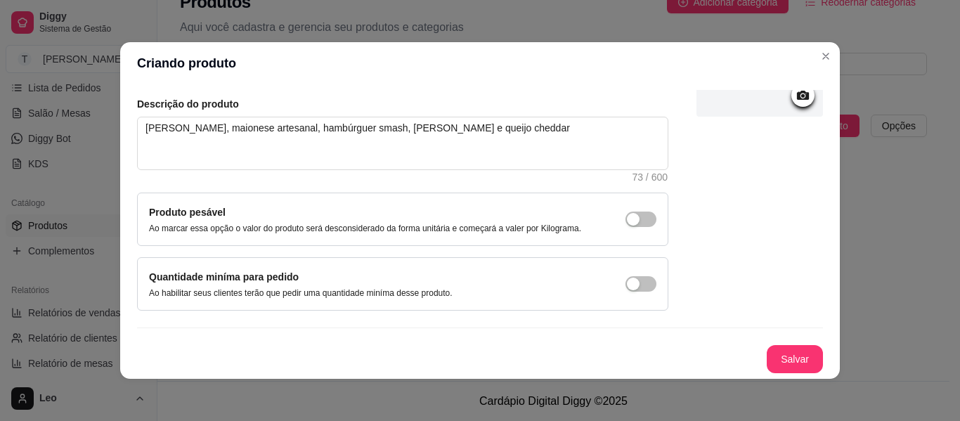
scroll to position [3, 0]
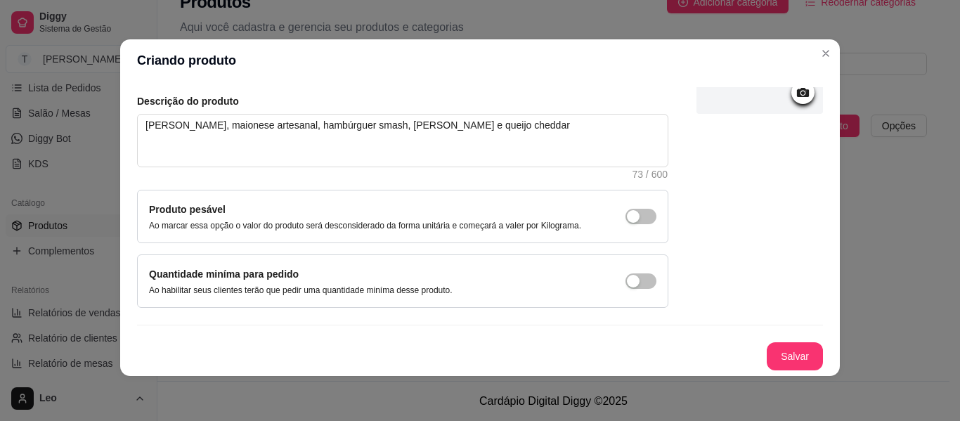
click at [714, 255] on div at bounding box center [760, 147] width 127 height 321
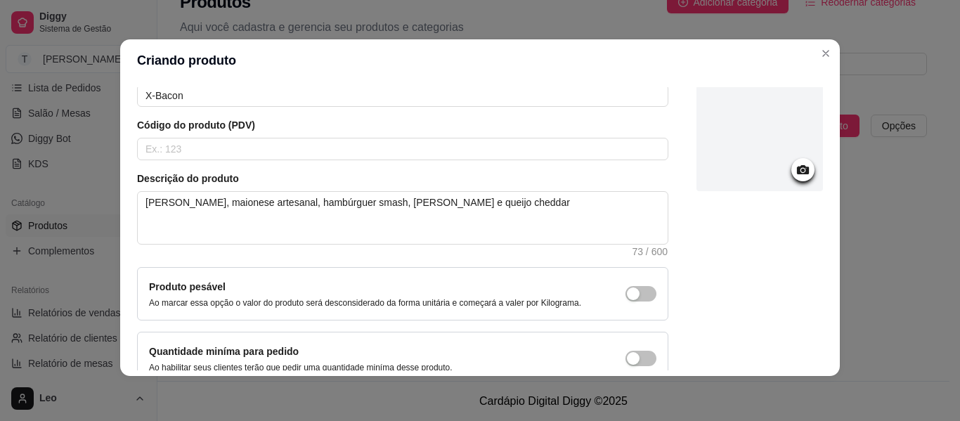
scroll to position [73, 0]
click at [797, 174] on icon at bounding box center [803, 170] width 12 height 9
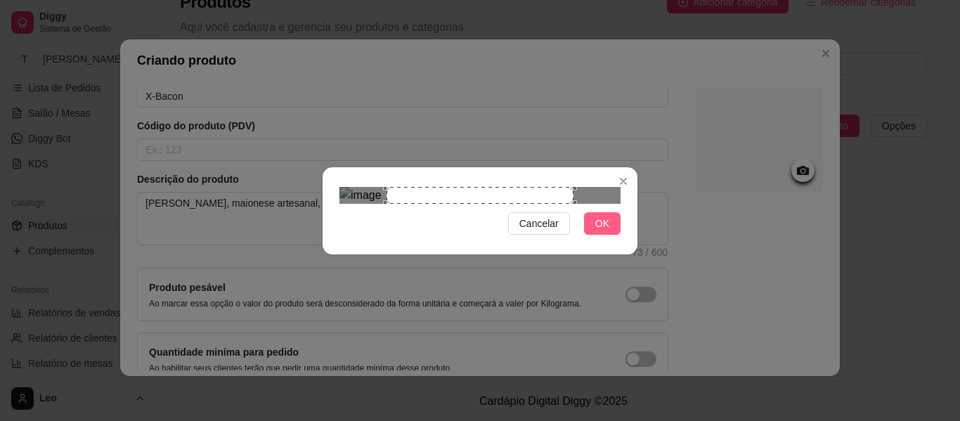
click at [599, 231] on span "OK" at bounding box center [602, 223] width 14 height 15
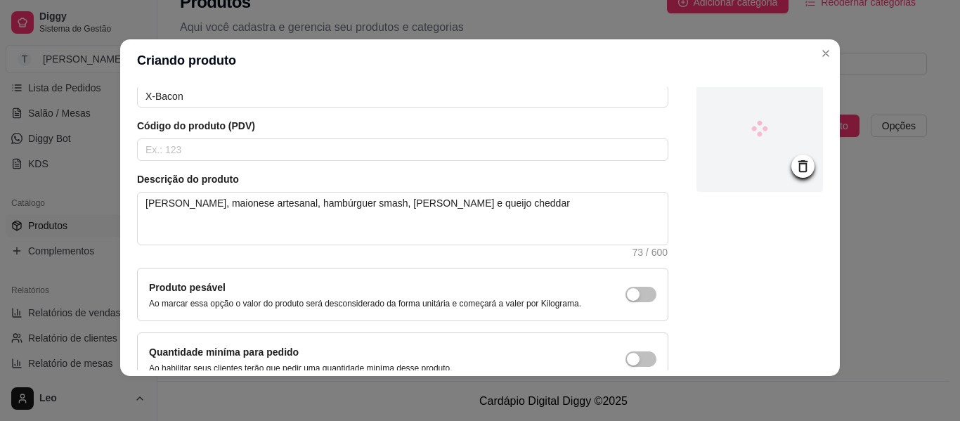
scroll to position [151, 0]
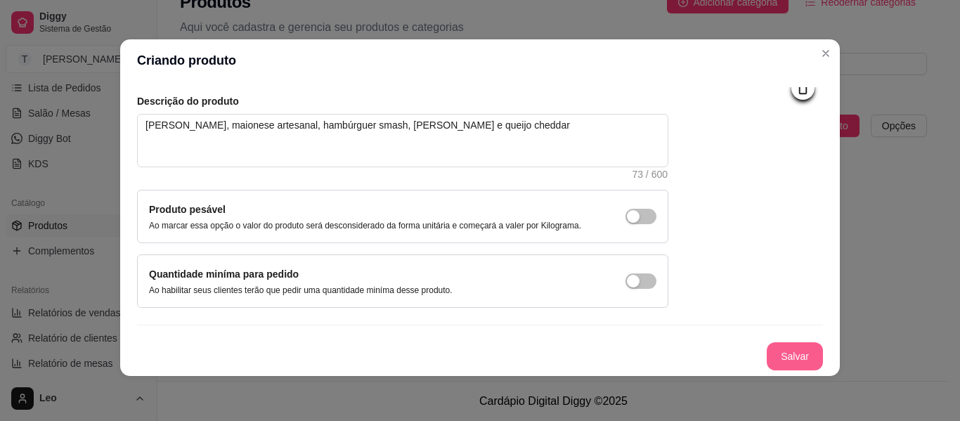
click at [768, 349] on button "Salvar" at bounding box center [795, 356] width 56 height 28
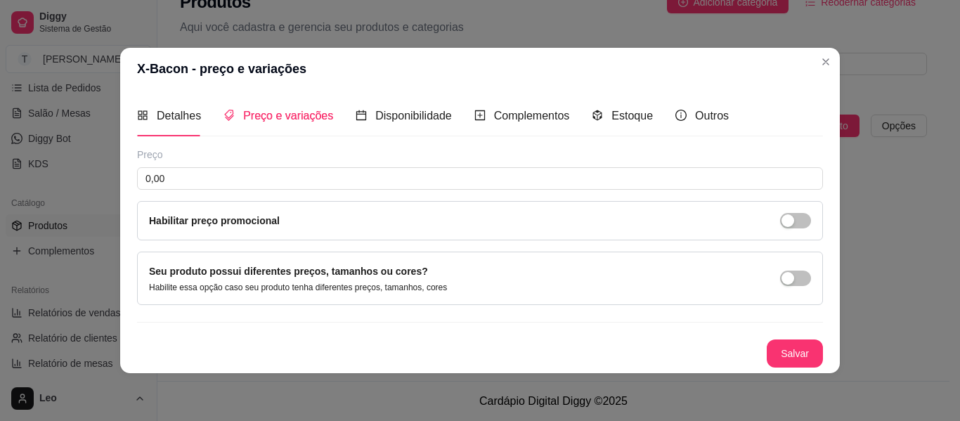
scroll to position [0, 0]
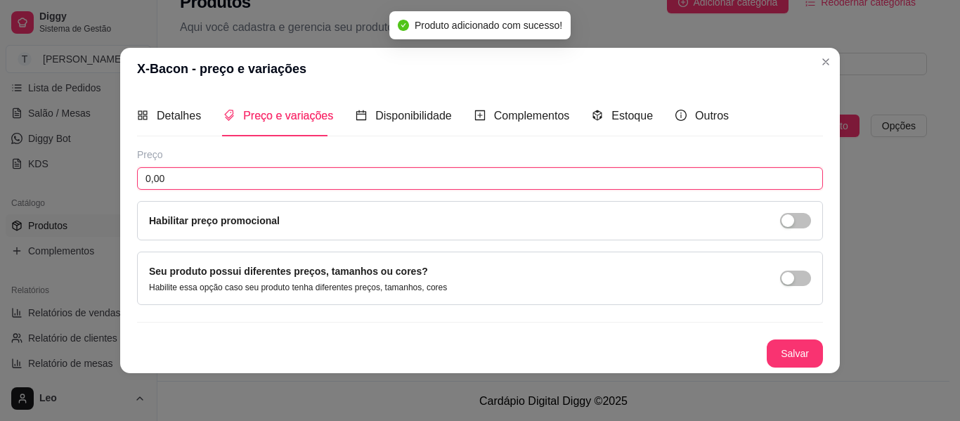
click at [385, 181] on input "0,00" at bounding box center [480, 178] width 686 height 22
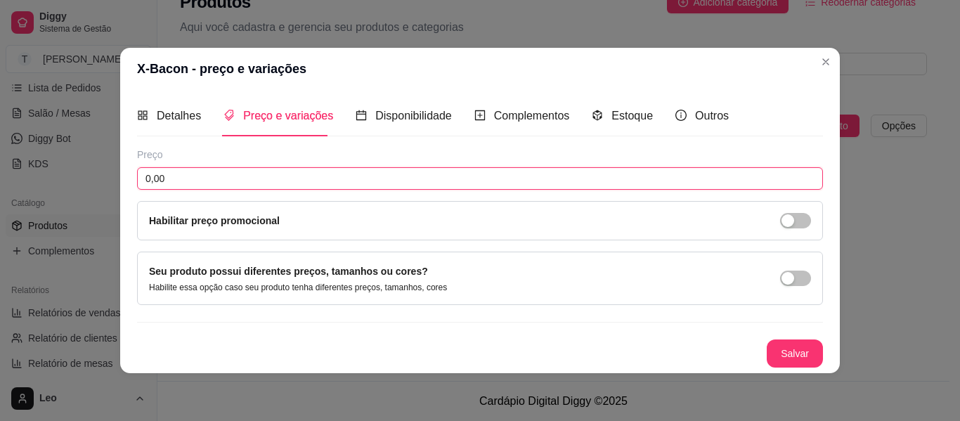
click at [385, 181] on input "0,00" at bounding box center [480, 178] width 686 height 22
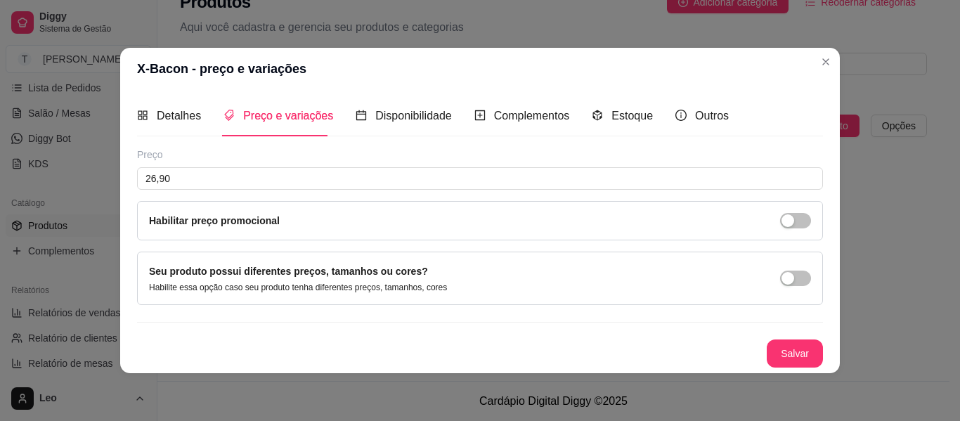
click at [770, 222] on div "Habilitar preço promocional" at bounding box center [480, 220] width 662 height 15
click at [795, 216] on span "button" at bounding box center [795, 220] width 31 height 15
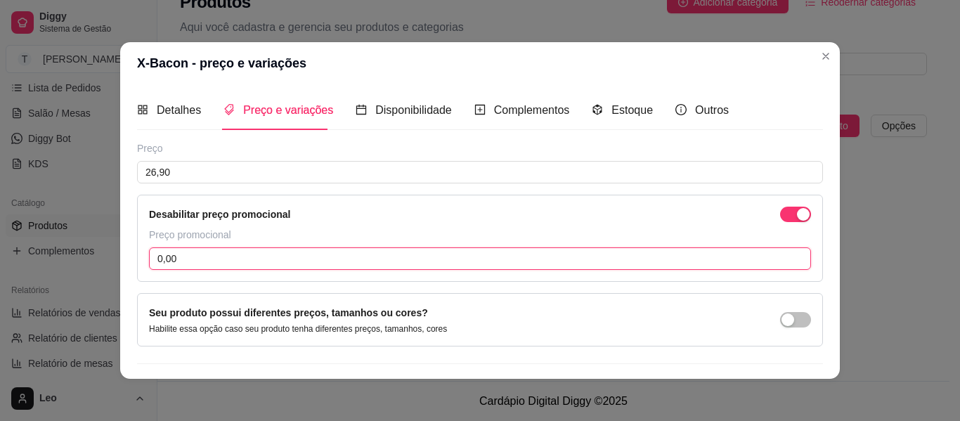
click at [309, 257] on input "0,00" at bounding box center [480, 258] width 662 height 22
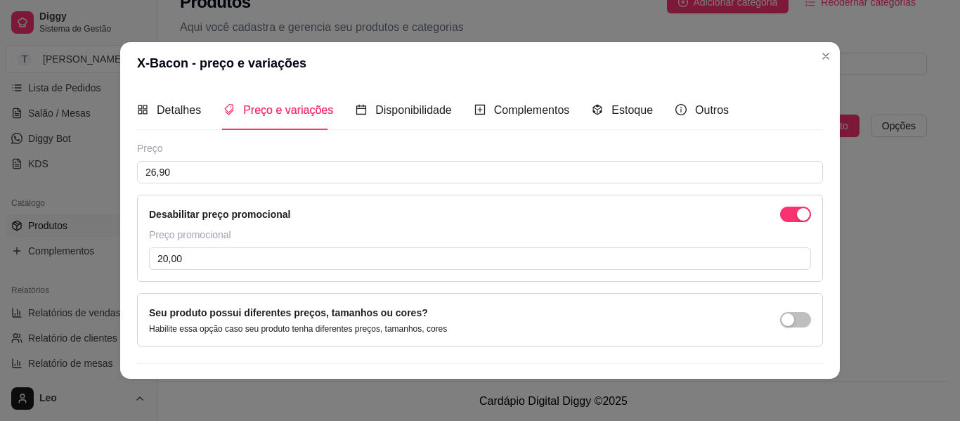
click at [414, 224] on div "Desabilitar preço promocional Preço promocional 20,00" at bounding box center [480, 238] width 686 height 87
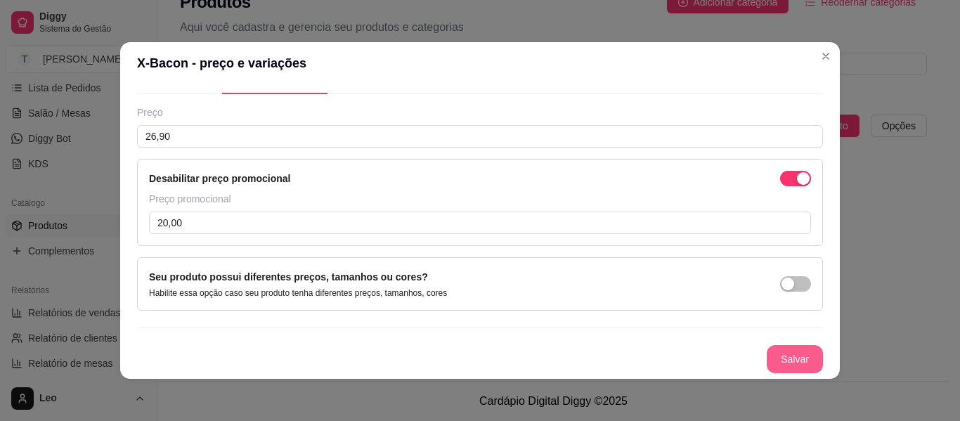
click at [777, 362] on button "Salvar" at bounding box center [795, 359] width 56 height 28
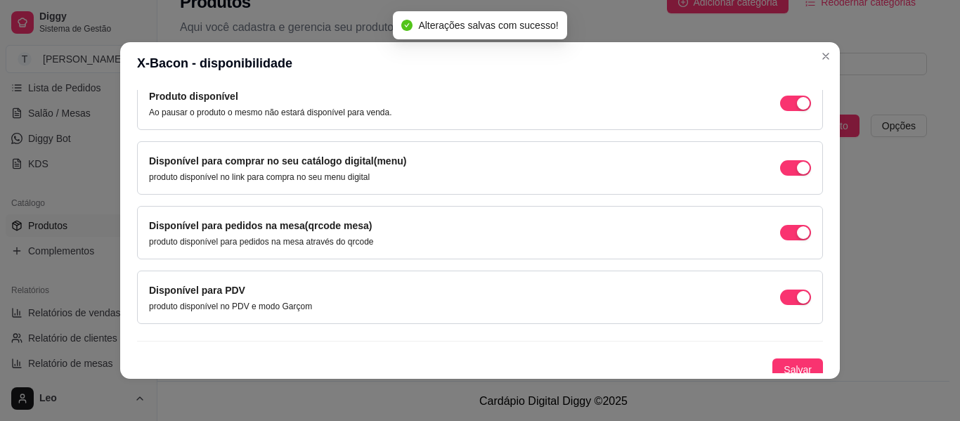
scroll to position [157, 0]
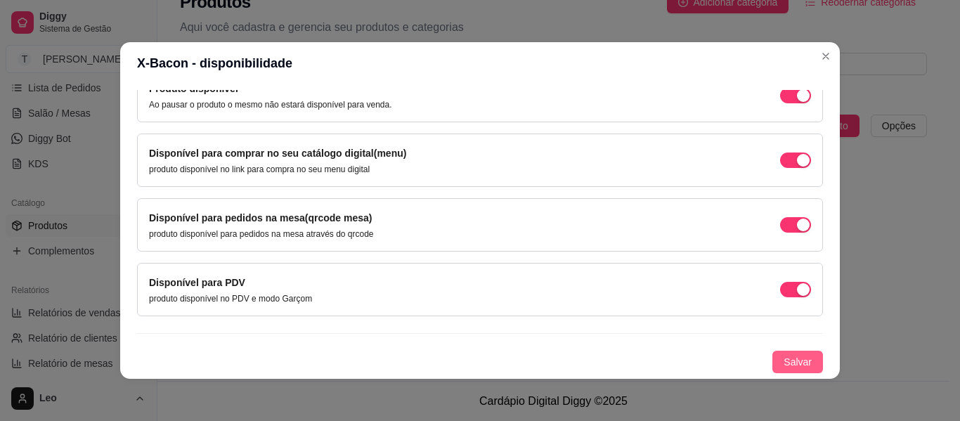
click at [784, 363] on span "Salvar" at bounding box center [798, 361] width 28 height 15
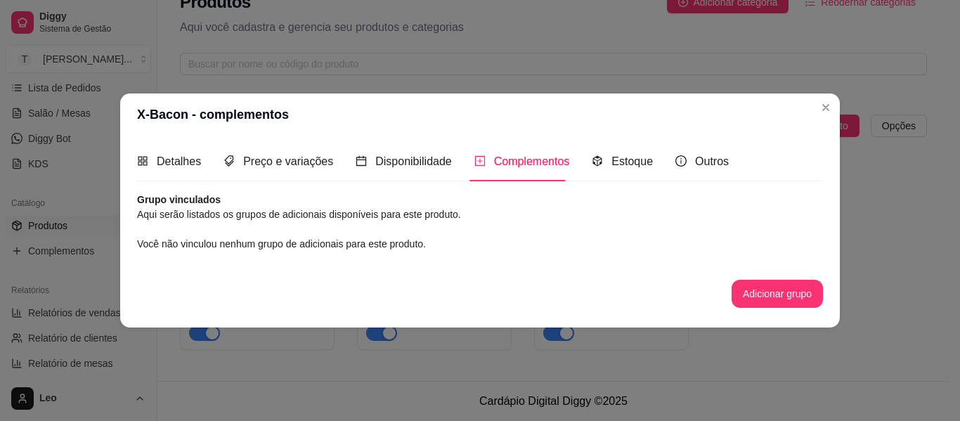
scroll to position [0, 0]
click at [761, 294] on button "Adicionar grupo" at bounding box center [777, 293] width 89 height 27
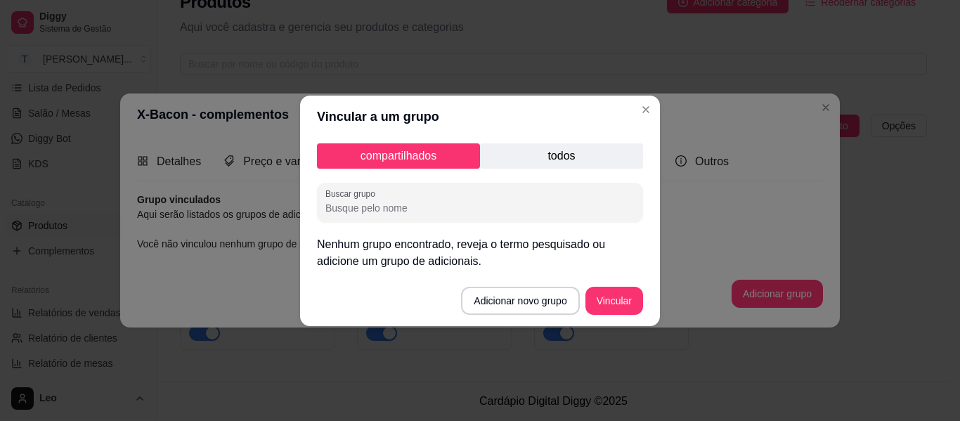
click at [566, 155] on p "todos" at bounding box center [561, 155] width 163 height 25
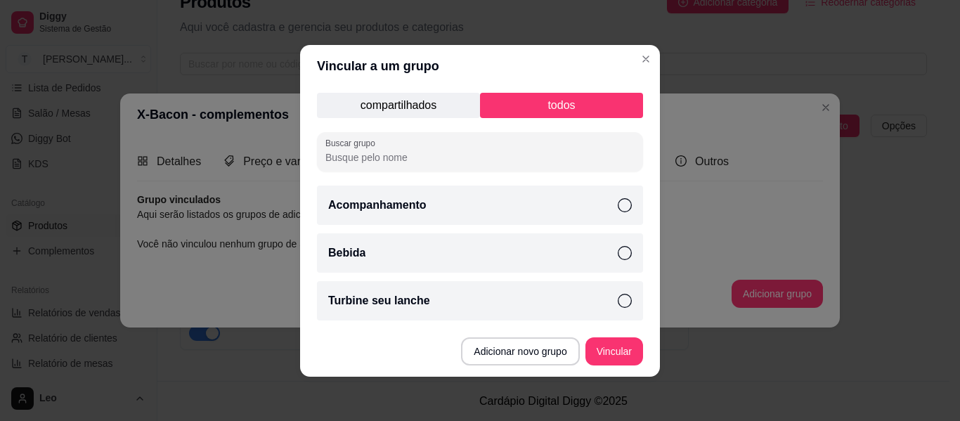
click at [618, 200] on icon at bounding box center [625, 205] width 14 height 14
click at [619, 251] on icon at bounding box center [625, 253] width 14 height 14
click at [621, 302] on icon at bounding box center [625, 301] width 14 height 14
click at [605, 351] on button "Vincular" at bounding box center [615, 351] width 58 height 28
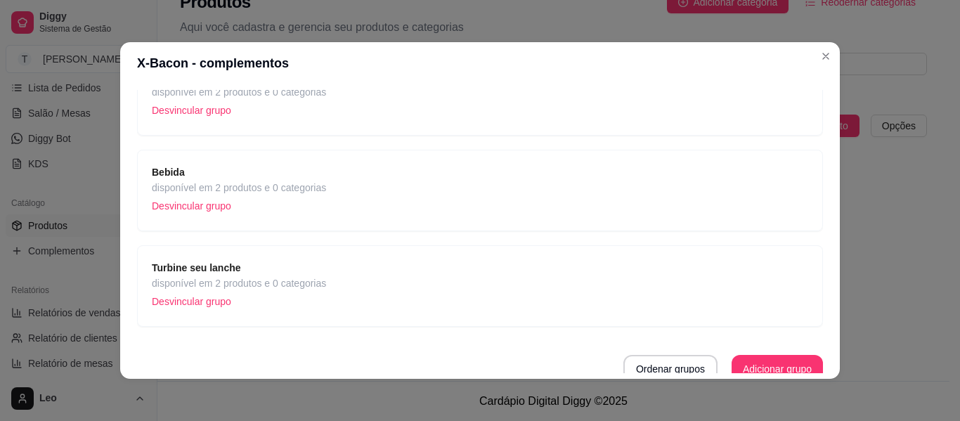
scroll to position [141, 0]
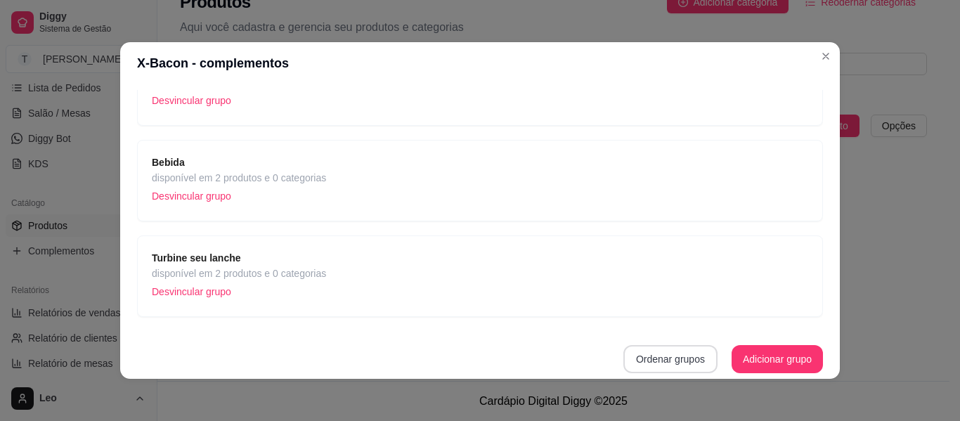
click at [657, 358] on button "Ordenar grupos" at bounding box center [671, 359] width 94 height 28
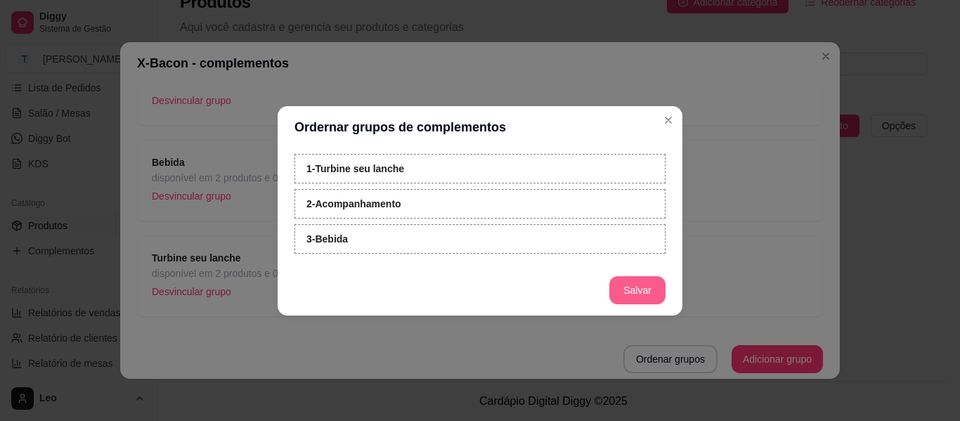
click at [626, 295] on button "Salvar" at bounding box center [637, 290] width 56 height 28
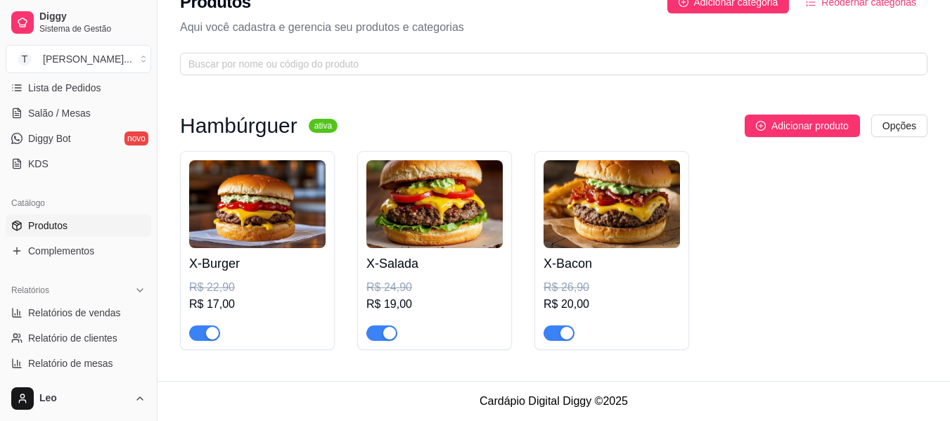
click at [430, 230] on img at bounding box center [434, 204] width 136 height 88
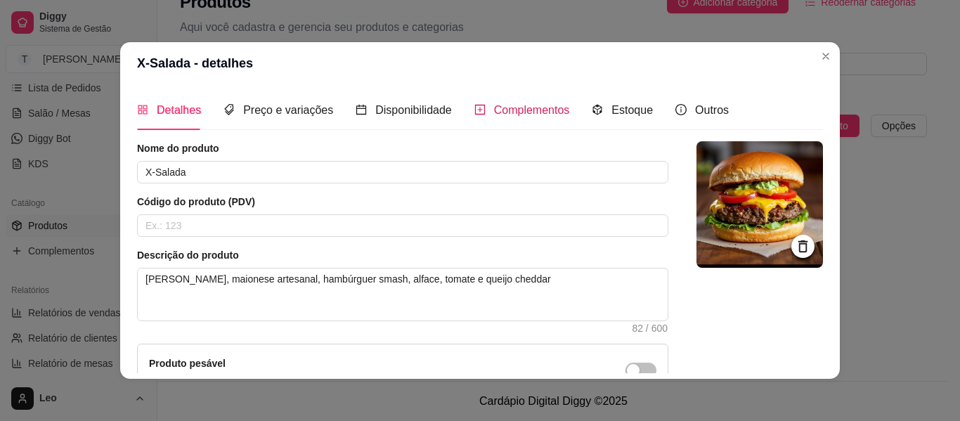
click at [513, 110] on span "Complementos" at bounding box center [532, 110] width 76 height 12
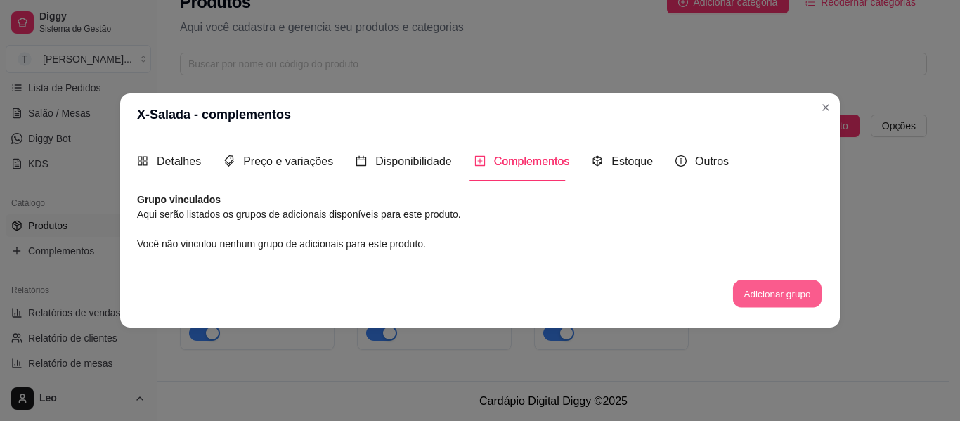
click at [749, 285] on button "Adicionar grupo" at bounding box center [777, 293] width 89 height 27
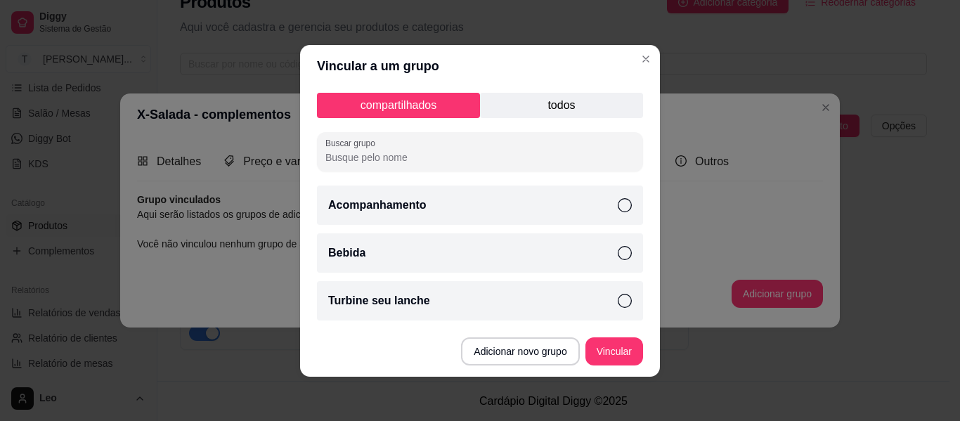
click at [540, 214] on div "Acompanhamento" at bounding box center [480, 205] width 326 height 39
click at [550, 209] on div "Acompanhamento" at bounding box center [480, 205] width 326 height 39
click at [495, 307] on div "Turbine seu lanche" at bounding box center [480, 300] width 326 height 39
click at [528, 202] on div "Acompanhamento" at bounding box center [480, 205] width 326 height 39
click at [519, 247] on div "Bebida" at bounding box center [480, 252] width 326 height 39
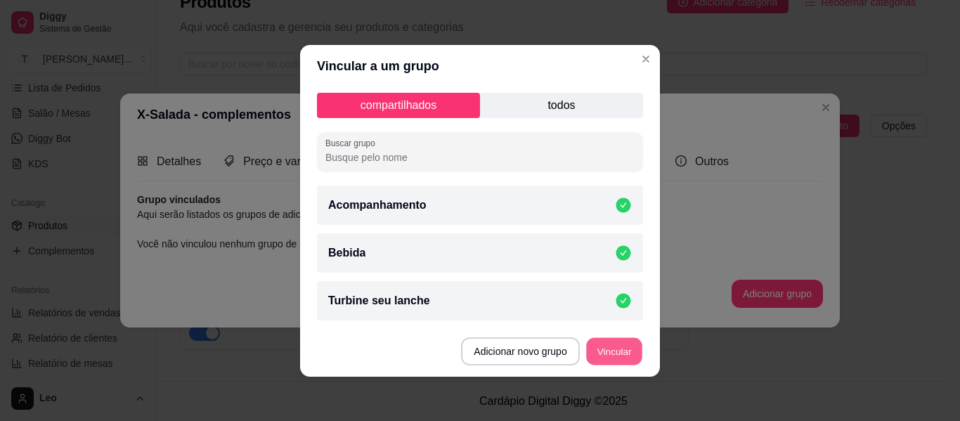
click at [619, 350] on button "Vincular" at bounding box center [614, 350] width 56 height 27
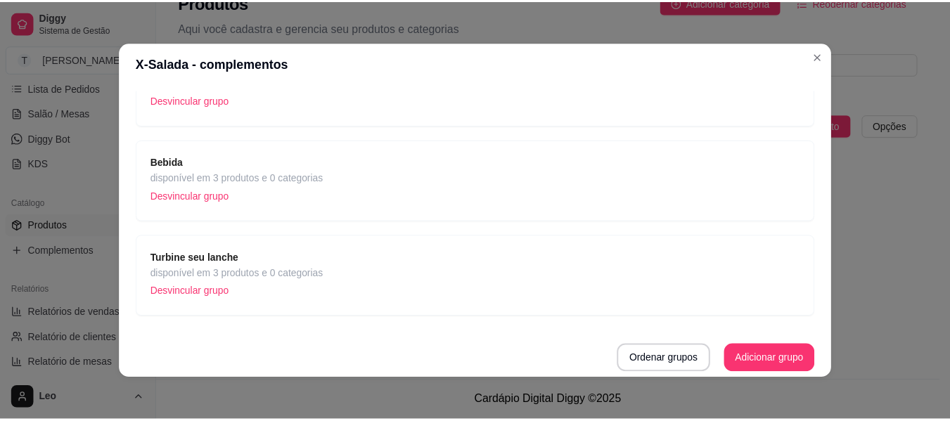
scroll to position [0, 0]
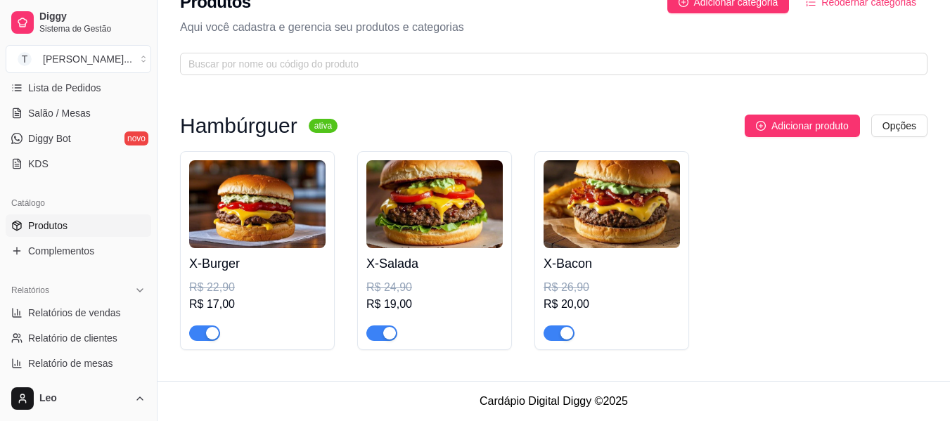
click at [303, 225] on img at bounding box center [257, 204] width 136 height 88
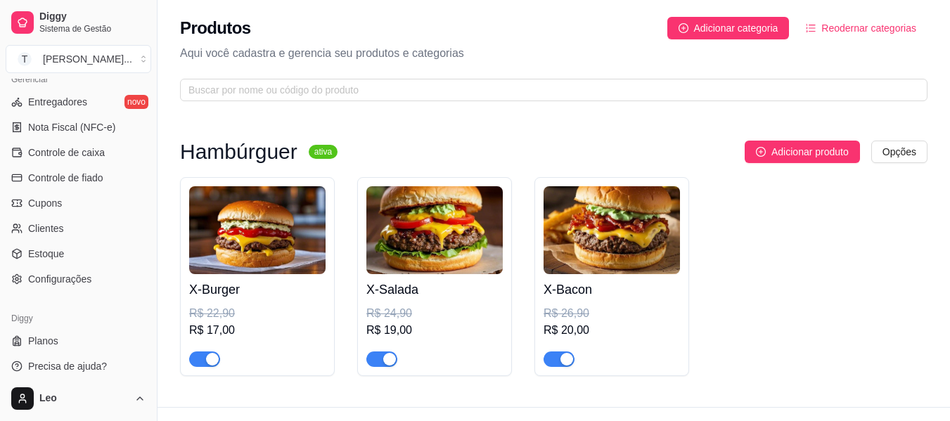
scroll to position [591, 0]
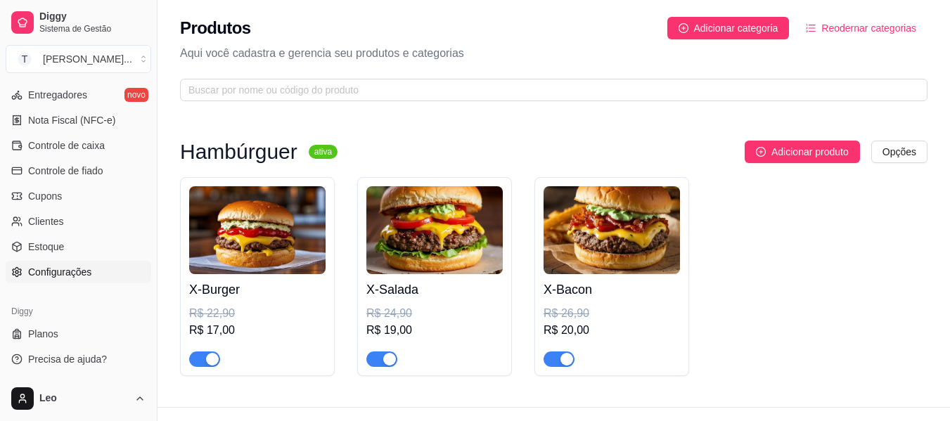
click at [71, 268] on span "Configurações" at bounding box center [59, 272] width 63 height 14
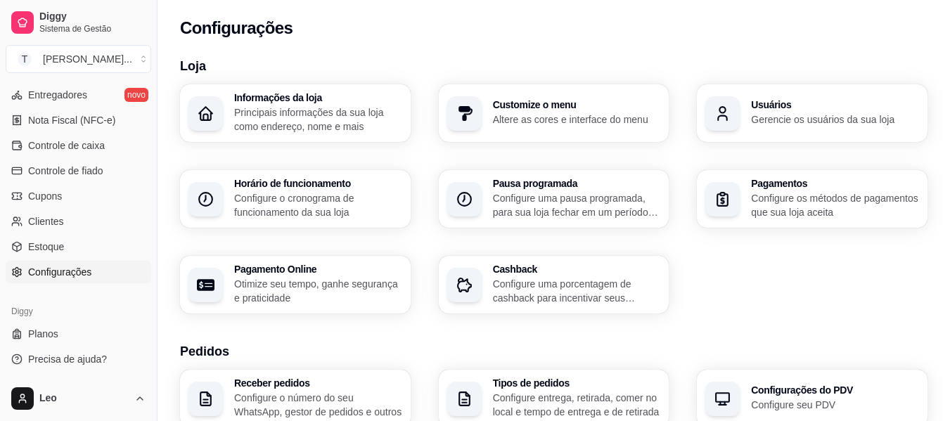
click at [330, 128] on p "Principais informações da sua loja como endereço, nome e mais" at bounding box center [318, 119] width 168 height 28
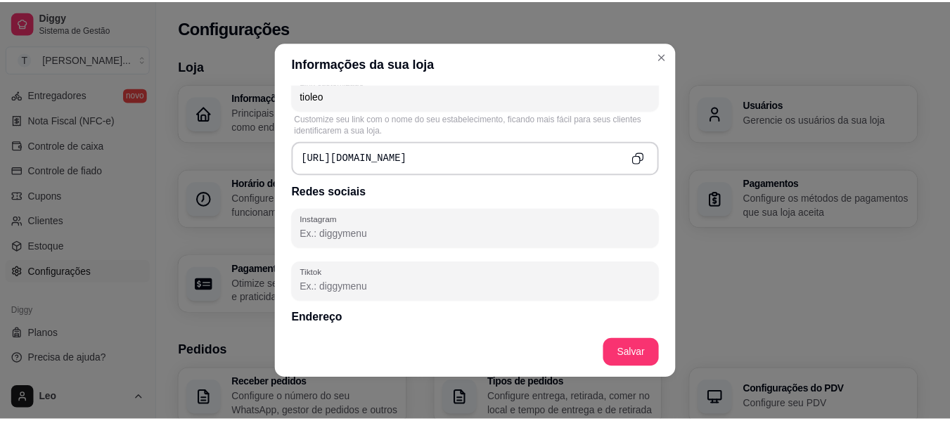
scroll to position [565, 0]
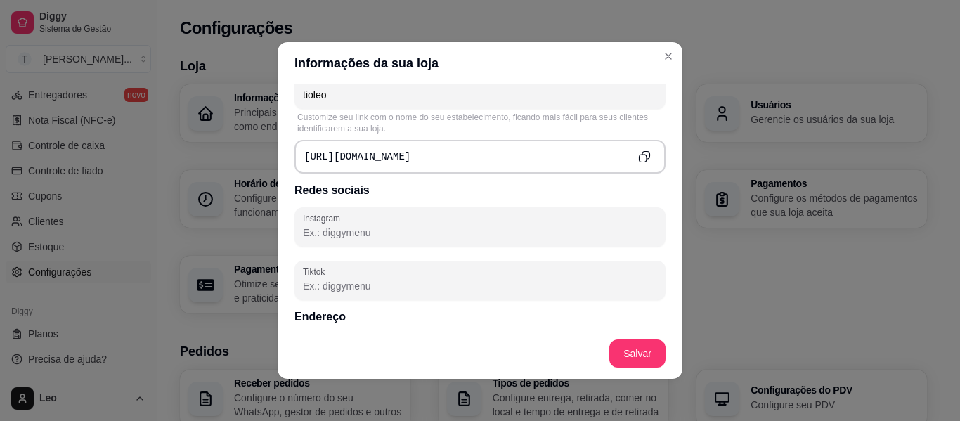
click at [638, 159] on icon "Copy to clipboard" at bounding box center [644, 156] width 13 height 13
